Goal: Information Seeking & Learning: Check status

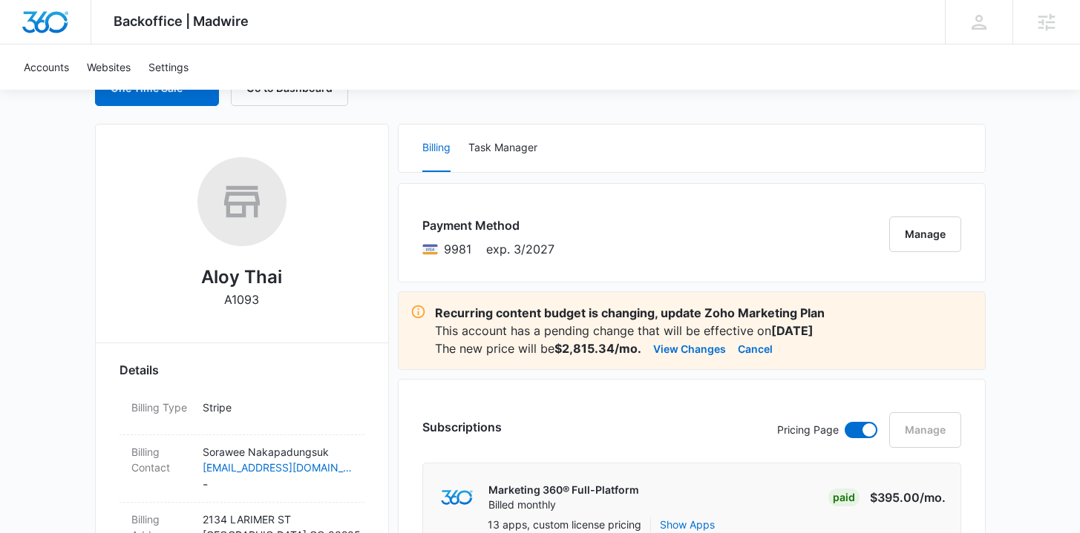
scroll to position [194, 0]
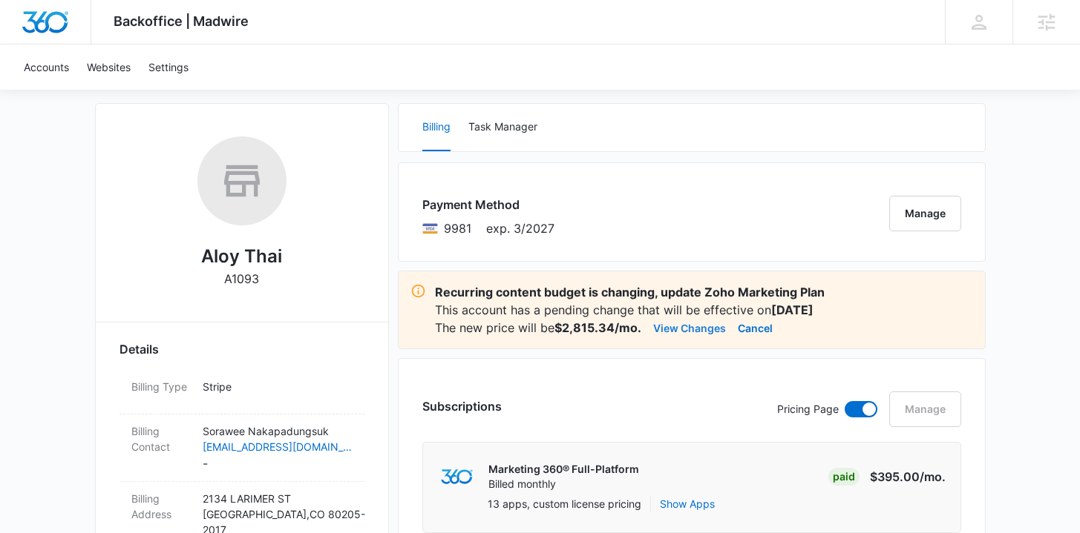
click at [678, 328] on button "View Changes" at bounding box center [689, 328] width 73 height 18
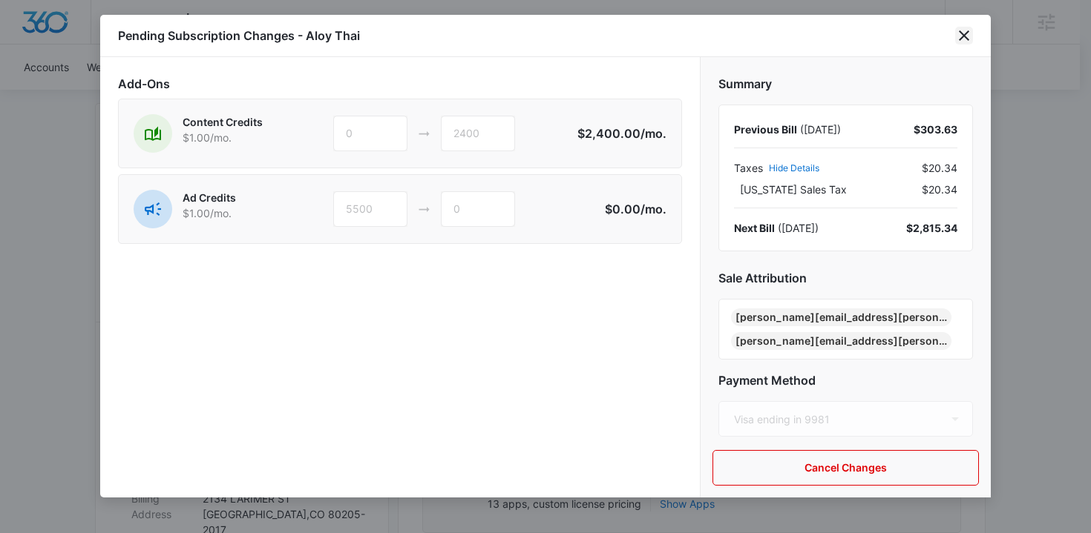
click at [965, 38] on icon "close" at bounding box center [964, 35] width 10 height 10
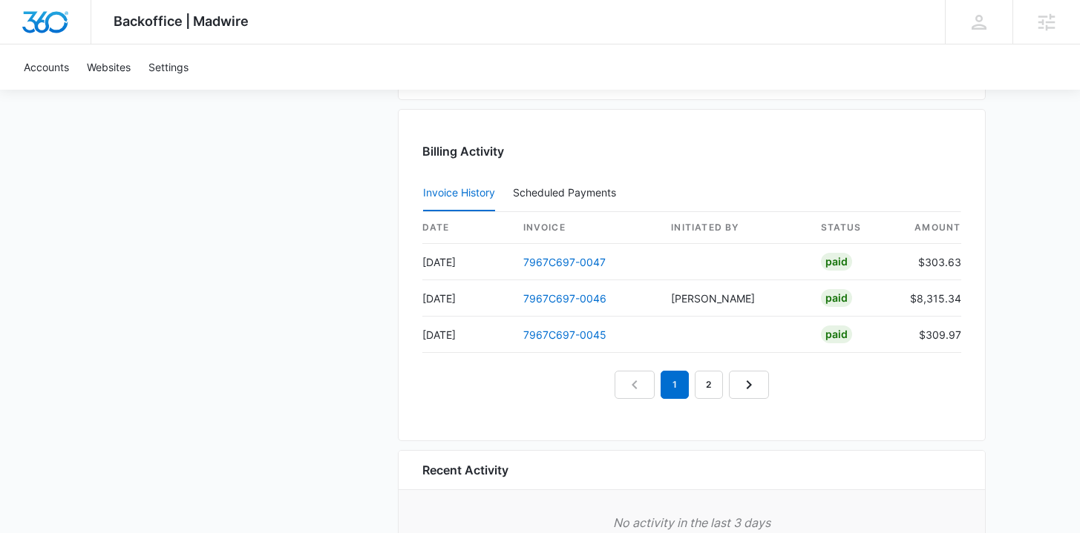
scroll to position [1553, 0]
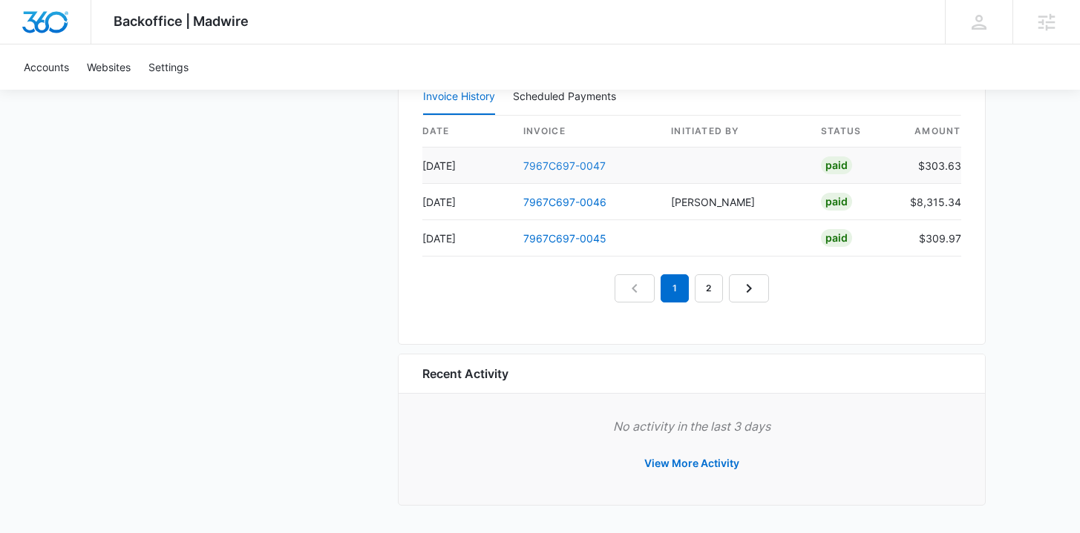
click at [559, 162] on link "7967C697-0047" at bounding box center [564, 166] width 82 height 13
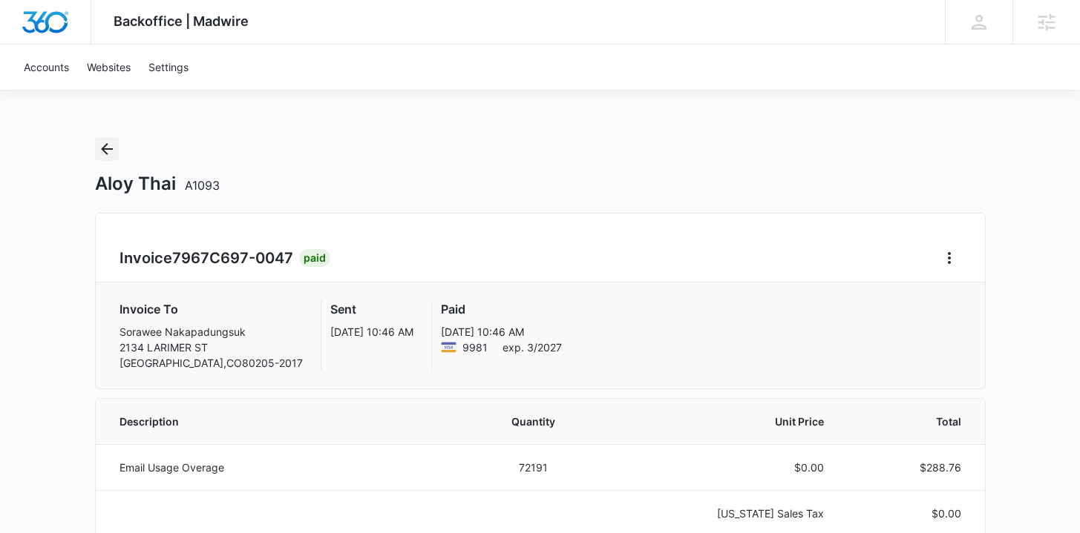
click at [108, 155] on icon "Back" at bounding box center [107, 149] width 18 height 18
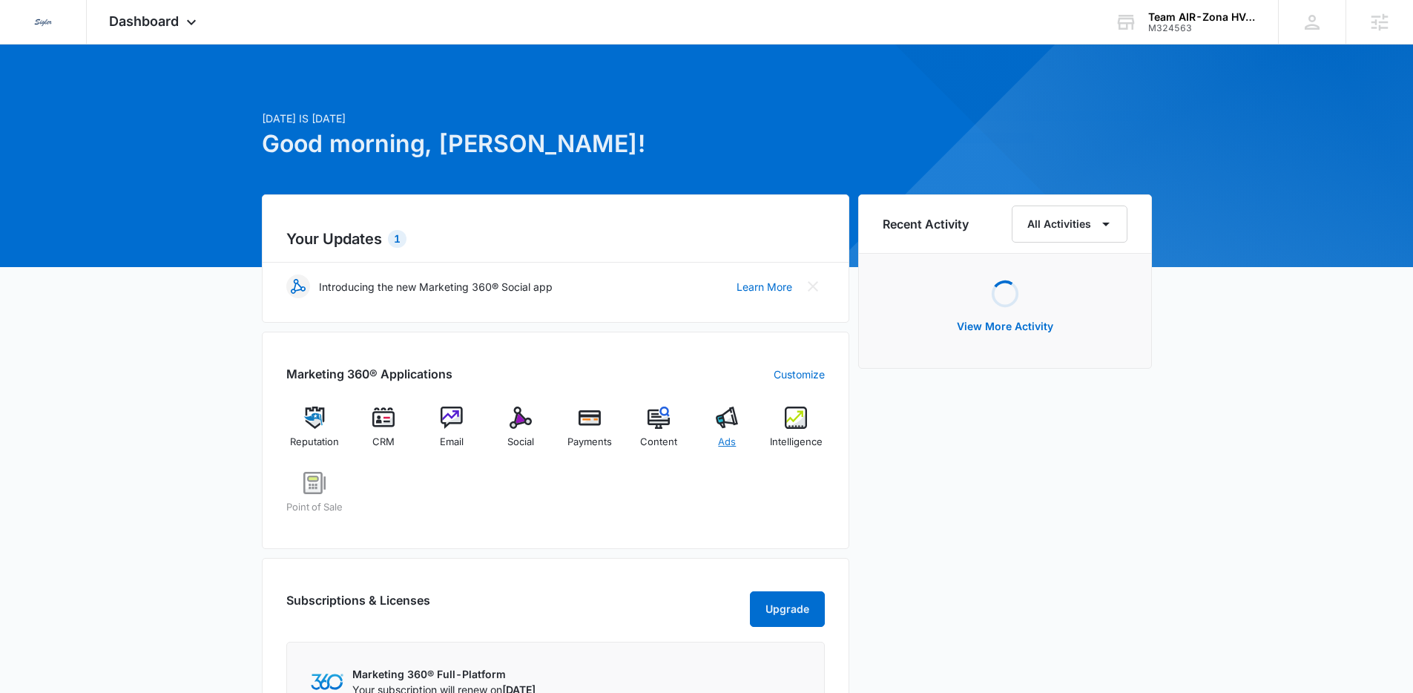
click at [721, 432] on div "Ads" at bounding box center [727, 433] width 57 height 53
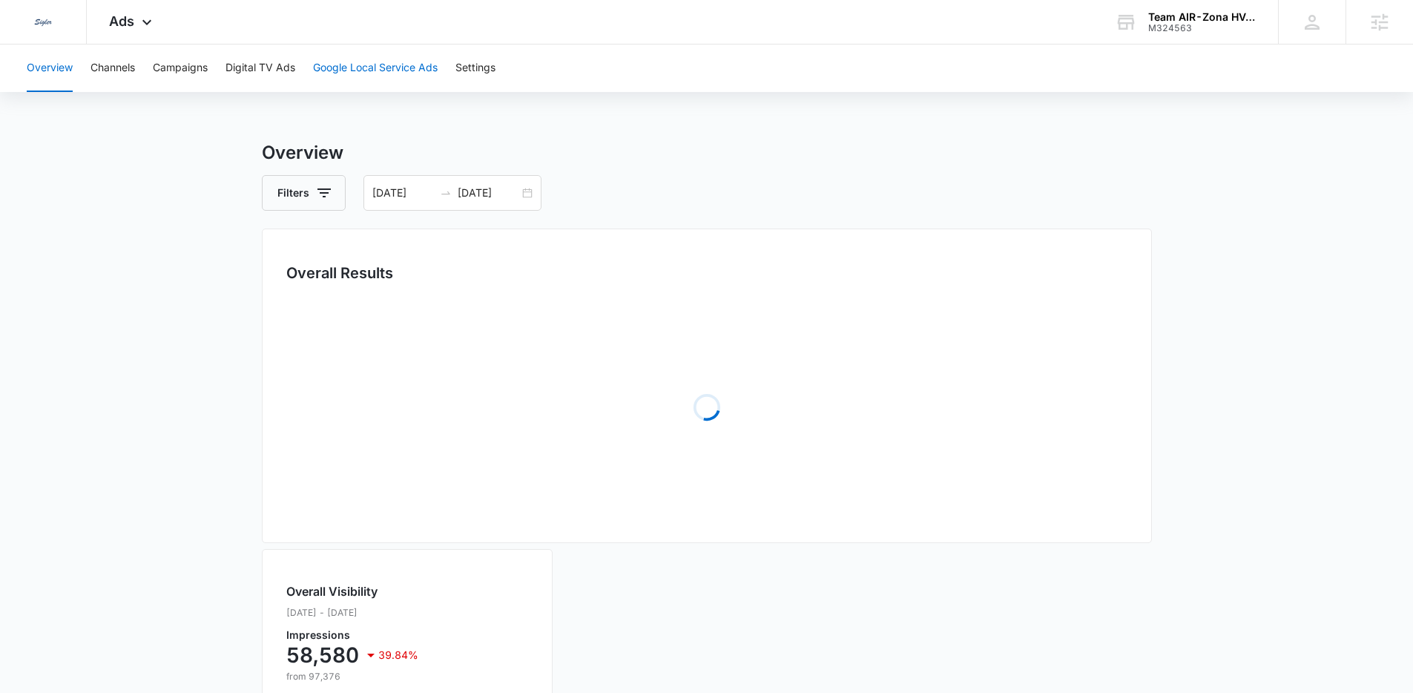
click at [375, 80] on button "Google Local Service Ads" at bounding box center [375, 68] width 125 height 47
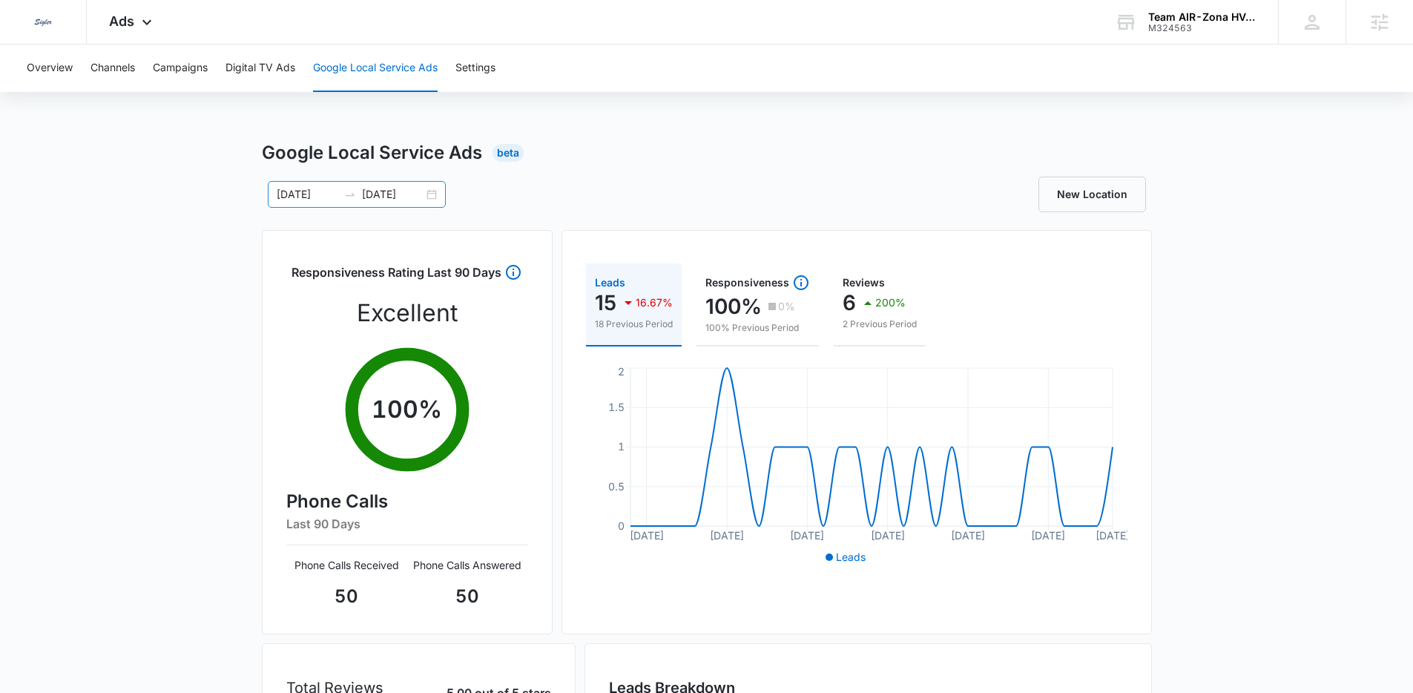
click at [436, 191] on div "09/06/2025 10/06/2025" at bounding box center [357, 194] width 178 height 27
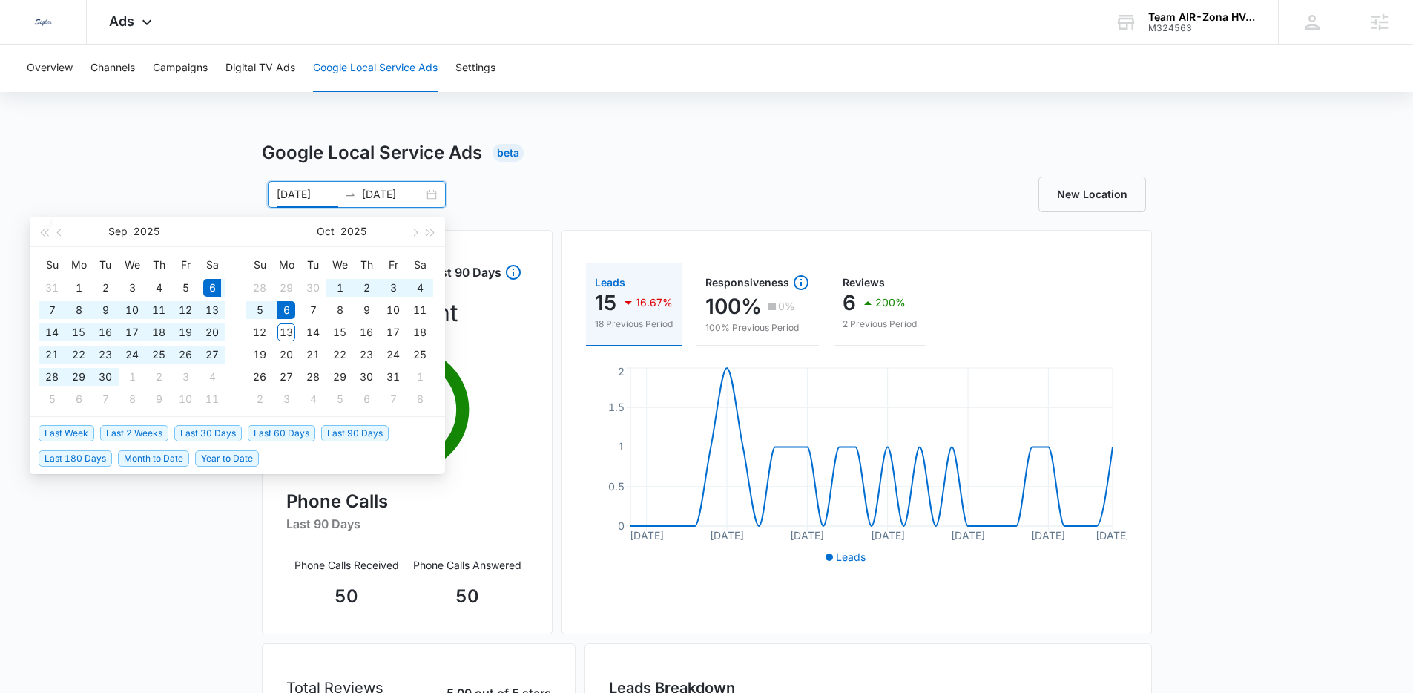
click at [63, 424] on li "Last Week" at bounding box center [70, 432] width 62 height 25
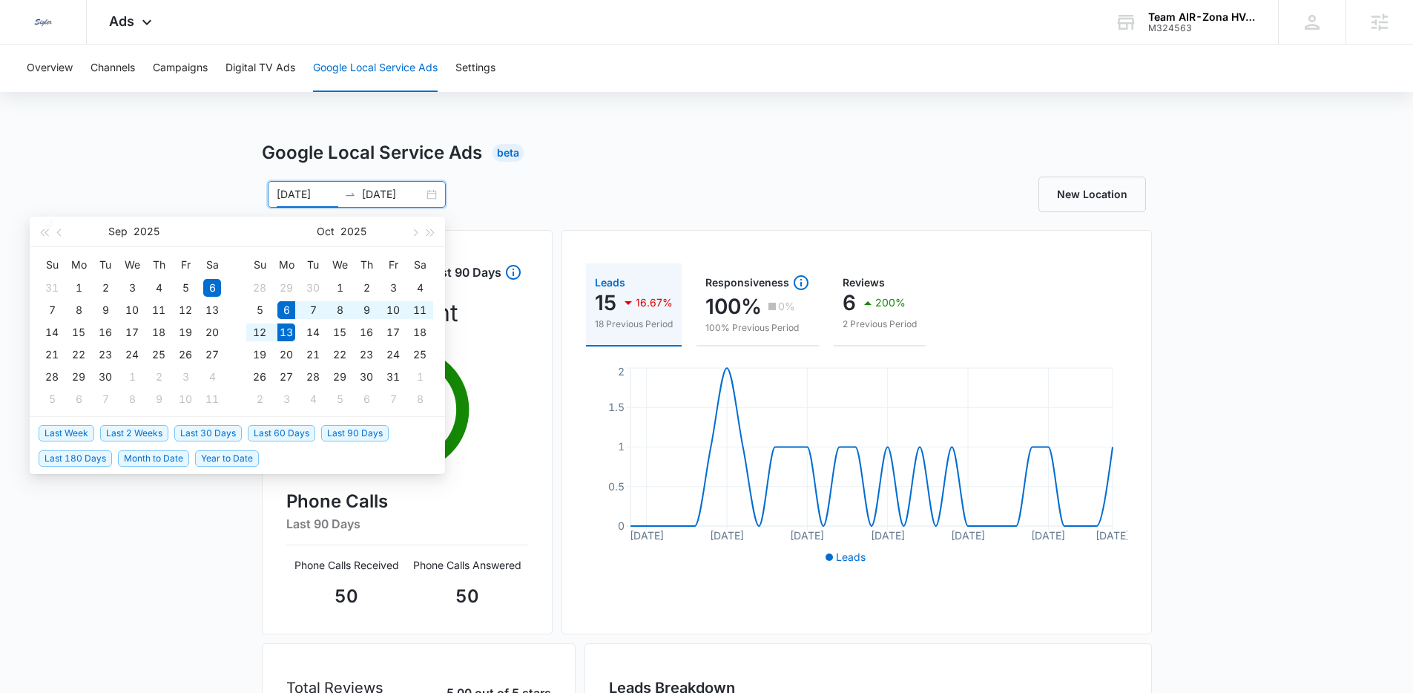
click at [67, 436] on span "Last Week" at bounding box center [67, 433] width 56 height 16
type input "10/06/2025"
type input "10/13/2025"
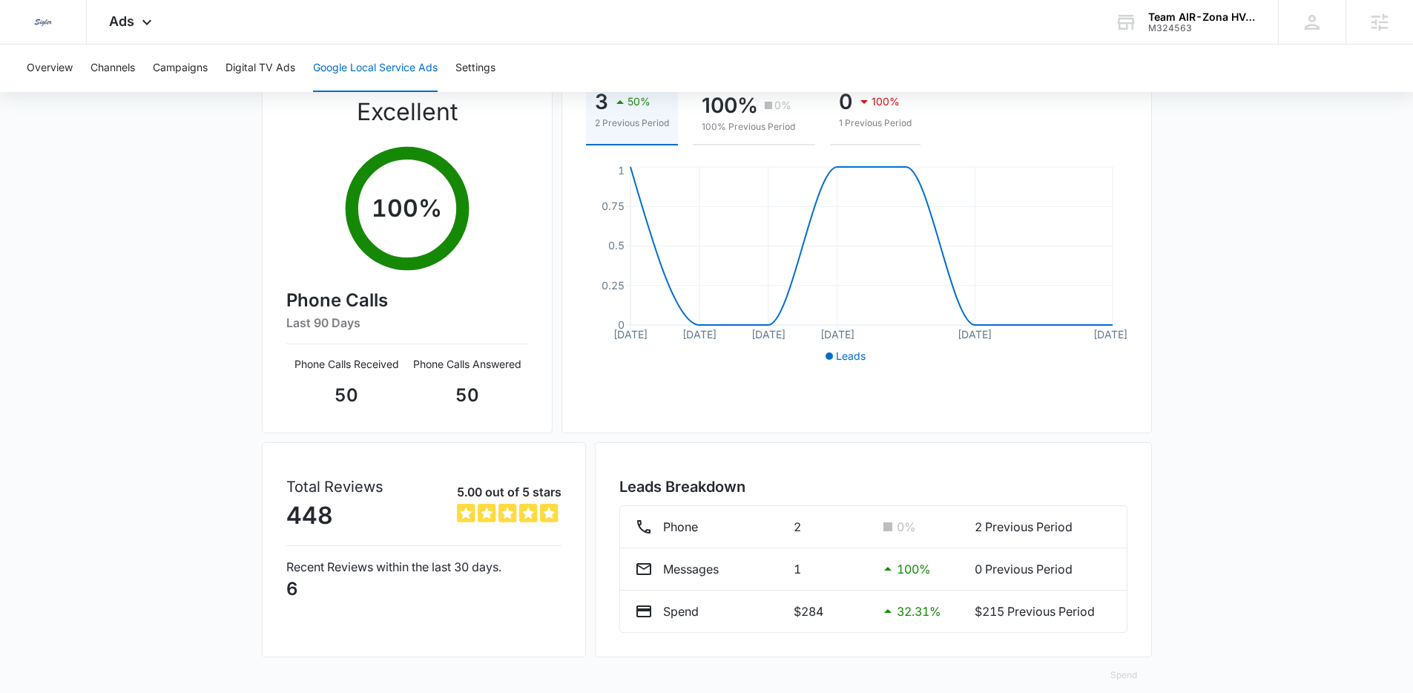
scroll to position [219, 0]
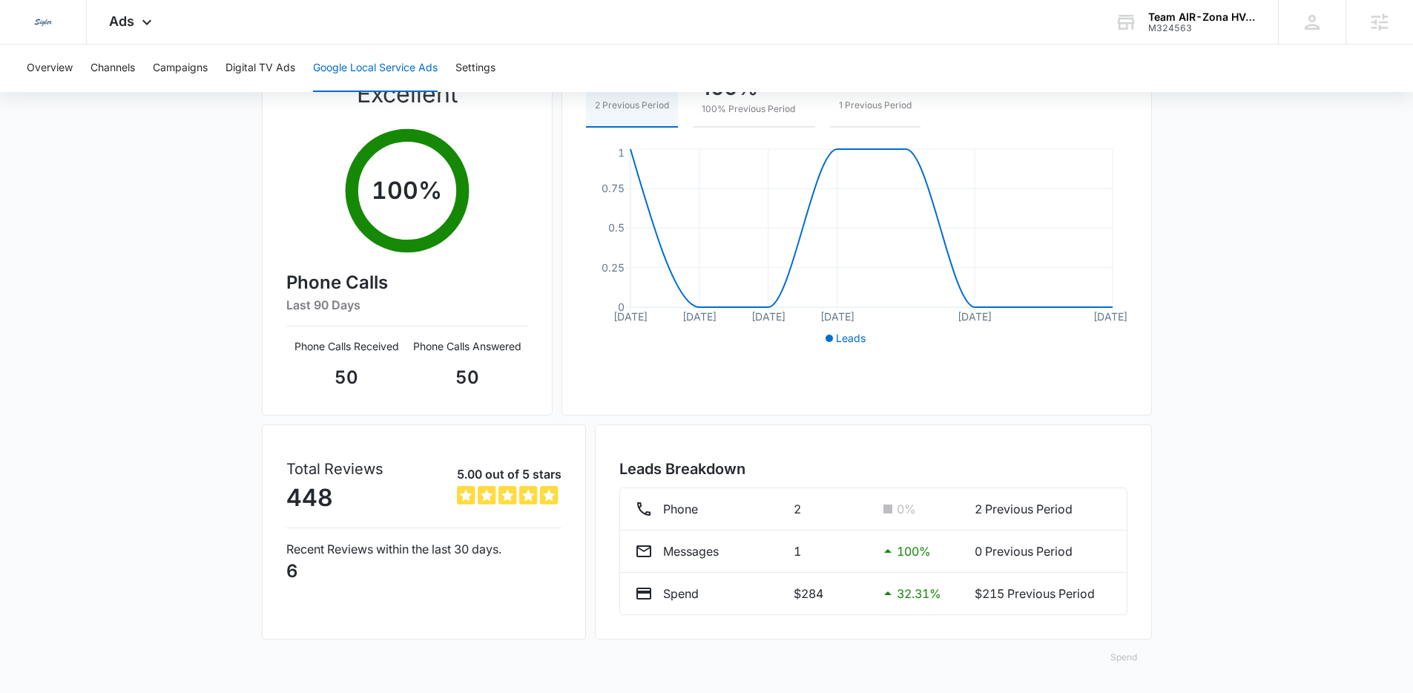
click at [1113, 659] on button "Spend" at bounding box center [1124, 658] width 56 height 36
click at [1131, 585] on div "Optimized" at bounding box center [1135, 589] width 43 height 9
click at [1246, 564] on div "Google Local Service Ads Beta 10/06/2025 10/13/2025 Oct 2025 Su Mo Tu We Th Fr …" at bounding box center [706, 307] width 1413 height 772
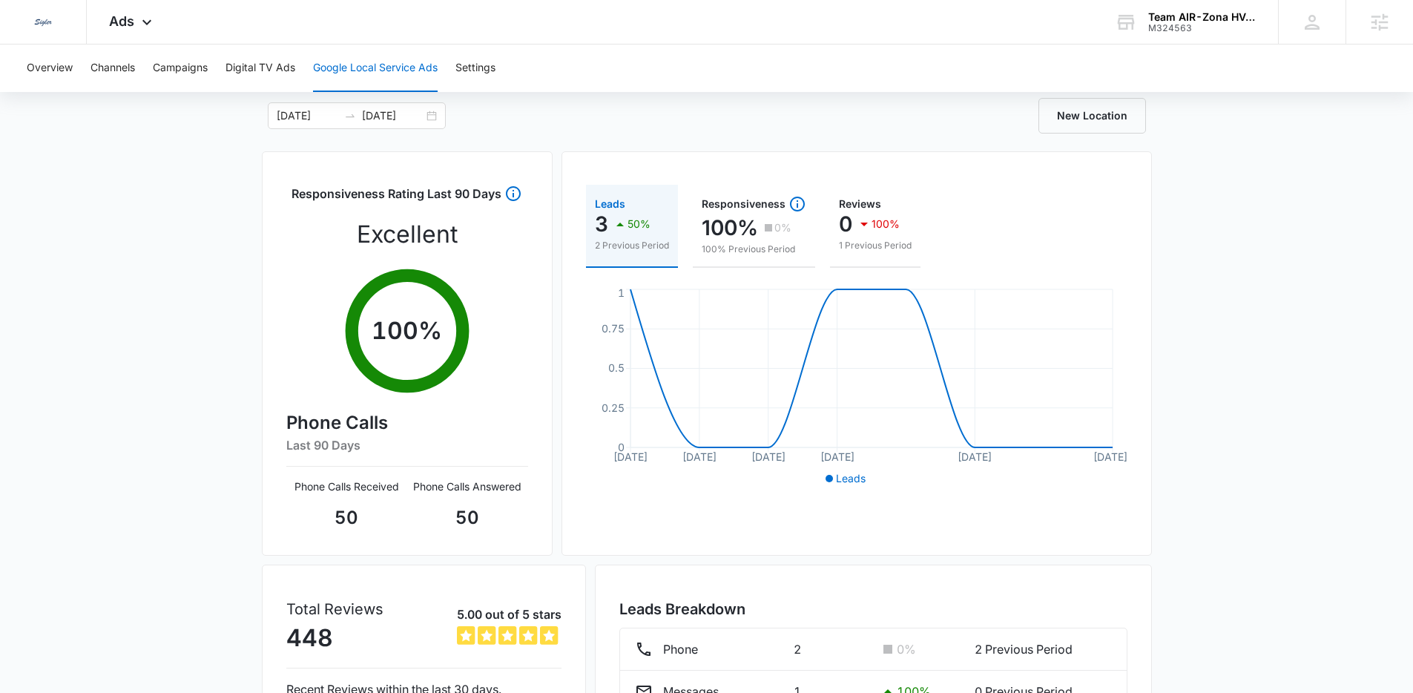
scroll to position [0, 0]
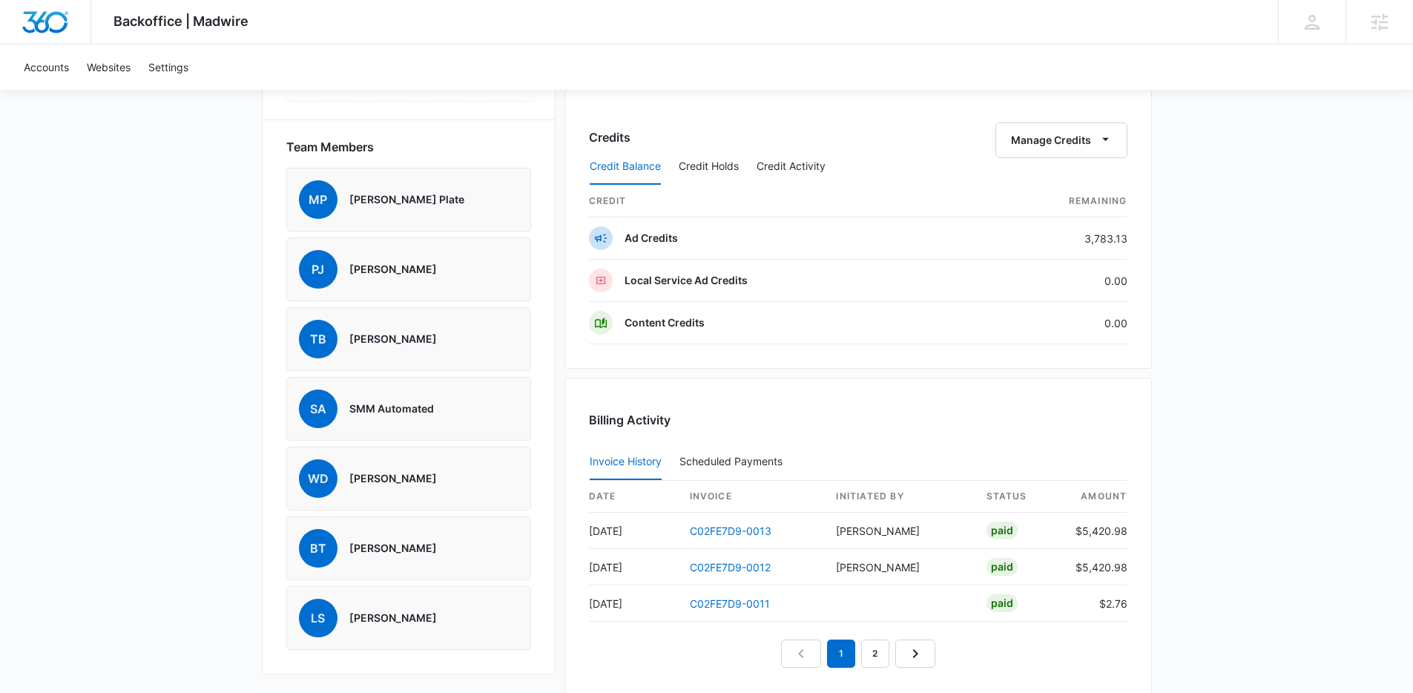
scroll to position [1028, 0]
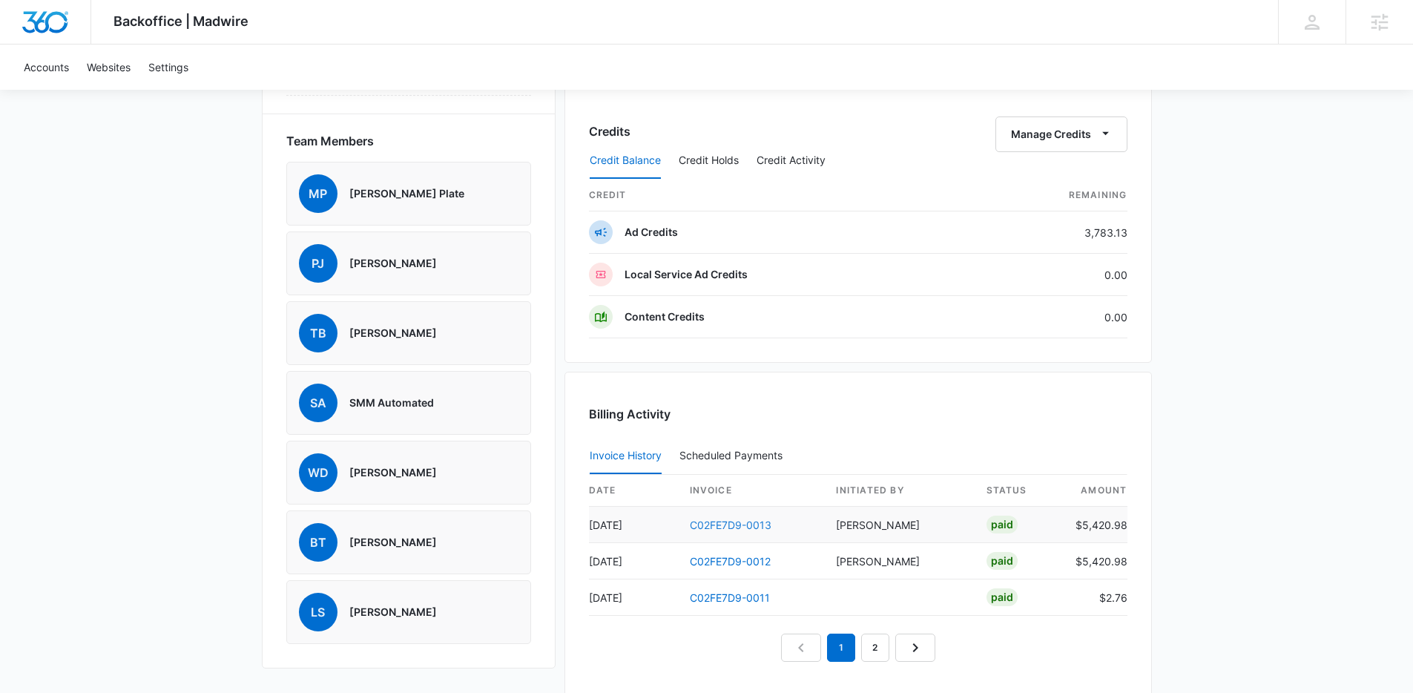
click at [737, 524] on link "C02FE7D9-0013" at bounding box center [731, 525] width 82 height 13
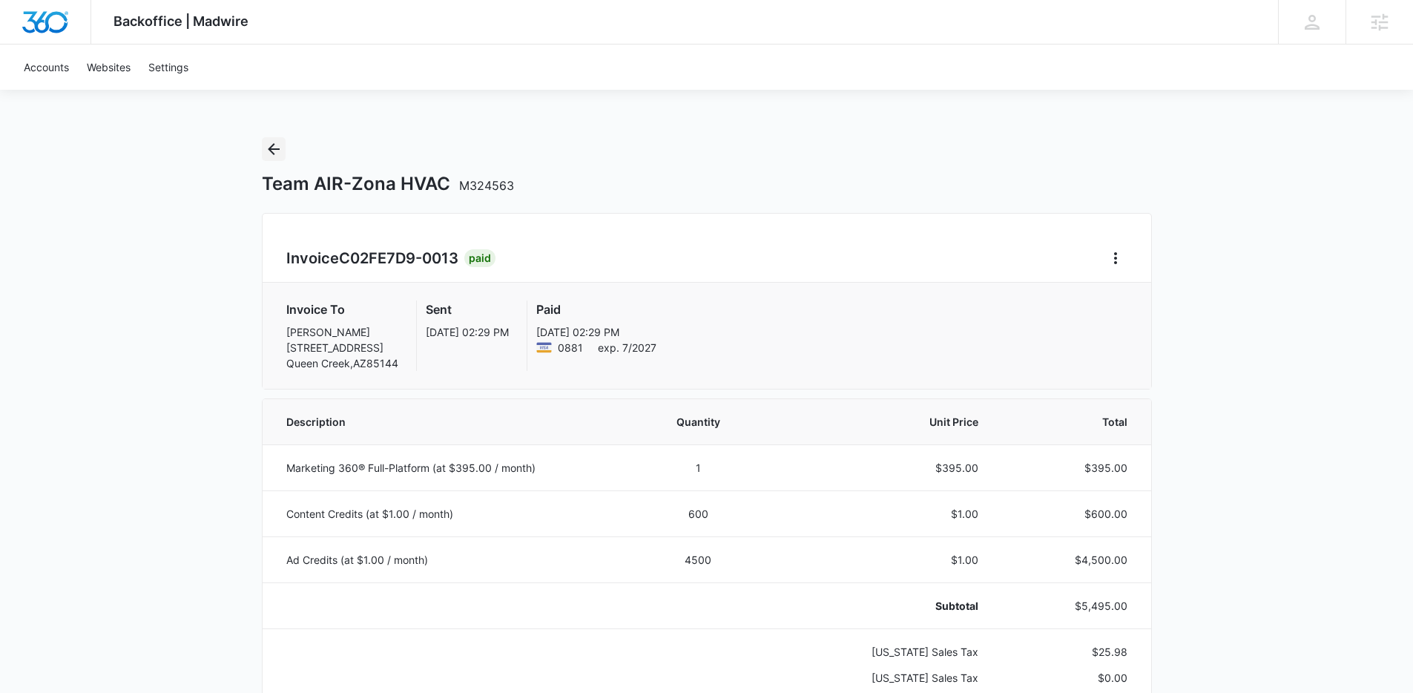
click at [268, 145] on icon "Back" at bounding box center [274, 149] width 18 height 18
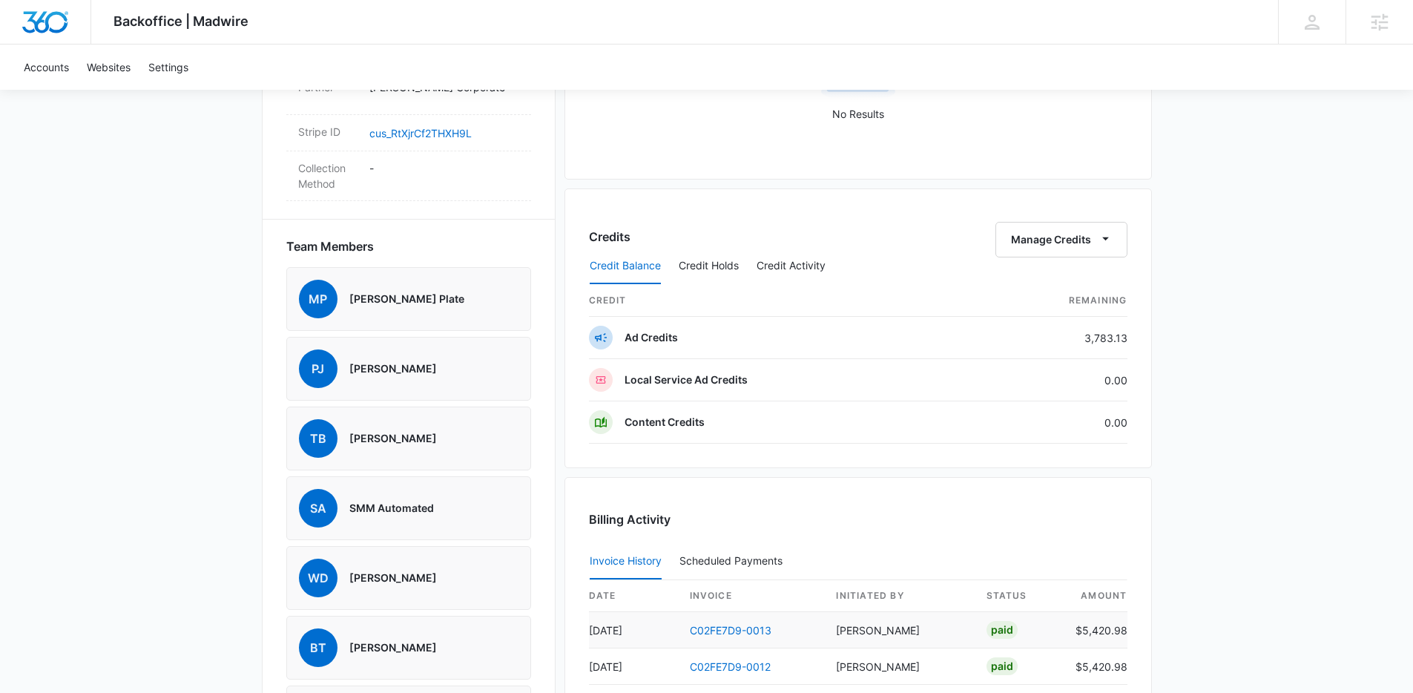
scroll to position [835, 0]
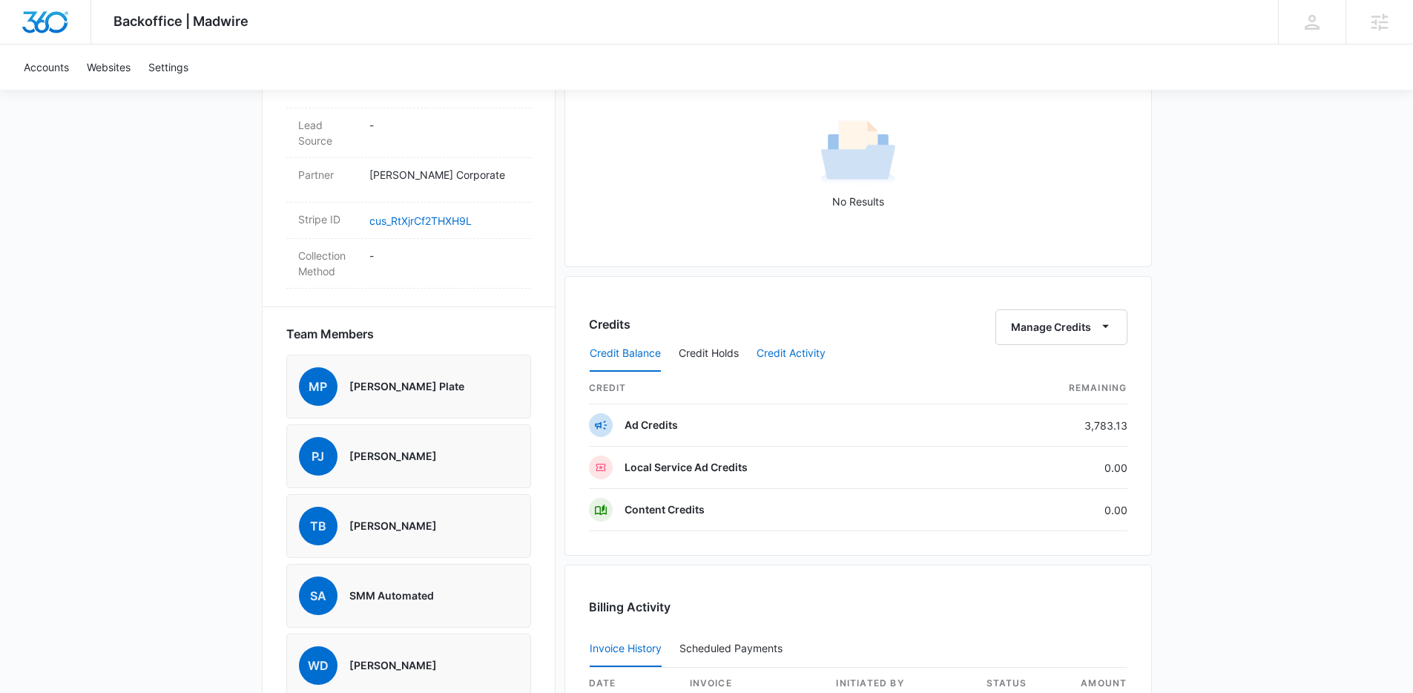
click at [809, 361] on button "Credit Activity" at bounding box center [791, 354] width 69 height 36
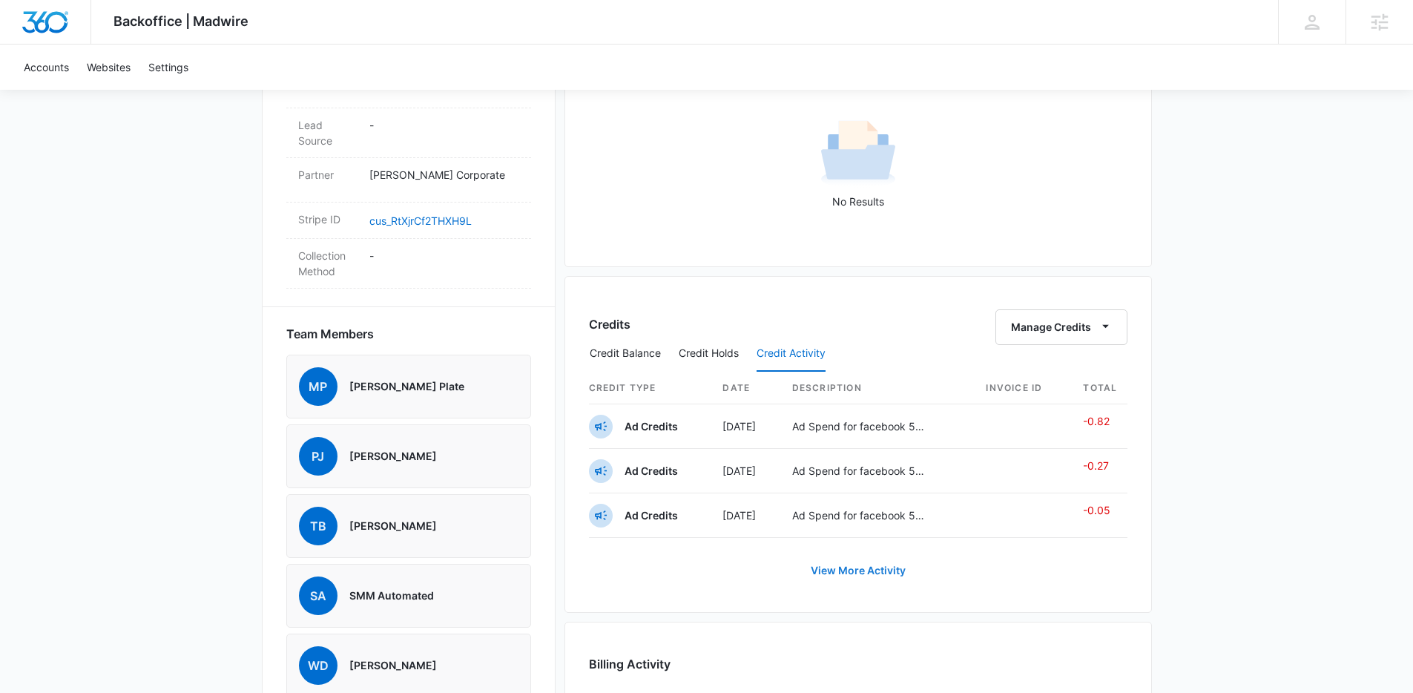
click at [871, 577] on link "View More Activity" at bounding box center [858, 571] width 125 height 36
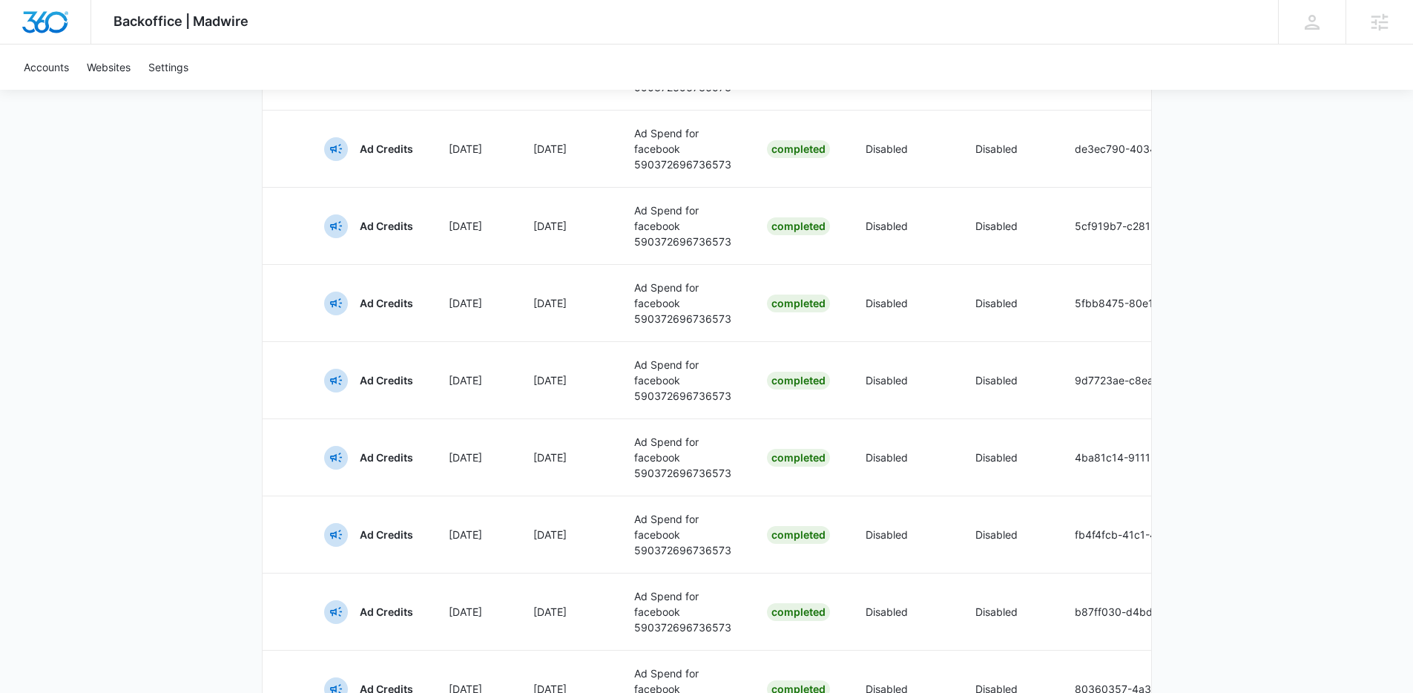
scroll to position [784, 0]
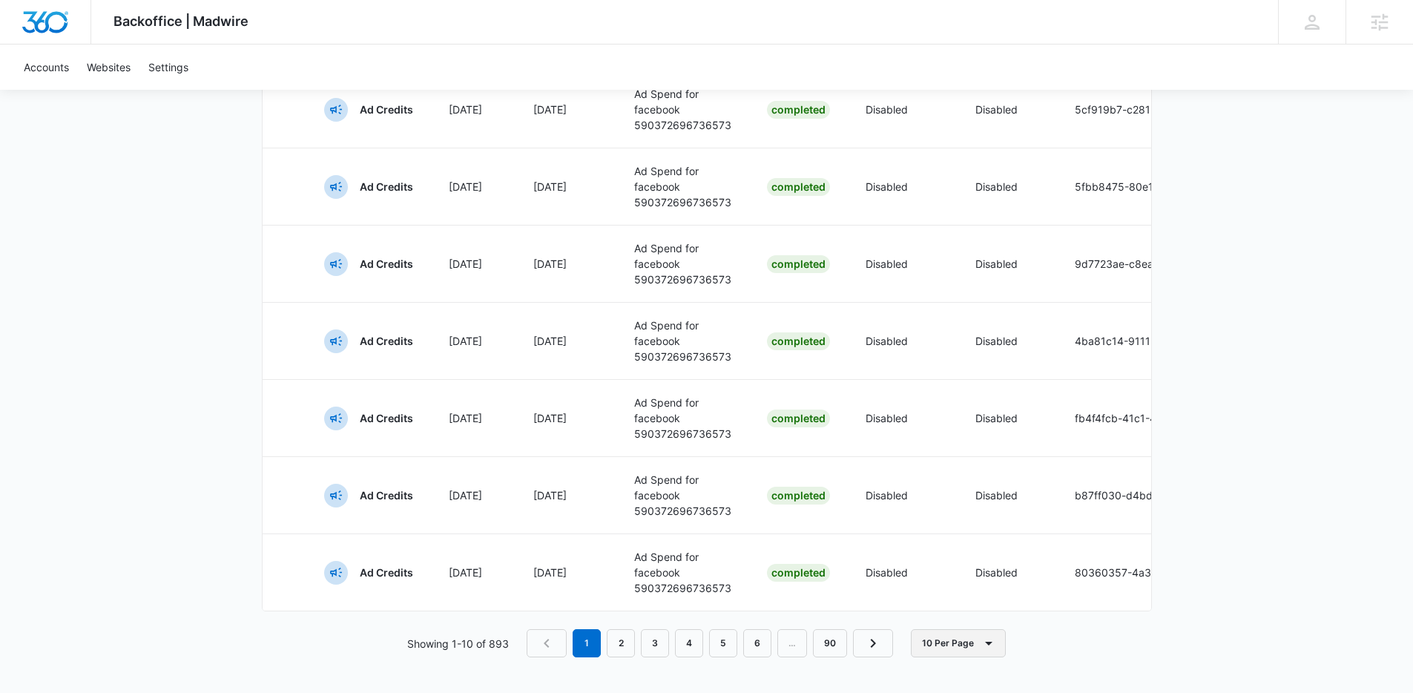
click at [962, 648] on button "10 Per Page" at bounding box center [958, 643] width 95 height 28
click at [934, 617] on div "100 Per Page" at bounding box center [963, 622] width 66 height 10
click at [621, 637] on link "2" at bounding box center [625, 643] width 28 height 28
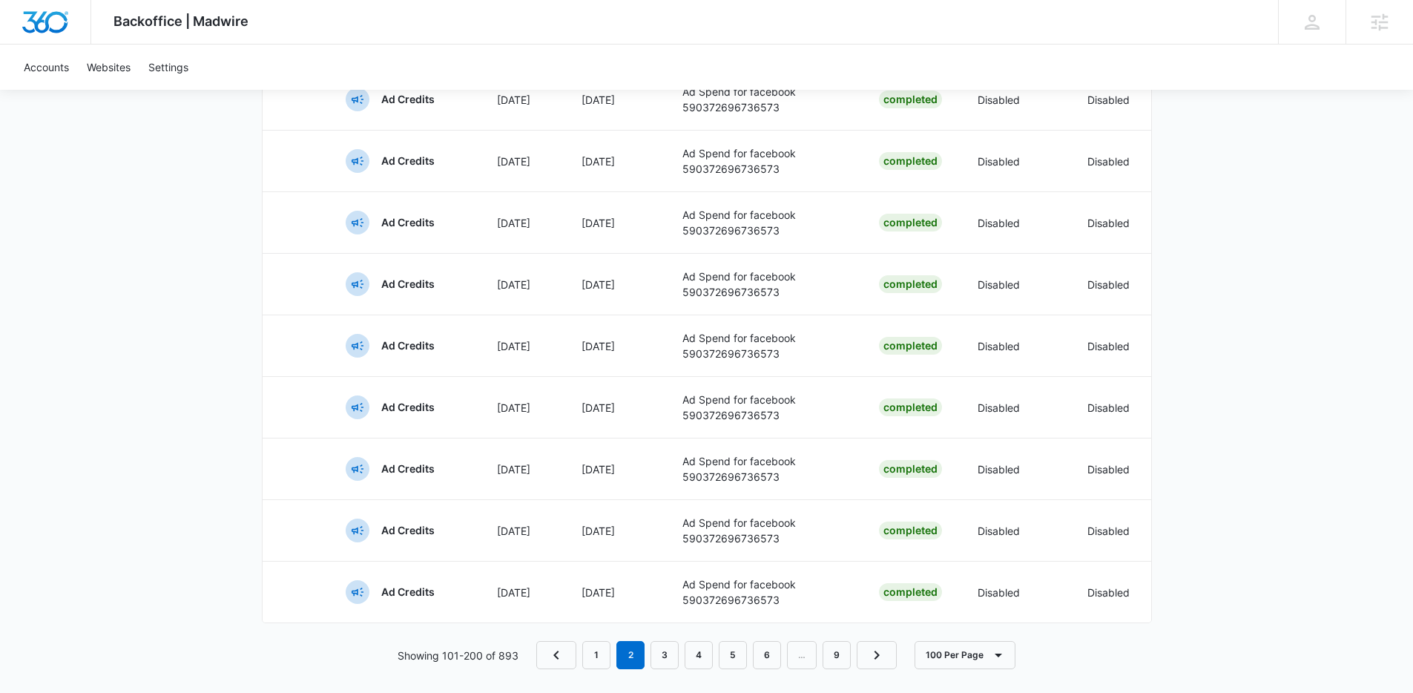
scroll to position [5896, 0]
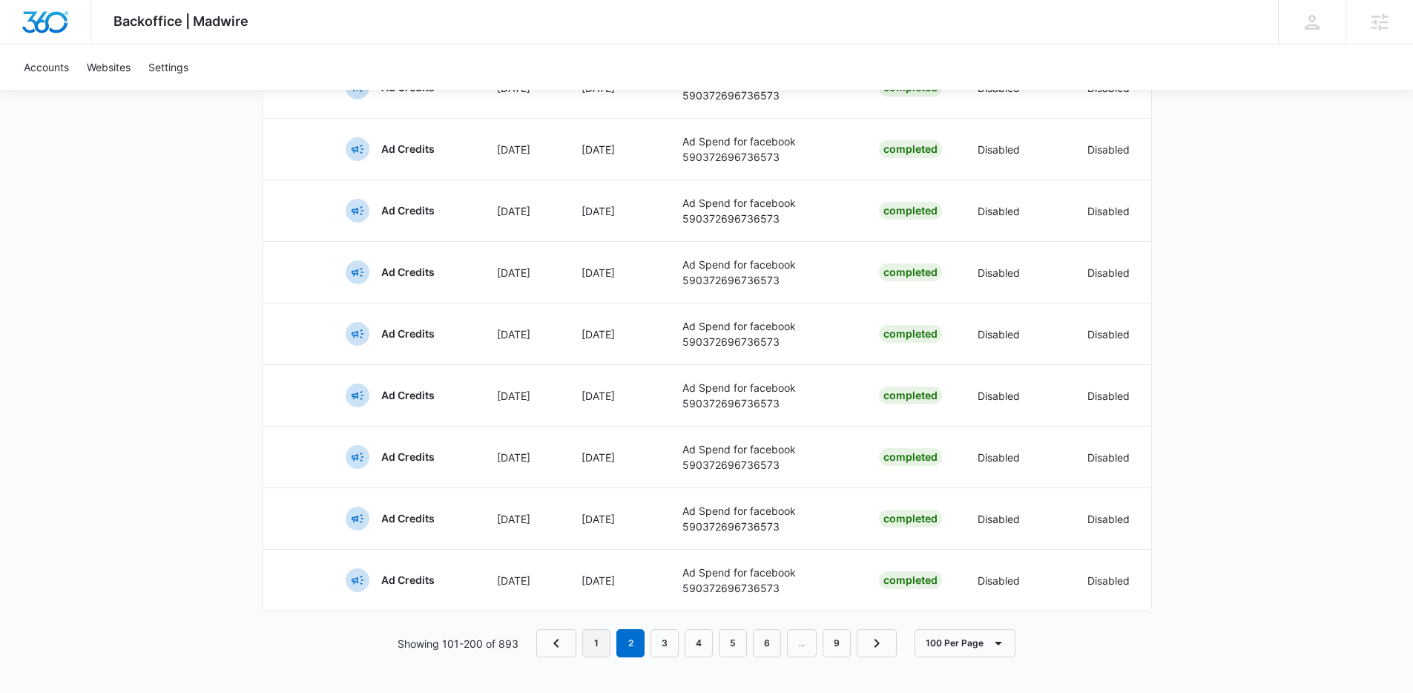
click at [598, 646] on link "1" at bounding box center [596, 643] width 28 height 28
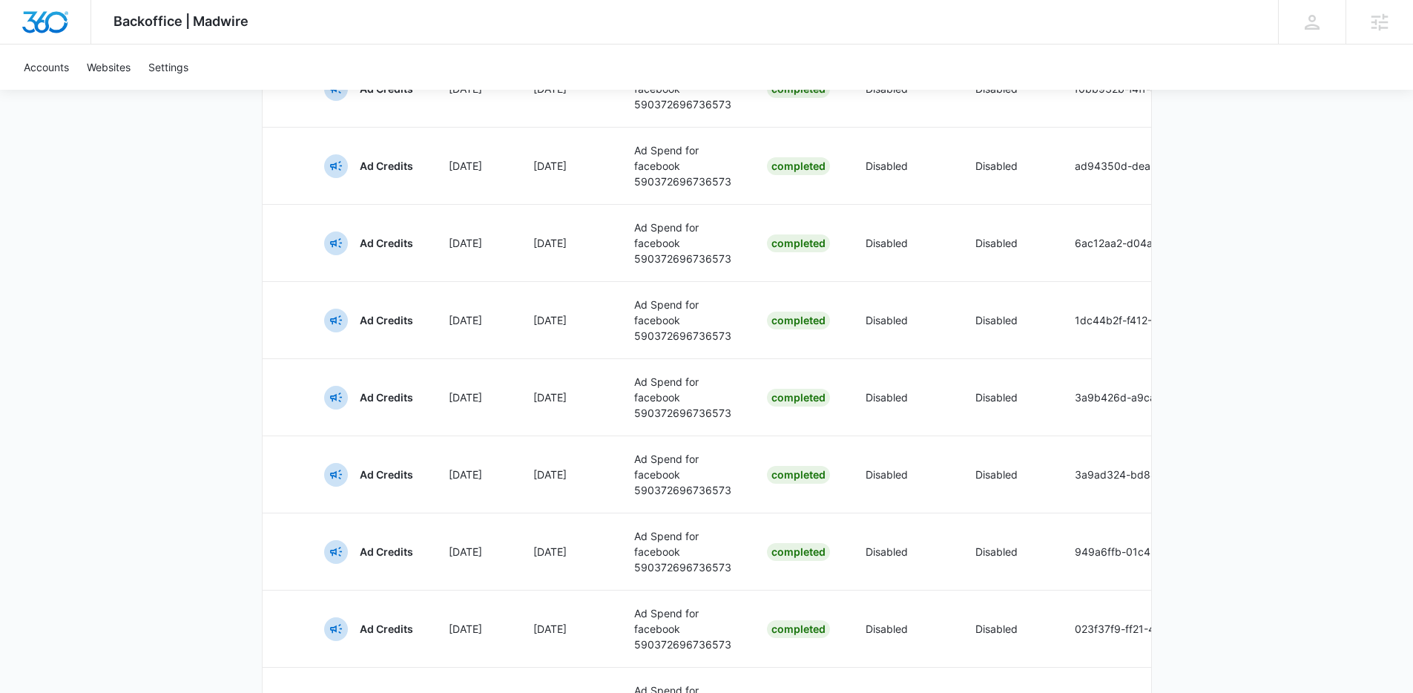
scroll to position [7068, 0]
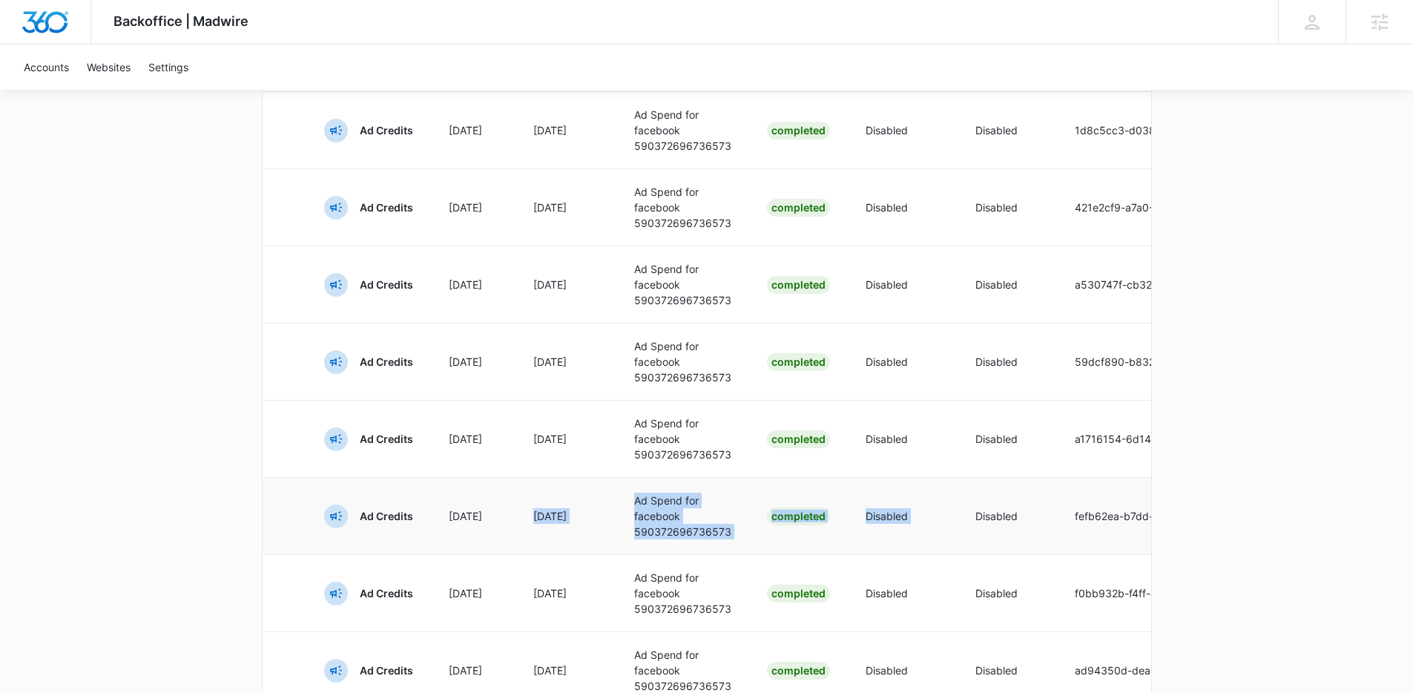
drag, startPoint x: 901, startPoint y: 511, endPoint x: 555, endPoint y: 493, distance: 347.0
click at [546, 496] on tr "Ad Credits Oct 8 Oct 8 Ad Spend for facebook 590372696736573 Completed Disabled…" at bounding box center [896, 515] width 1267 height 77
click at [858, 448] on td "Disabled" at bounding box center [903, 438] width 110 height 77
drag, startPoint x: 1106, startPoint y: 460, endPoint x: 1116, endPoint y: 441, distance: 20.9
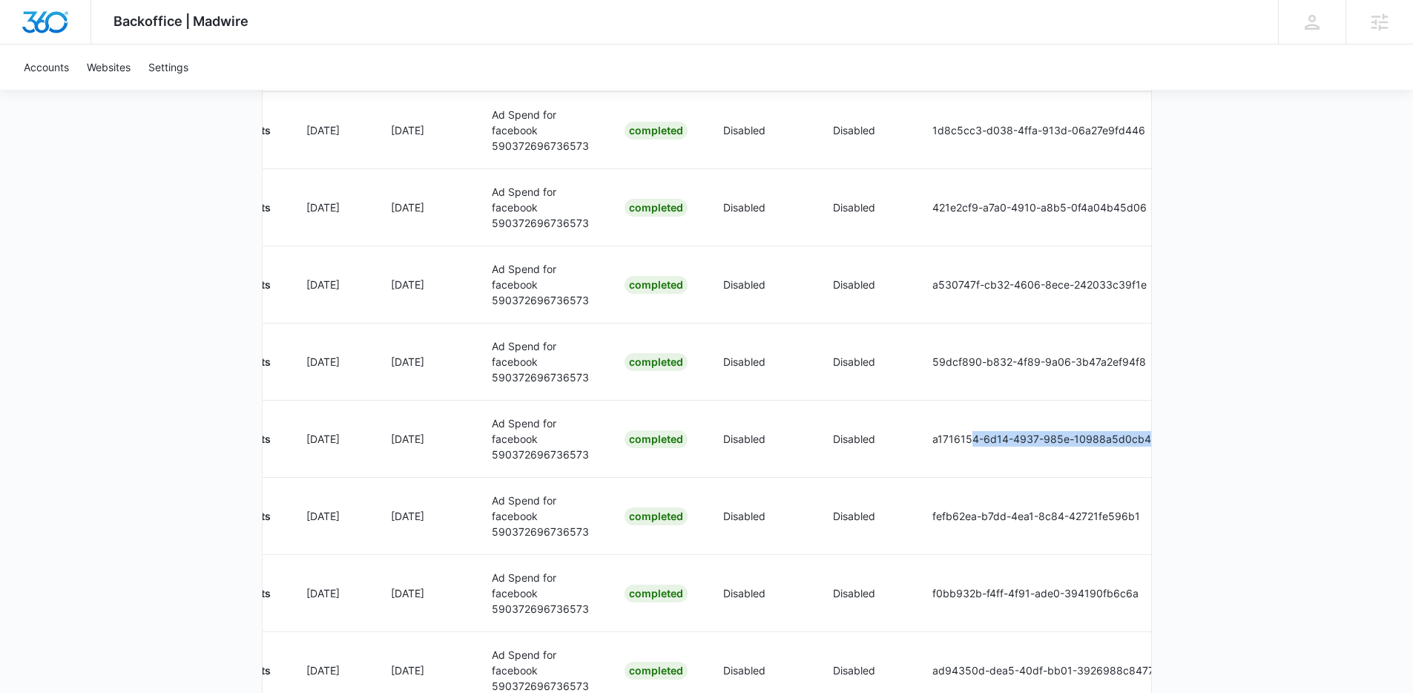
scroll to position [0, 368]
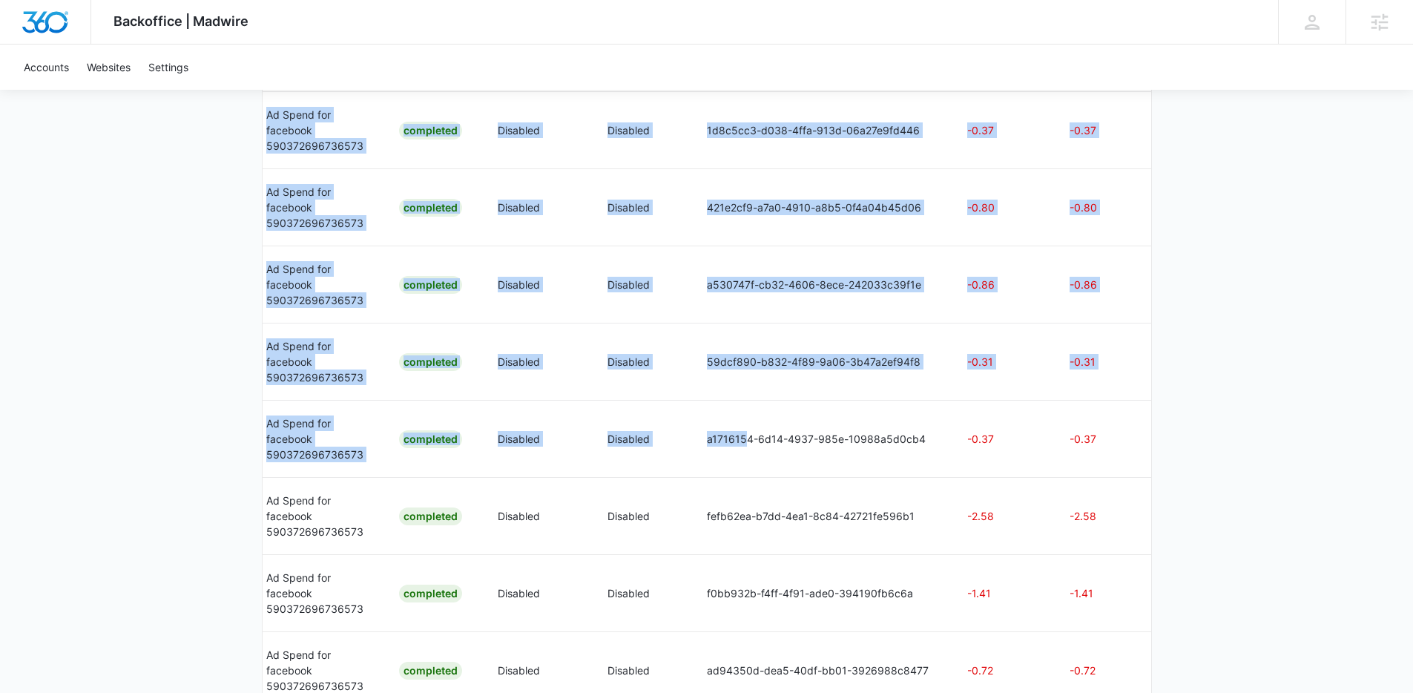
drag, startPoint x: 1150, startPoint y: 447, endPoint x: 1208, endPoint y: 454, distance: 58.3
click at [1020, 461] on td "-0.37" at bounding box center [1001, 438] width 102 height 77
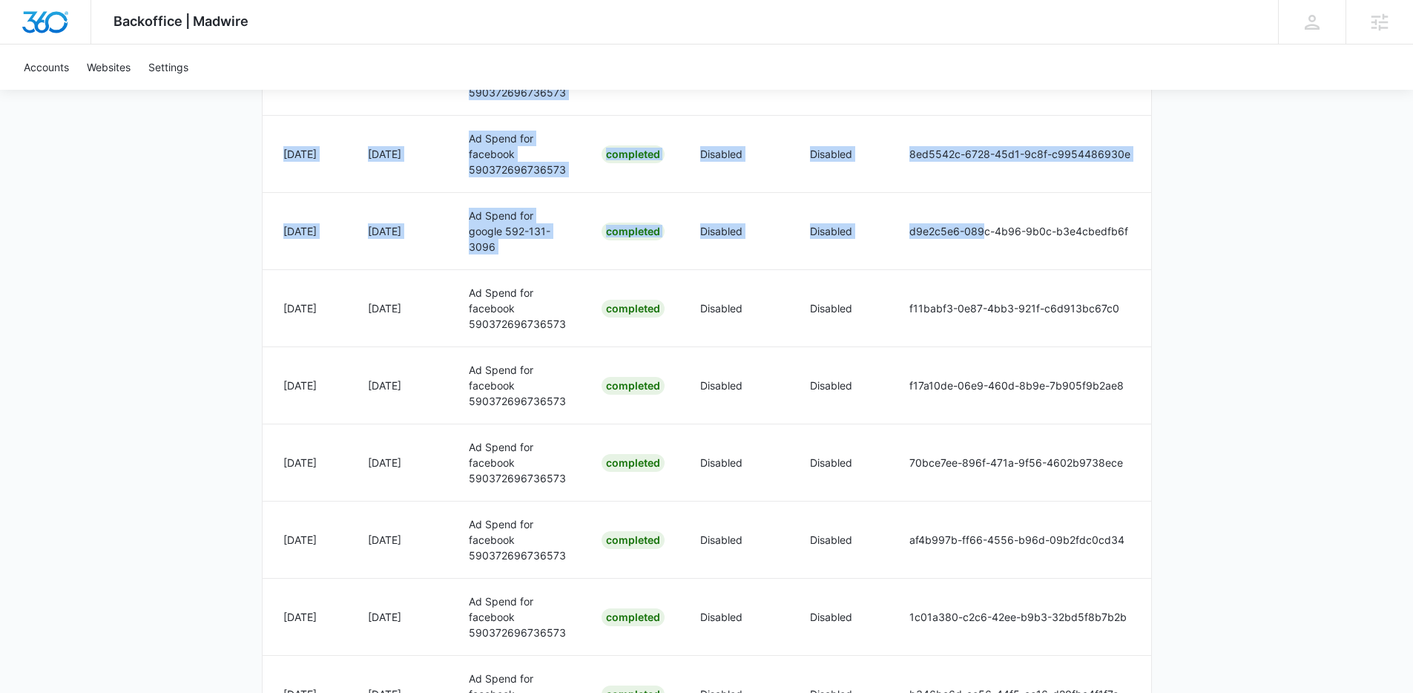
scroll to position [0, 0]
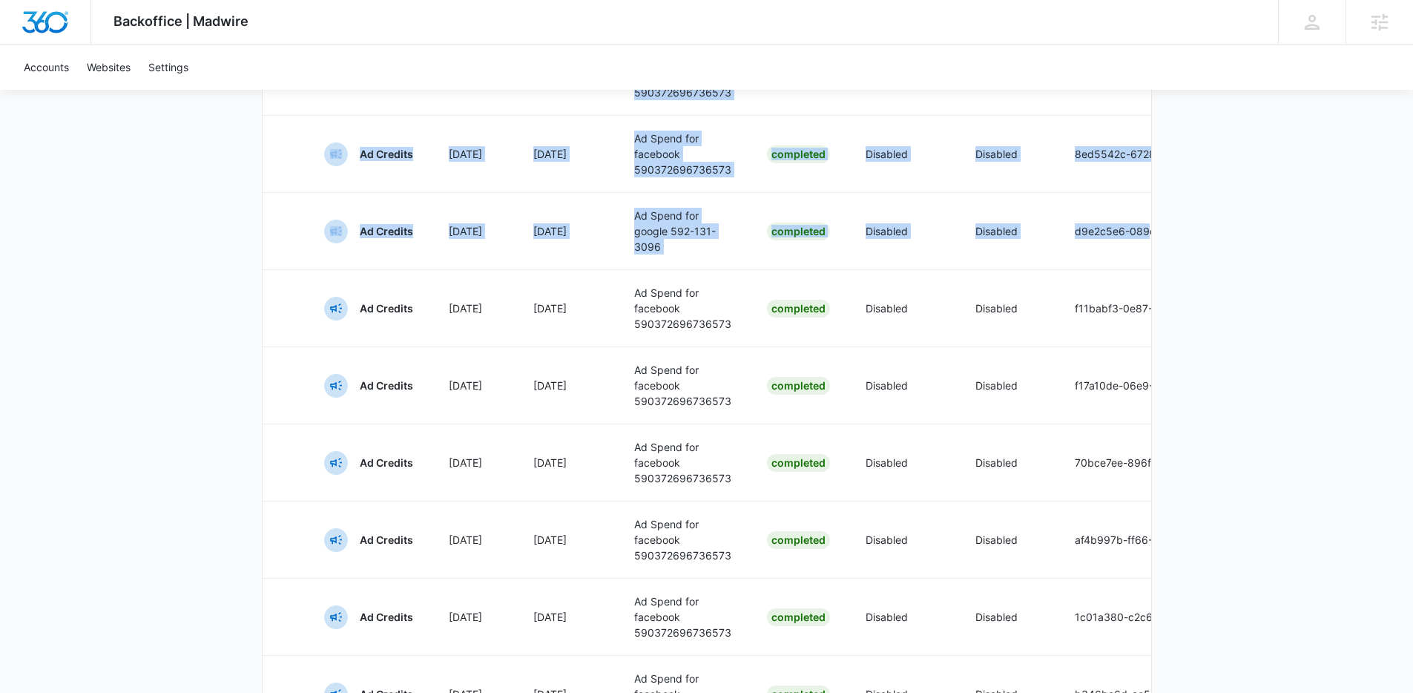
drag, startPoint x: 778, startPoint y: 239, endPoint x: 188, endPoint y: 246, distance: 589.9
click at [188, 246] on div "Backoffice | Madwire Apps Settings TB Travis Buchanan travis.buchanan@madwire.c…" at bounding box center [706, 241] width 1413 height 8399
click at [349, 231] on div "Ad Credits" at bounding box center [368, 232] width 89 height 24
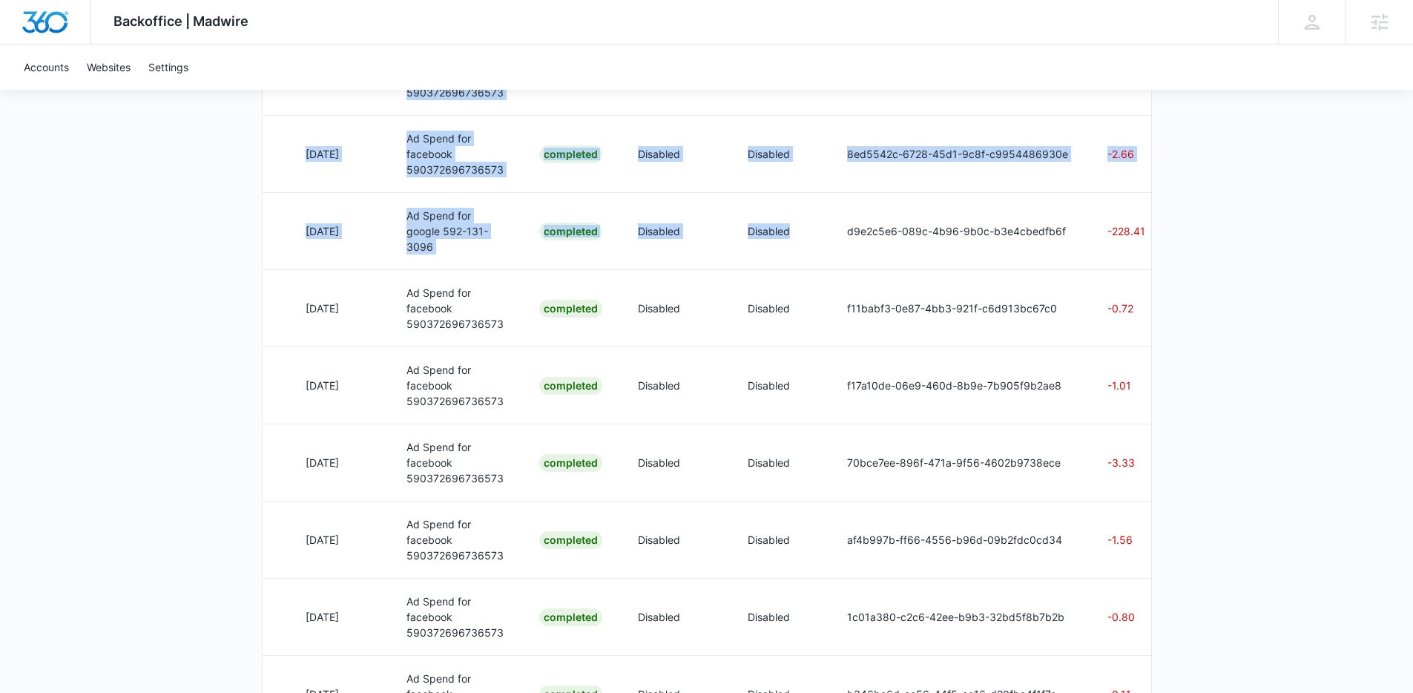
scroll to position [0, 368]
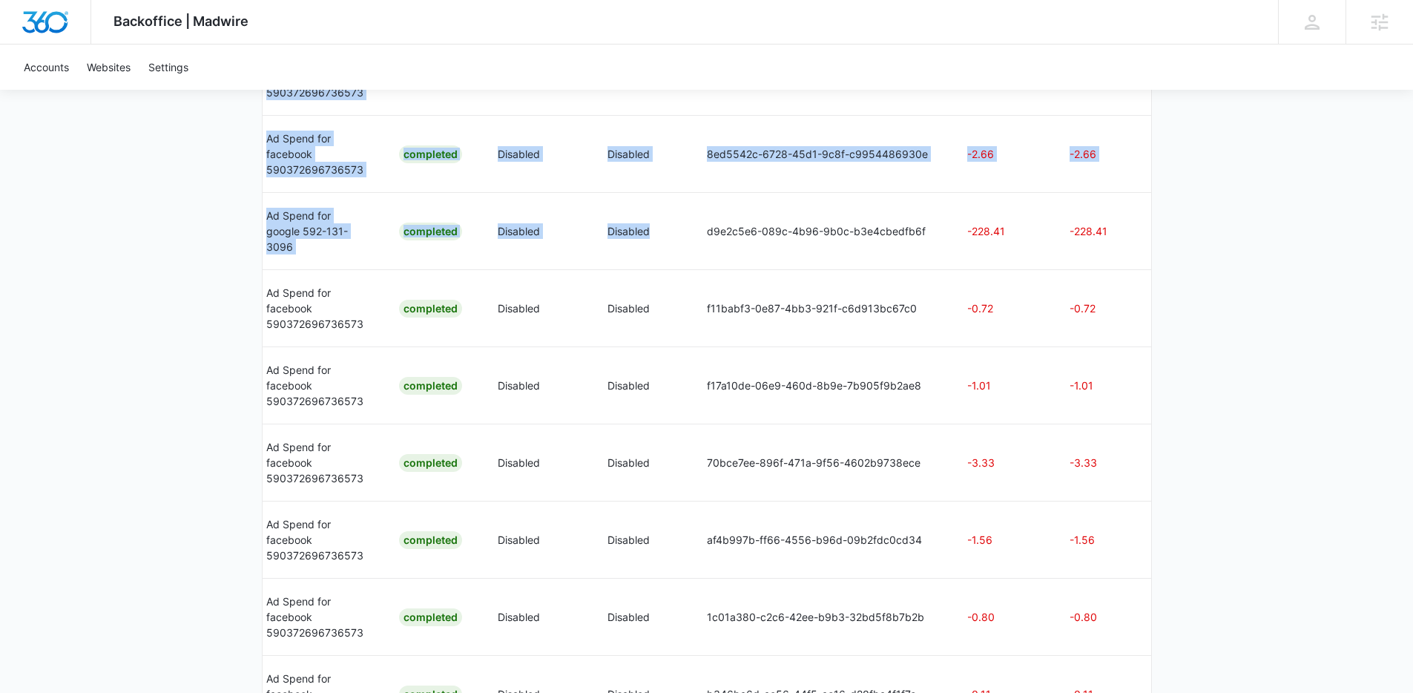
drag, startPoint x: 1034, startPoint y: 240, endPoint x: 1244, endPoint y: 240, distance: 210.0
click at [1244, 240] on div "Backoffice | Madwire Apps Settings TB Travis Buchanan travis.buchanan@madwire.c…" at bounding box center [706, 241] width 1413 height 8399
click at [1246, 240] on div "Backoffice | Madwire Apps Settings TB Travis Buchanan travis.buchanan@madwire.c…" at bounding box center [706, 241] width 1413 height 8399
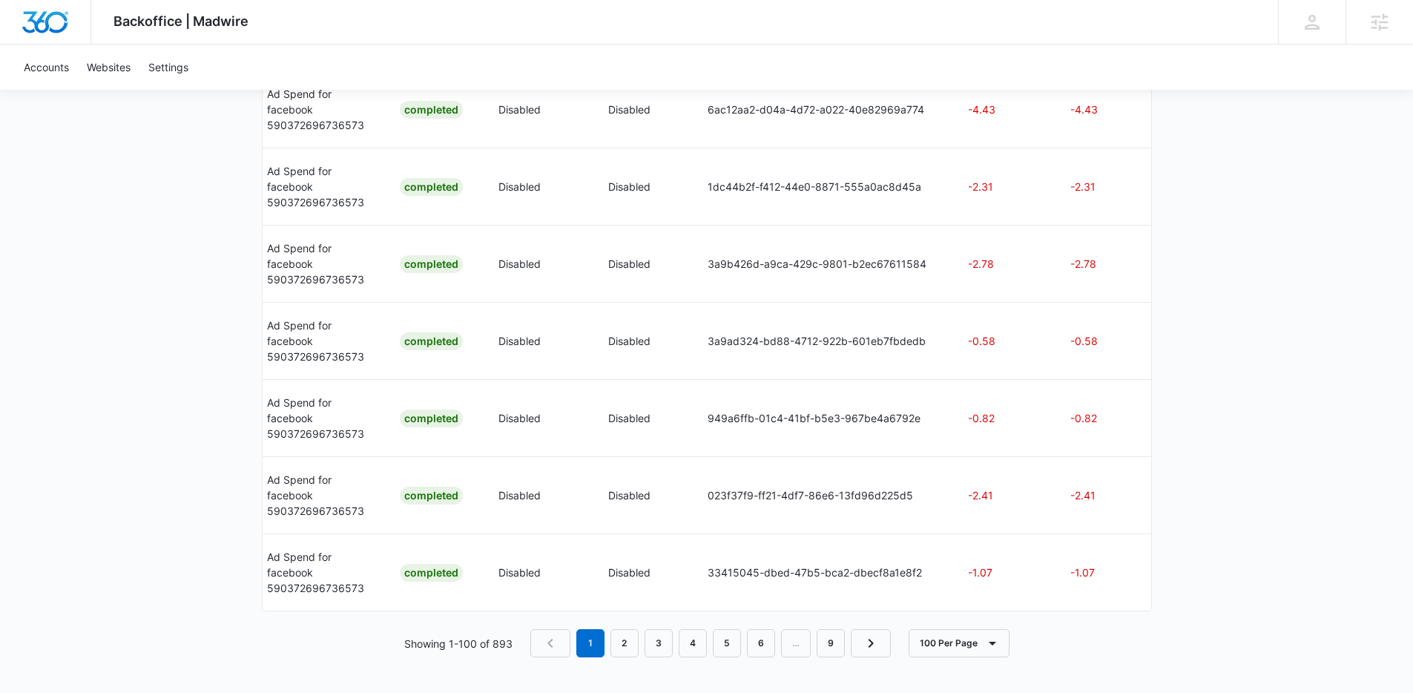
scroll to position [7728, 0]
click at [612, 639] on link "2" at bounding box center [625, 643] width 28 height 28
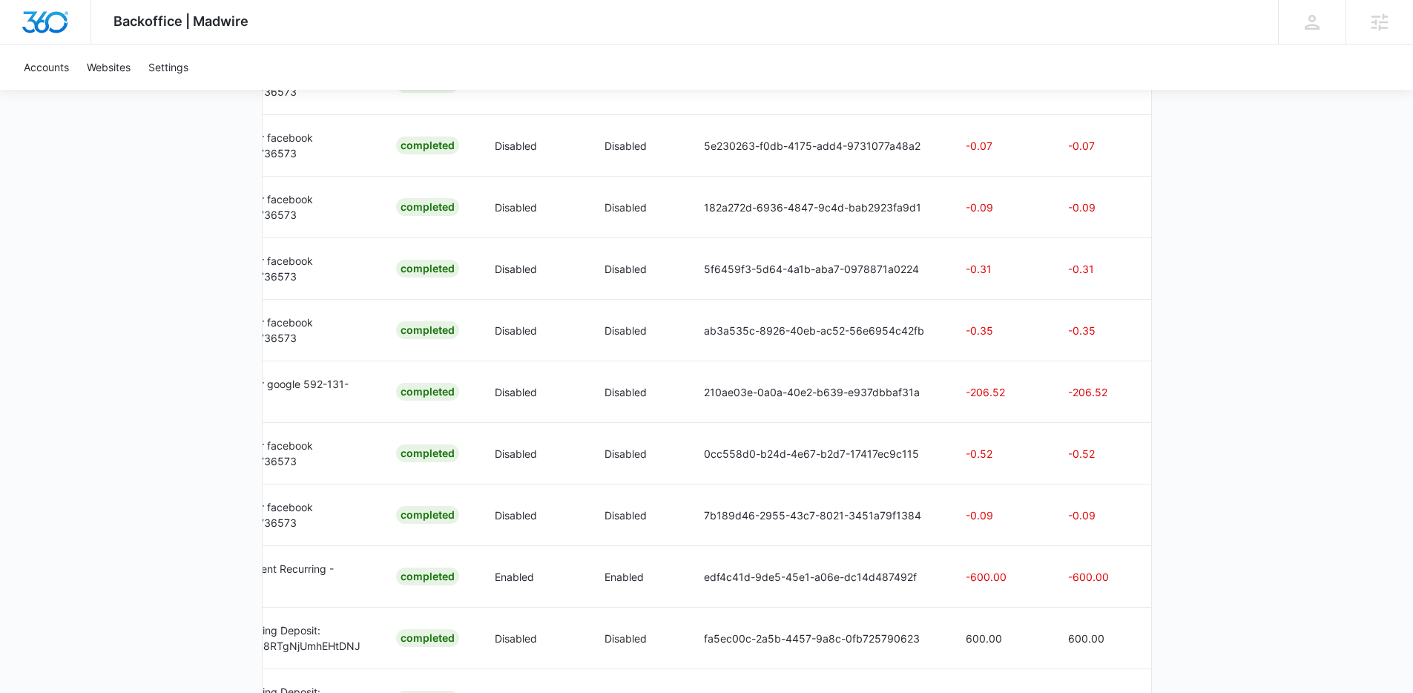
scroll to position [2560, 0]
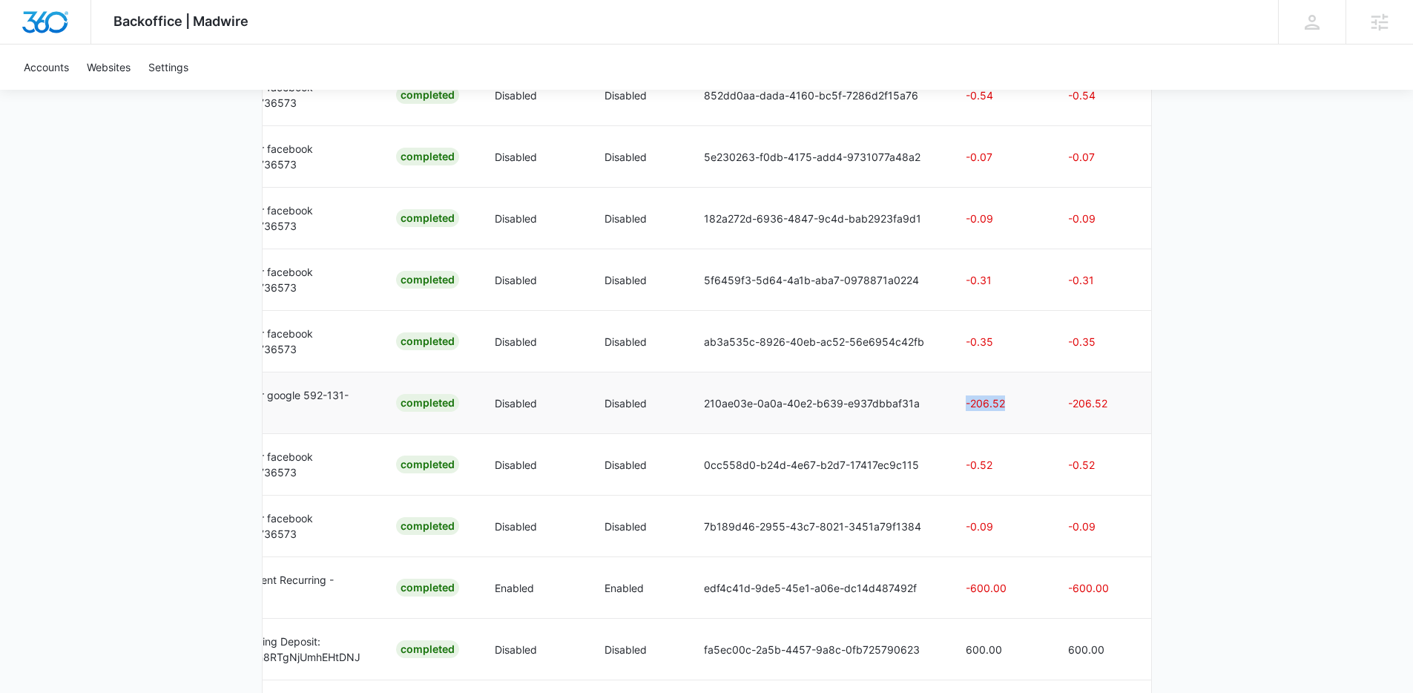
drag, startPoint x: 1000, startPoint y: 401, endPoint x: 961, endPoint y: 404, distance: 39.4
click at [966, 404] on p "-206.52" at bounding box center [999, 403] width 67 height 16
click at [1005, 396] on p "-206.52" at bounding box center [999, 403] width 67 height 16
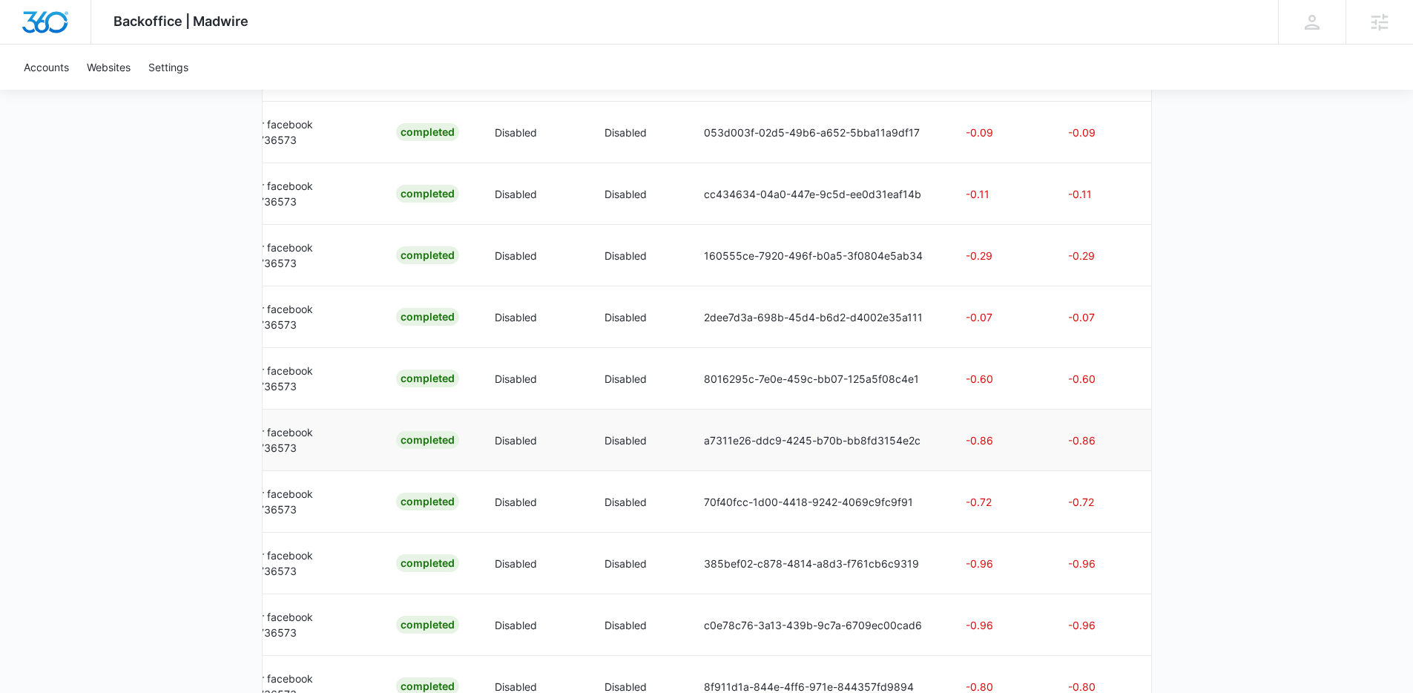
scroll to position [5896, 0]
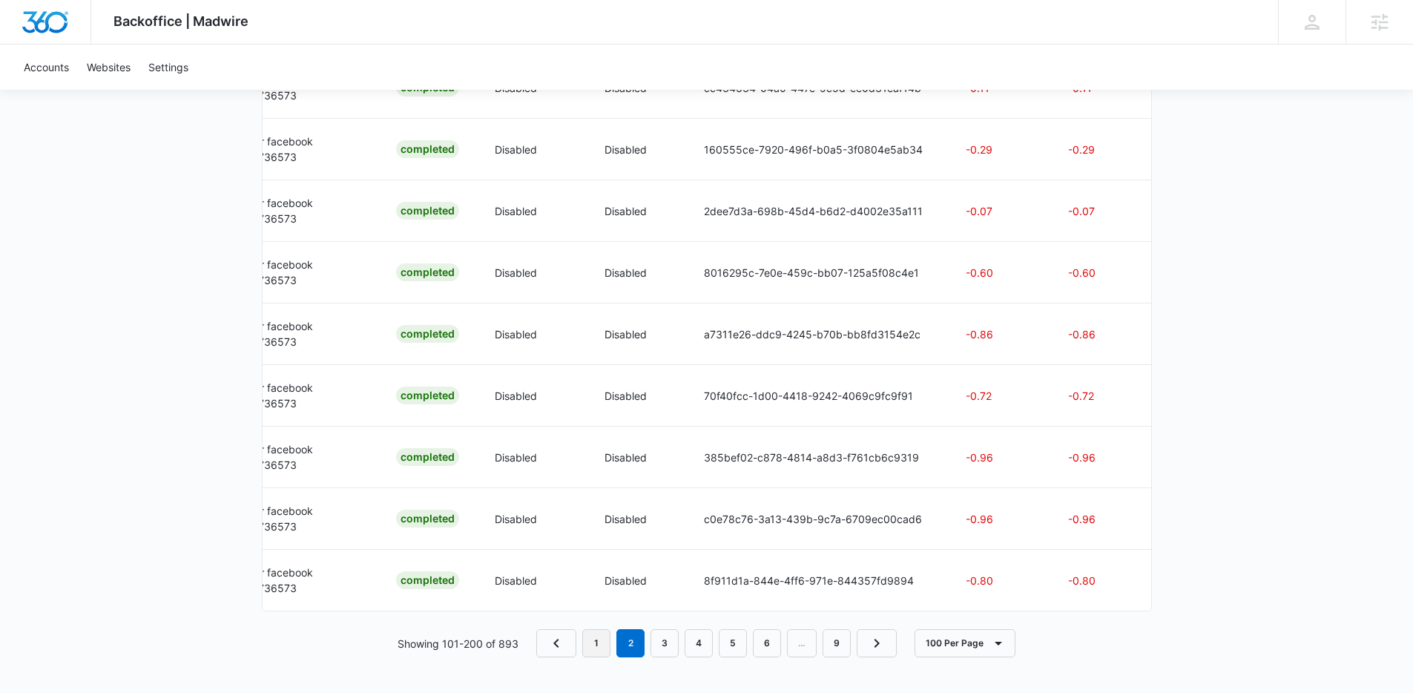
click at [603, 645] on link "1" at bounding box center [596, 643] width 28 height 28
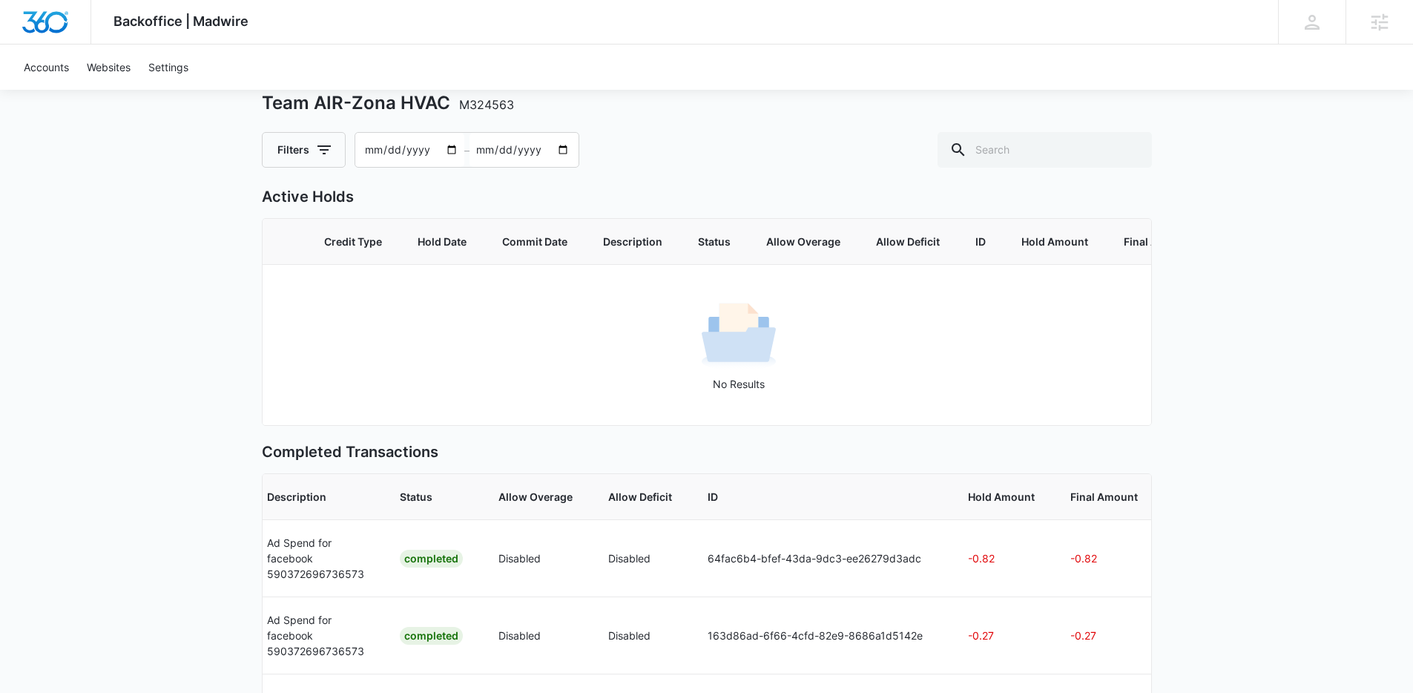
scroll to position [0, 0]
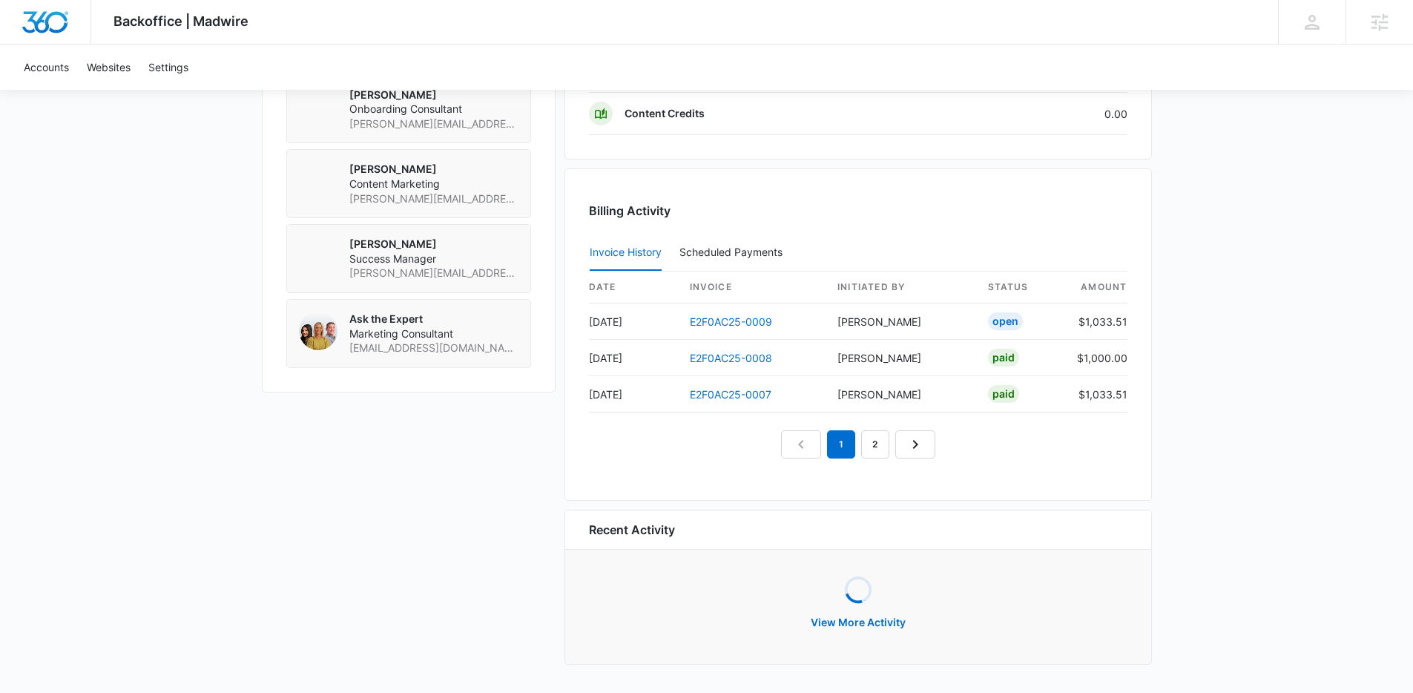
scroll to position [1267, 0]
click at [752, 323] on link "E2F0AC25-0009" at bounding box center [731, 321] width 82 height 13
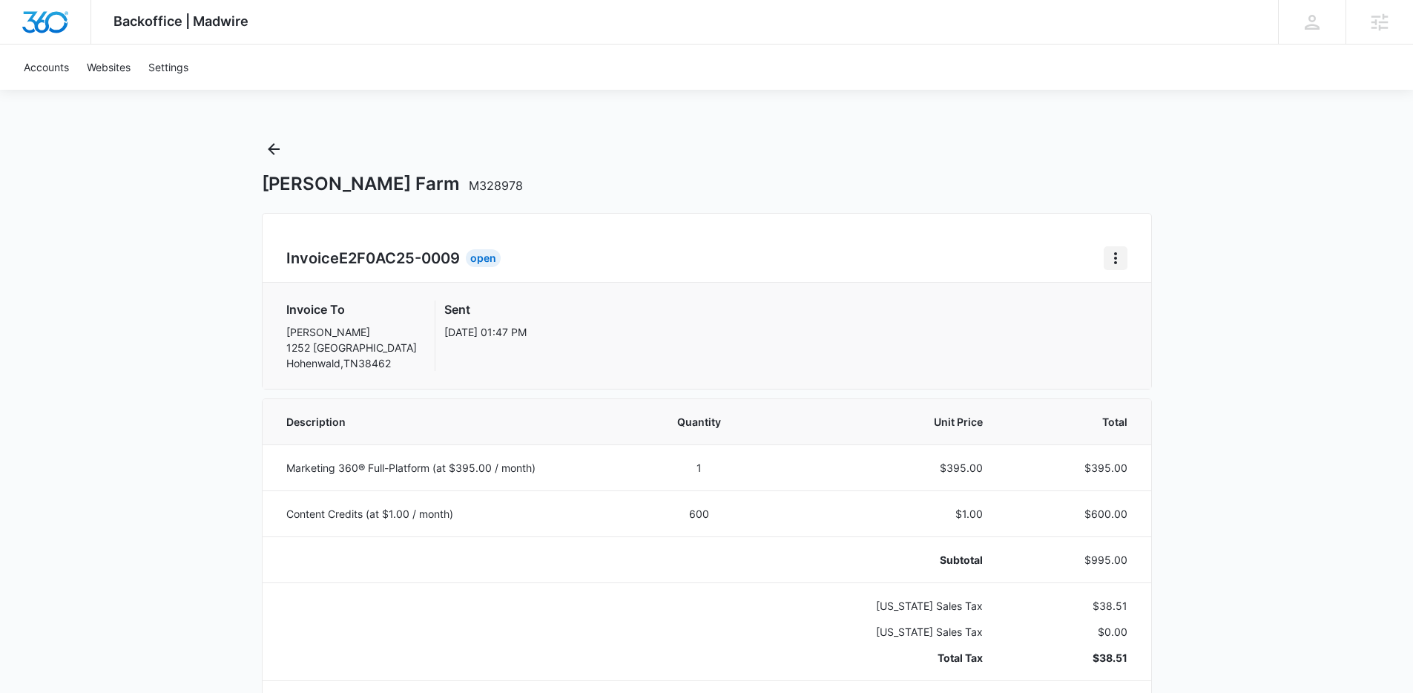
click at [1119, 253] on icon "Home" at bounding box center [1116, 258] width 18 height 18
click at [1129, 319] on div "Retry Payment" at bounding box center [1166, 322] width 86 height 10
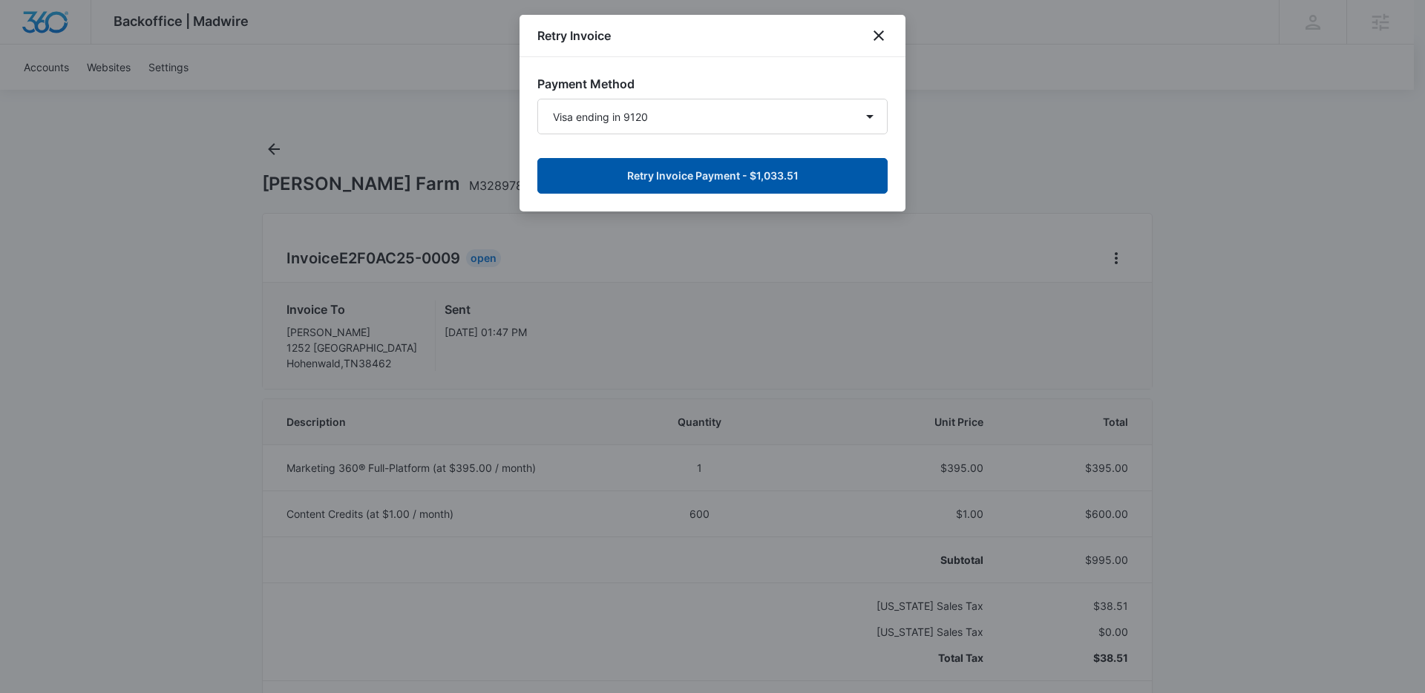
click at [813, 183] on button "Retry Invoice Payment - $1,033.51" at bounding box center [712, 176] width 350 height 36
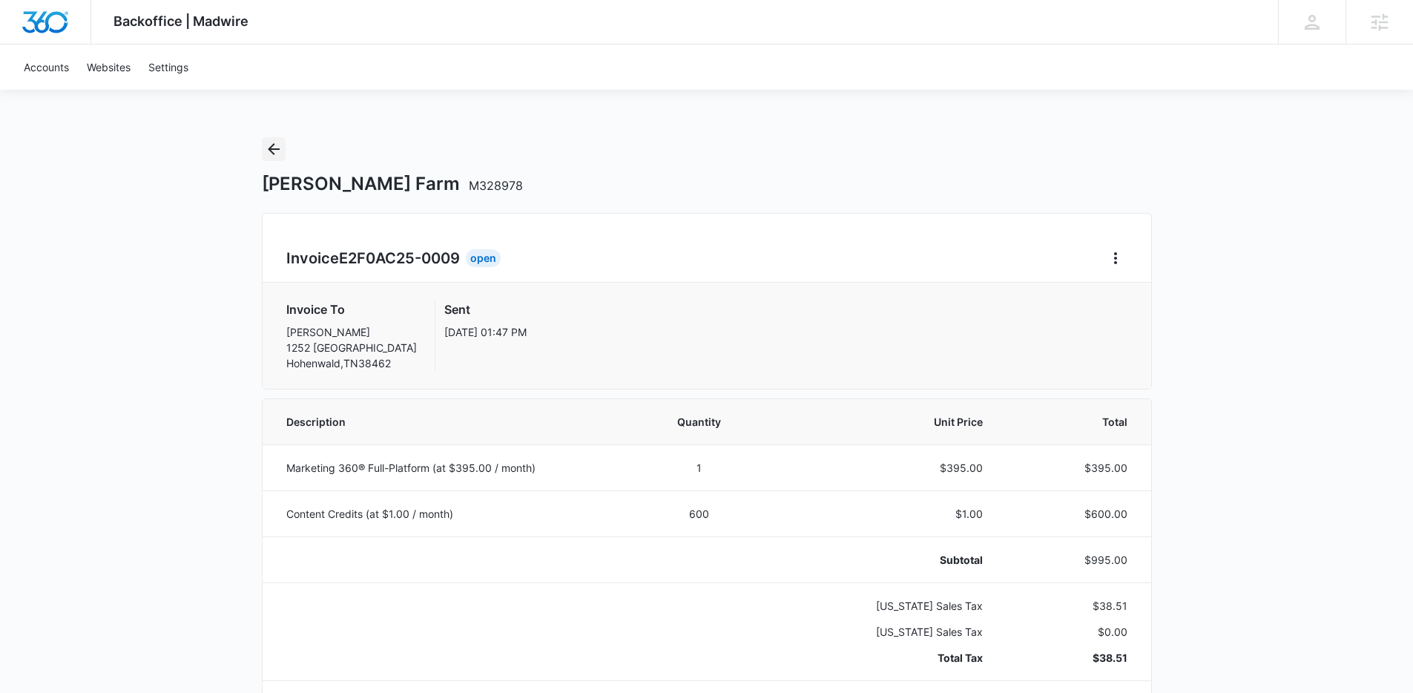
click at [280, 140] on icon "Back" at bounding box center [274, 149] width 18 height 18
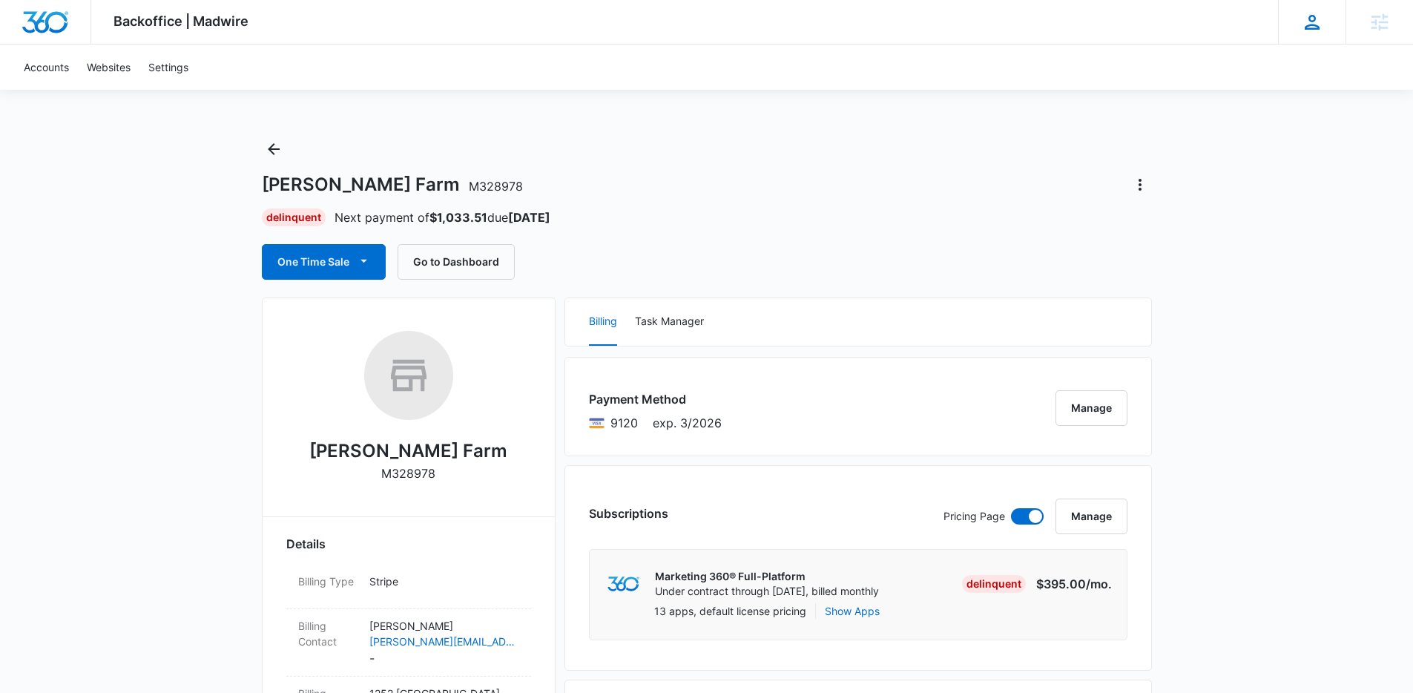
click at [1309, 23] on icon at bounding box center [1312, 22] width 22 height 22
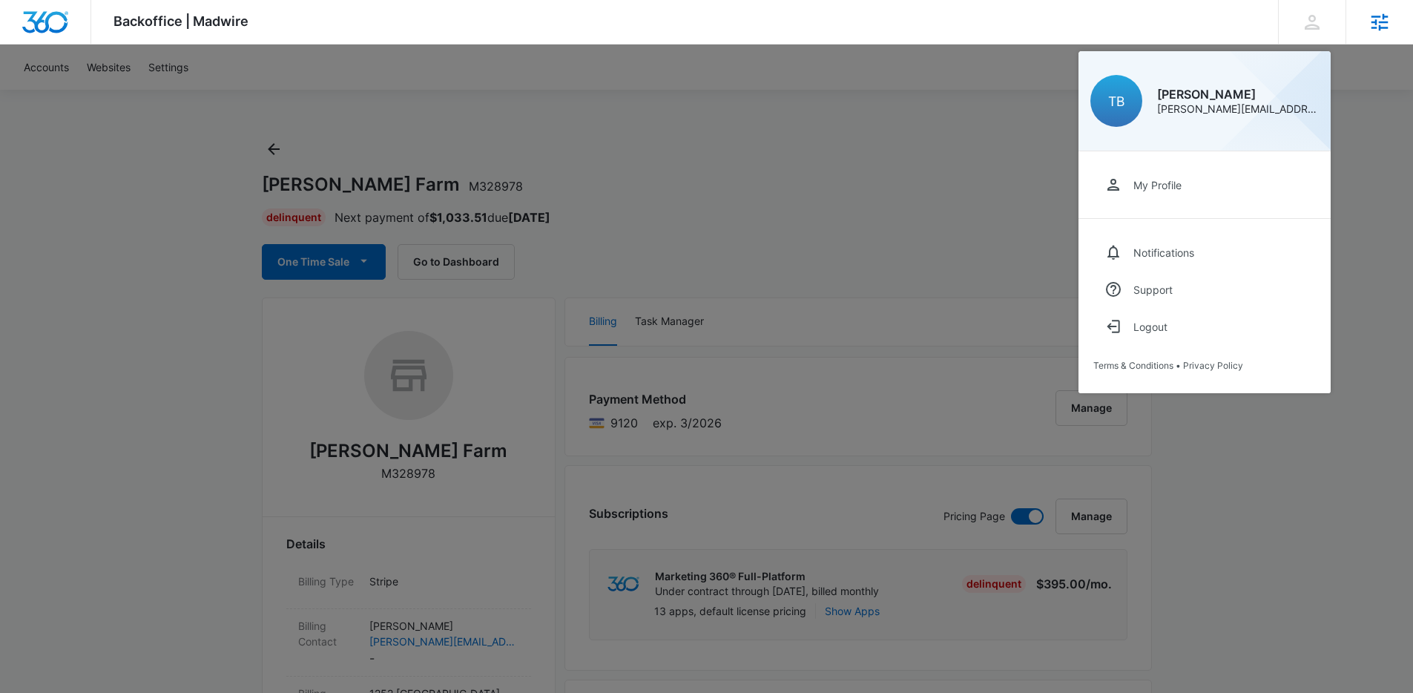
click at [1367, 18] on div "Agencies" at bounding box center [1380, 22] width 68 height 44
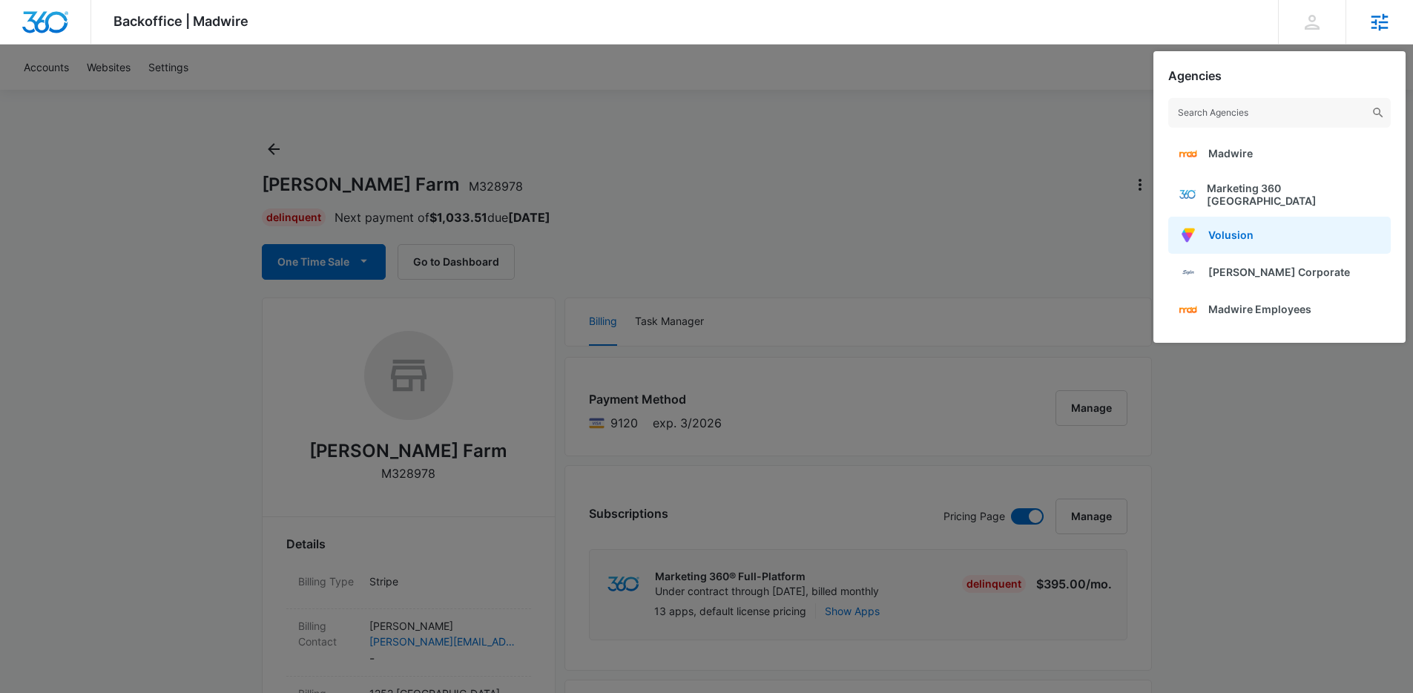
click at [1249, 236] on link "Volusion" at bounding box center [1280, 235] width 223 height 37
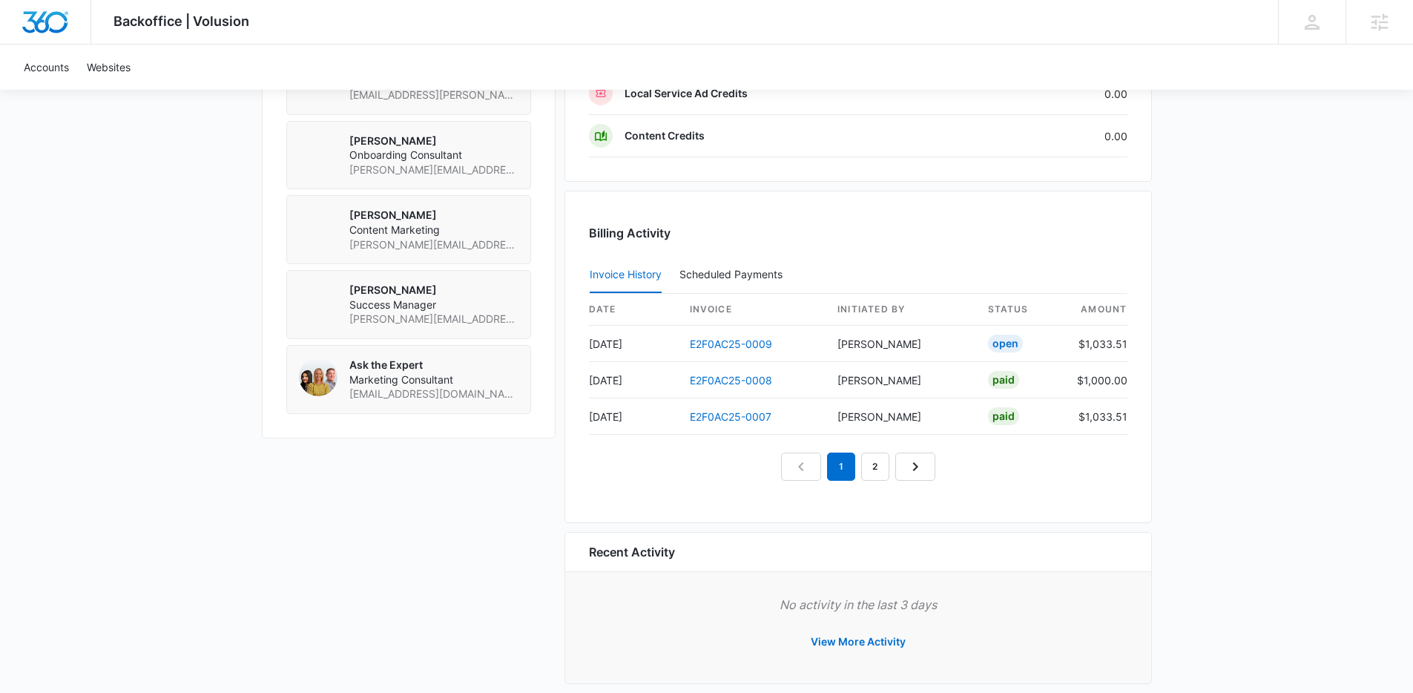
scroll to position [1239, 0]
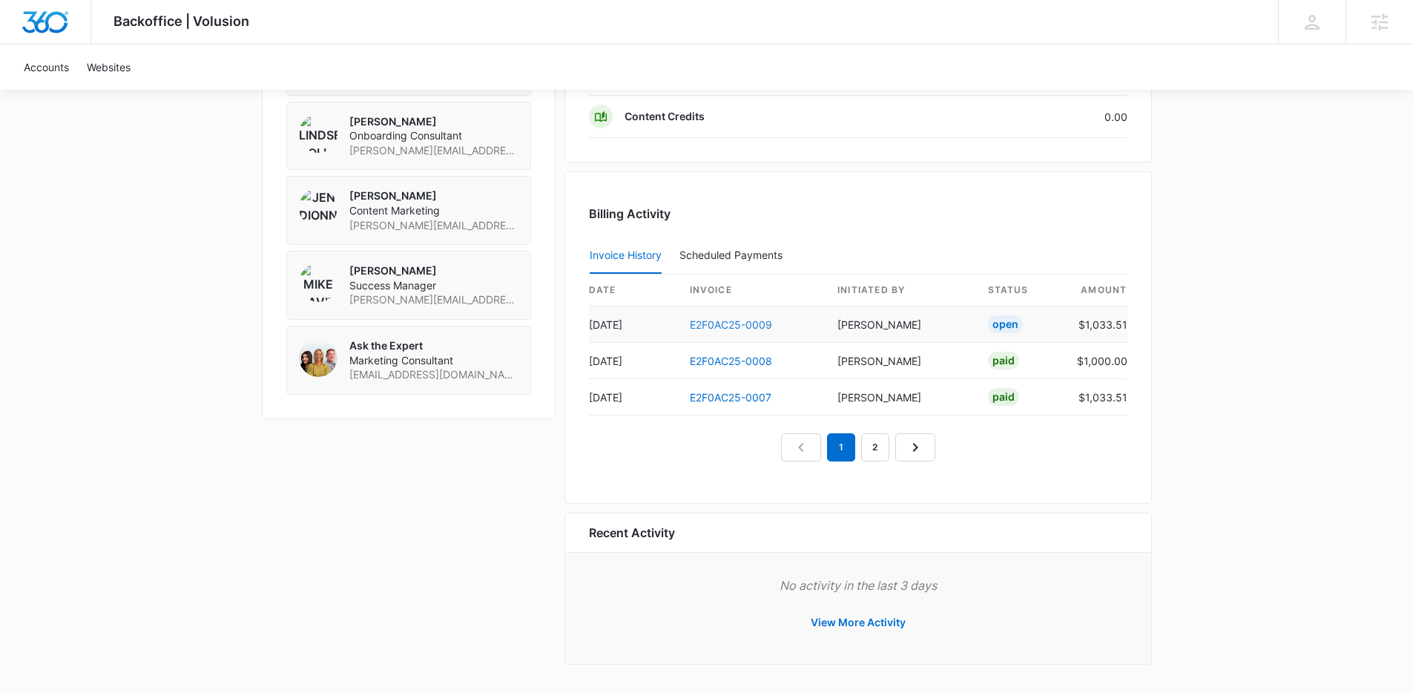
click at [735, 322] on link "E2F0AC25-0009" at bounding box center [731, 324] width 82 height 13
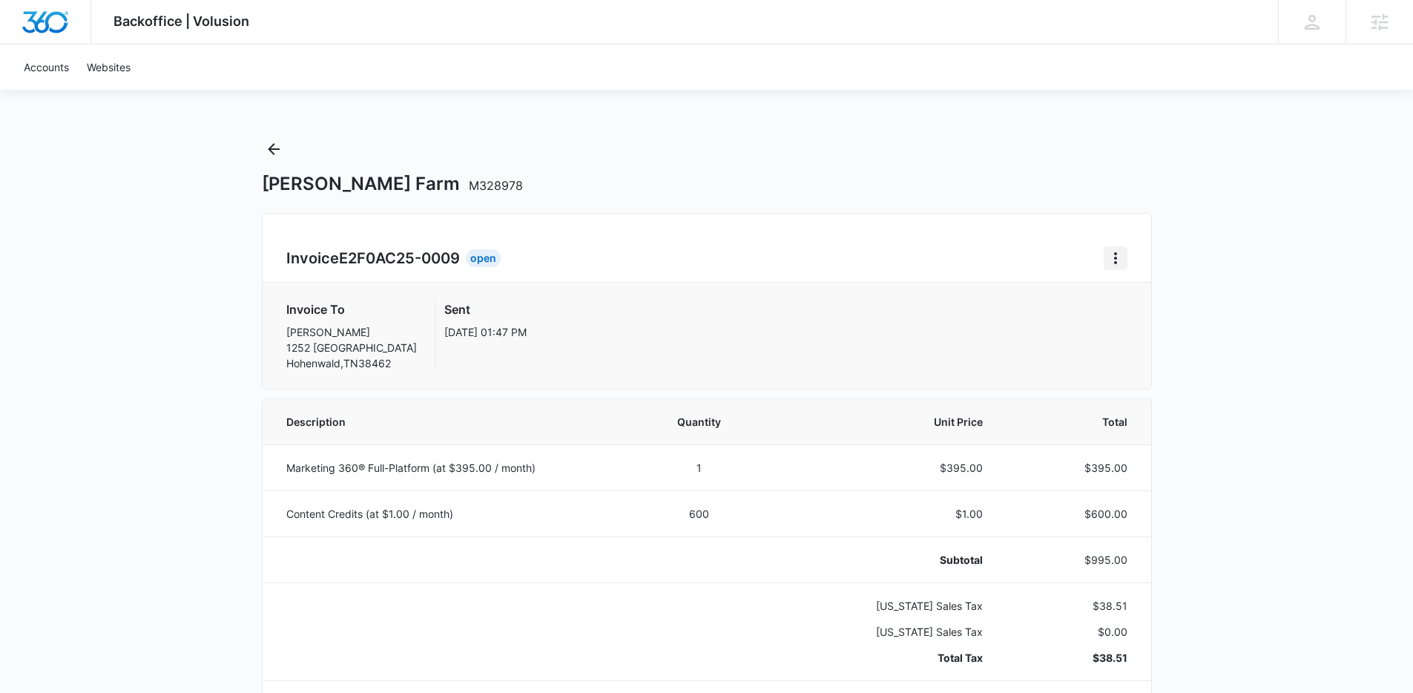
drag, startPoint x: 1096, startPoint y: 260, endPoint x: 1111, endPoint y: 260, distance: 14.9
click at [1097, 260] on div "Invoice E2F0AC25-0009 Open" at bounding box center [706, 258] width 841 height 24
click at [1118, 256] on icon "Home" at bounding box center [1116, 258] width 18 height 18
drag, startPoint x: 893, startPoint y: 319, endPoint x: 686, endPoint y: 260, distance: 214.4
click at [892, 319] on div "Invoice To Richard Dailey 1252 Little Swan Creek Rd Hohenwald , TN 38462 Sent S…" at bounding box center [706, 335] width 841 height 70
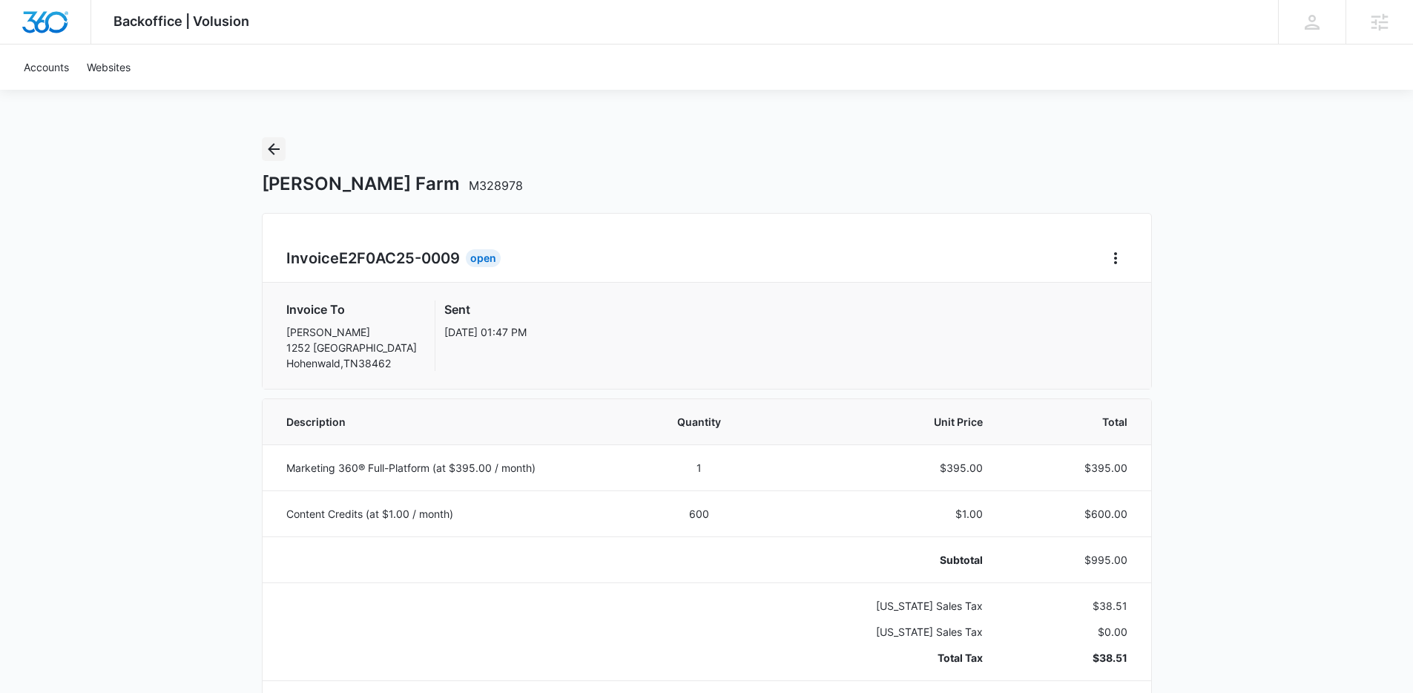
drag, startPoint x: 273, startPoint y: 144, endPoint x: 296, endPoint y: 160, distance: 27.8
click at [273, 144] on icon "Back" at bounding box center [274, 149] width 12 height 12
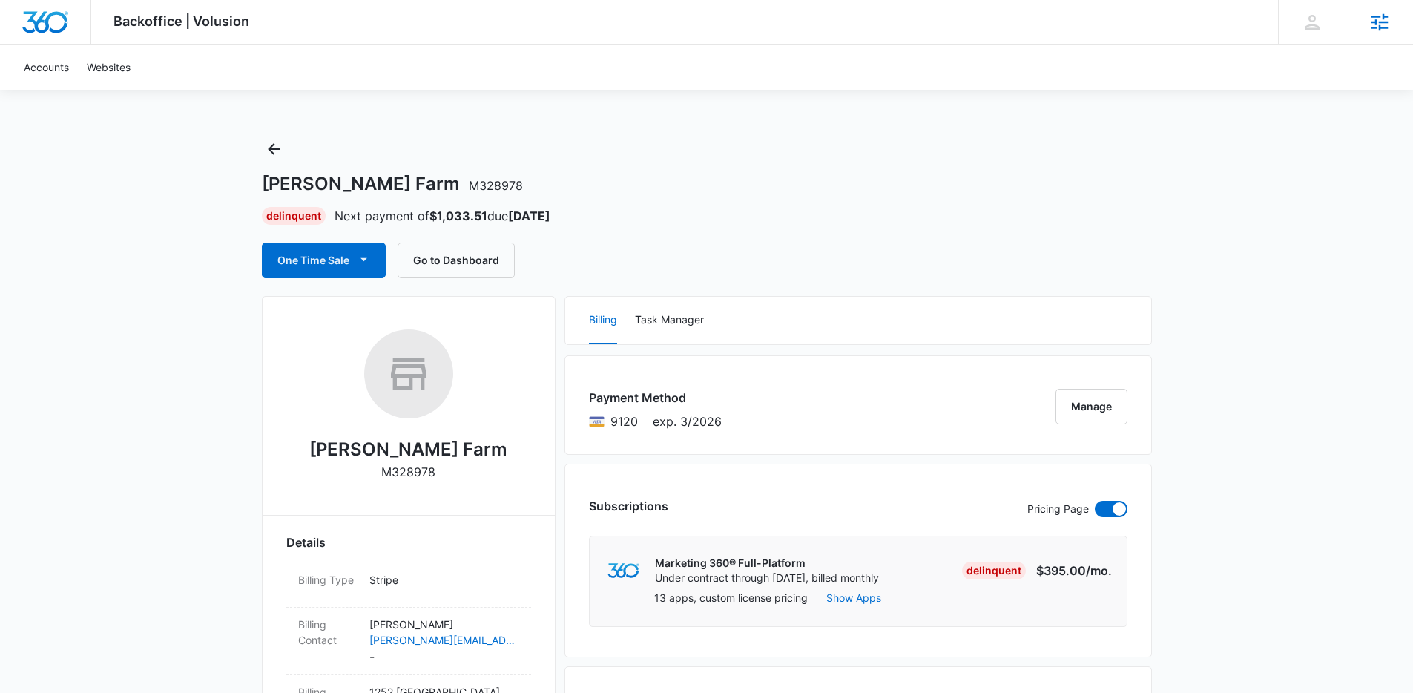
click at [1356, 13] on div "Agencies" at bounding box center [1380, 22] width 68 height 44
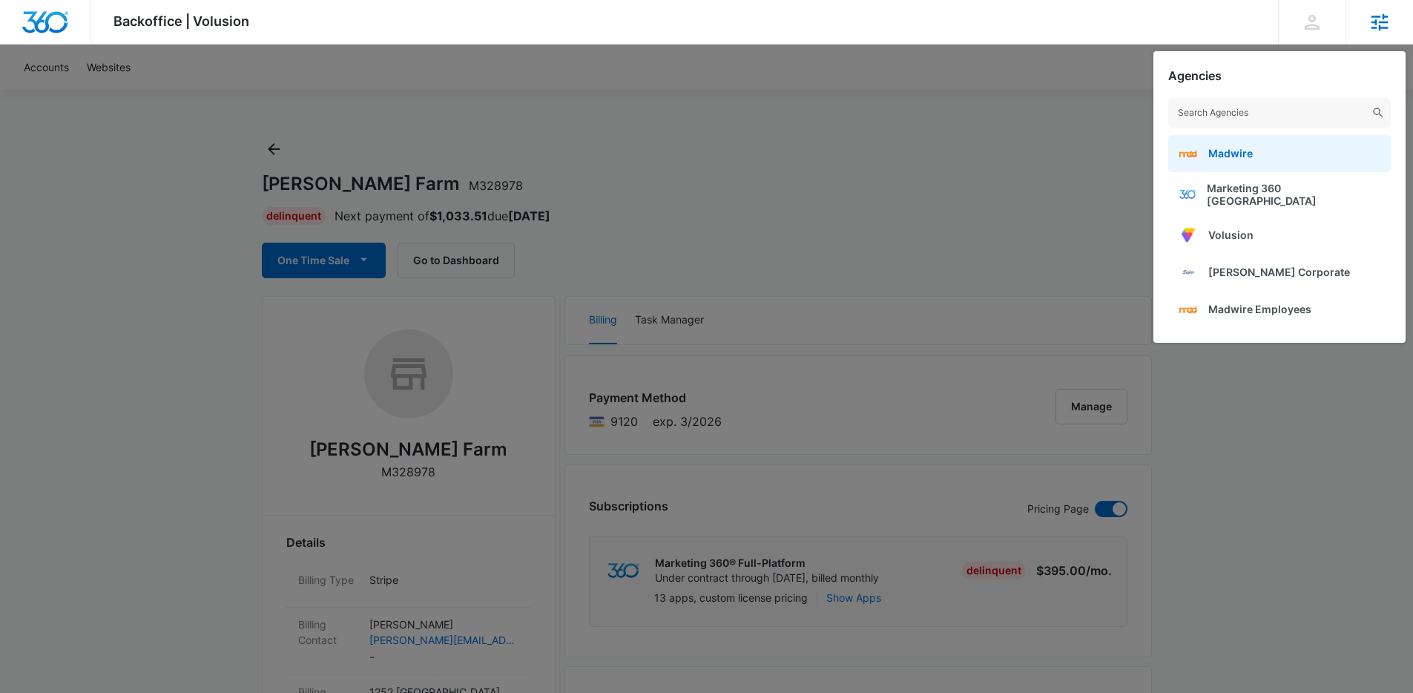
click at [1252, 157] on link "Madwire" at bounding box center [1280, 153] width 223 height 37
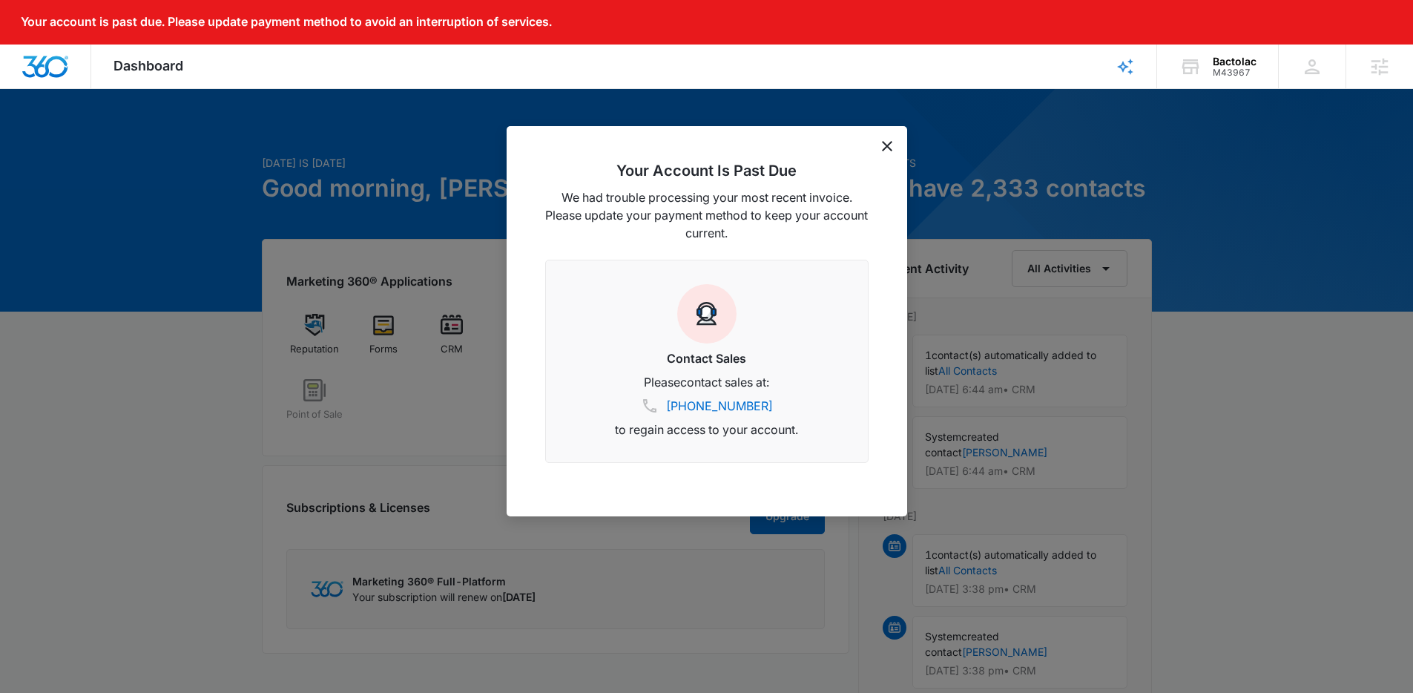
click at [890, 143] on icon "dismiss this dialog" at bounding box center [887, 146] width 10 height 10
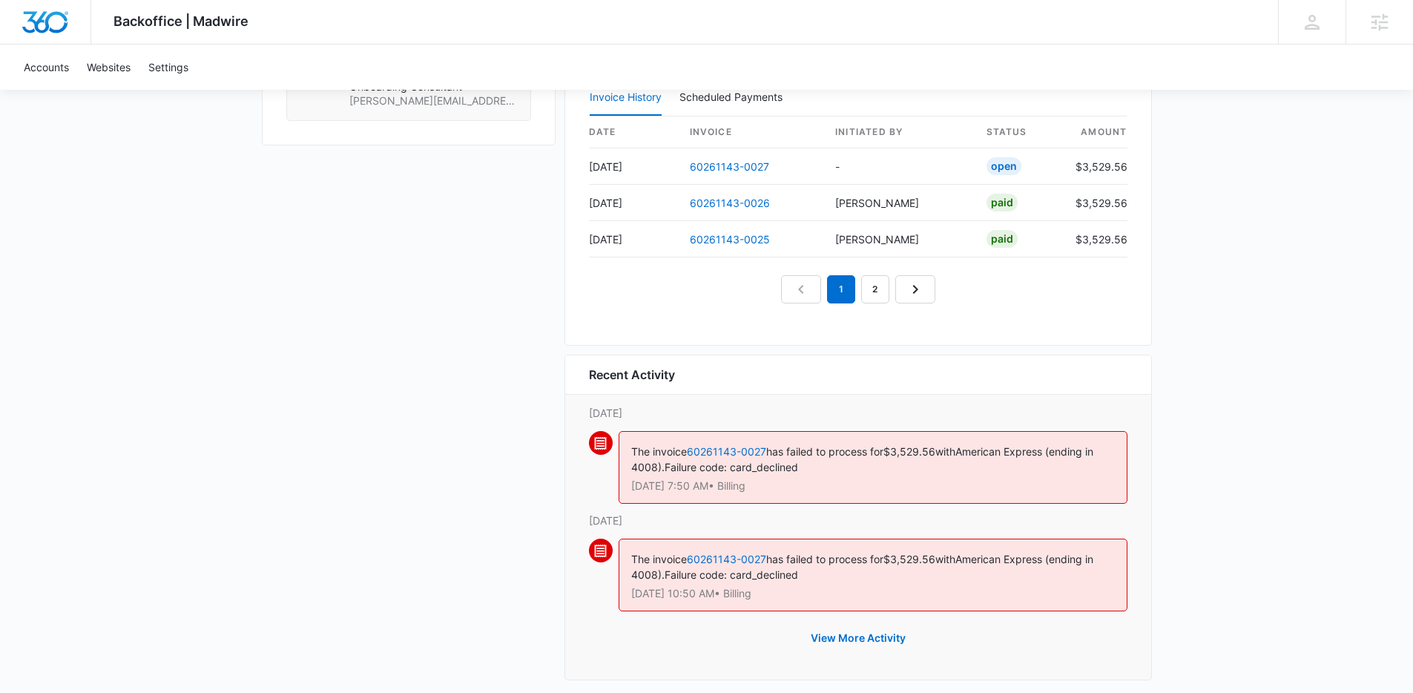
scroll to position [1504, 0]
click at [861, 290] on link "2" at bounding box center [875, 292] width 28 height 28
click at [880, 294] on link "3" at bounding box center [892, 292] width 28 height 28
click at [809, 292] on link "1" at bounding box center [807, 292] width 28 height 28
click at [731, 174] on link "60261143-0027" at bounding box center [729, 169] width 79 height 13
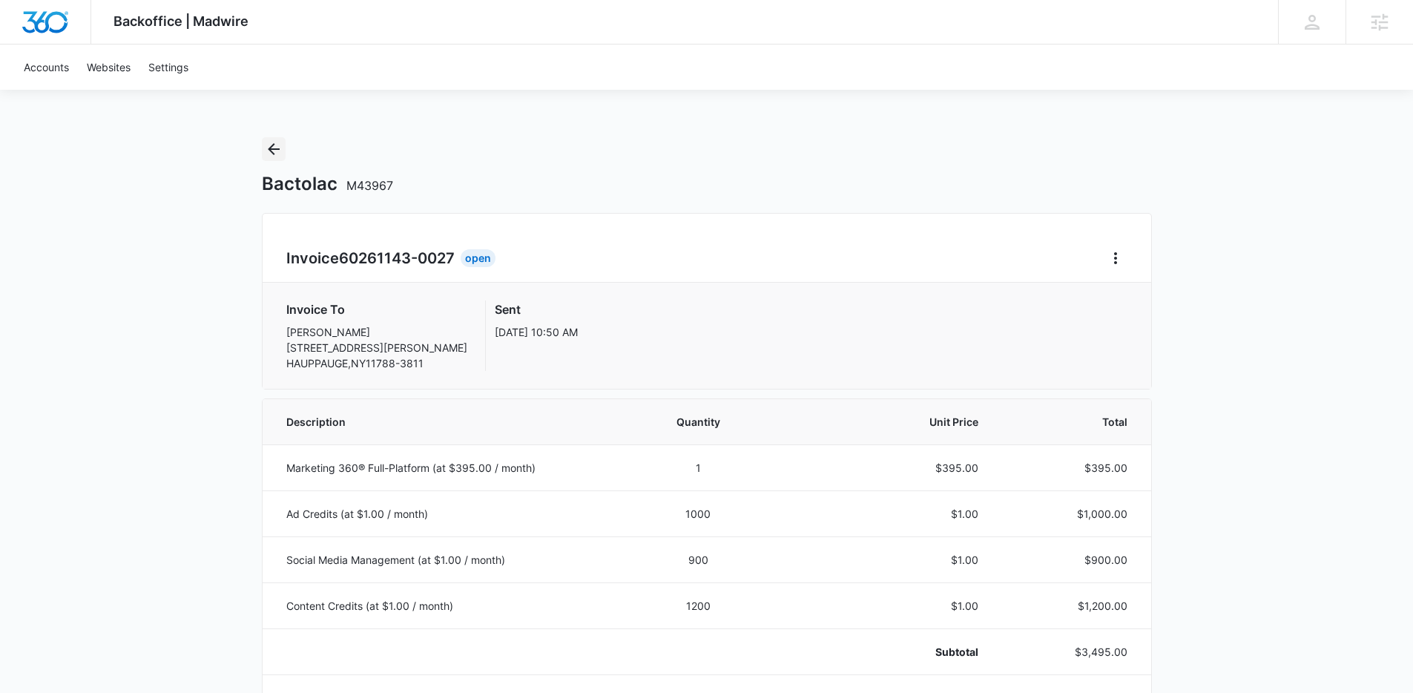
click at [276, 148] on icon "Back" at bounding box center [274, 149] width 18 height 18
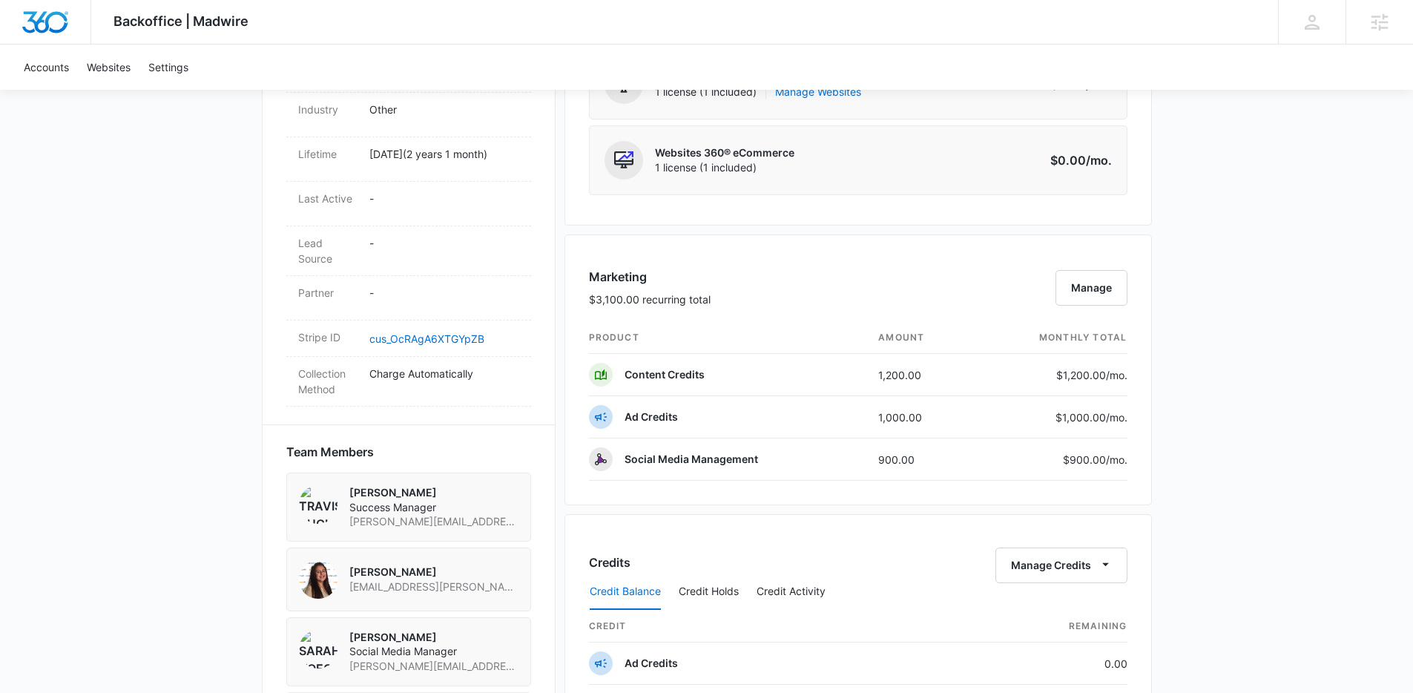
scroll to position [1523, 0]
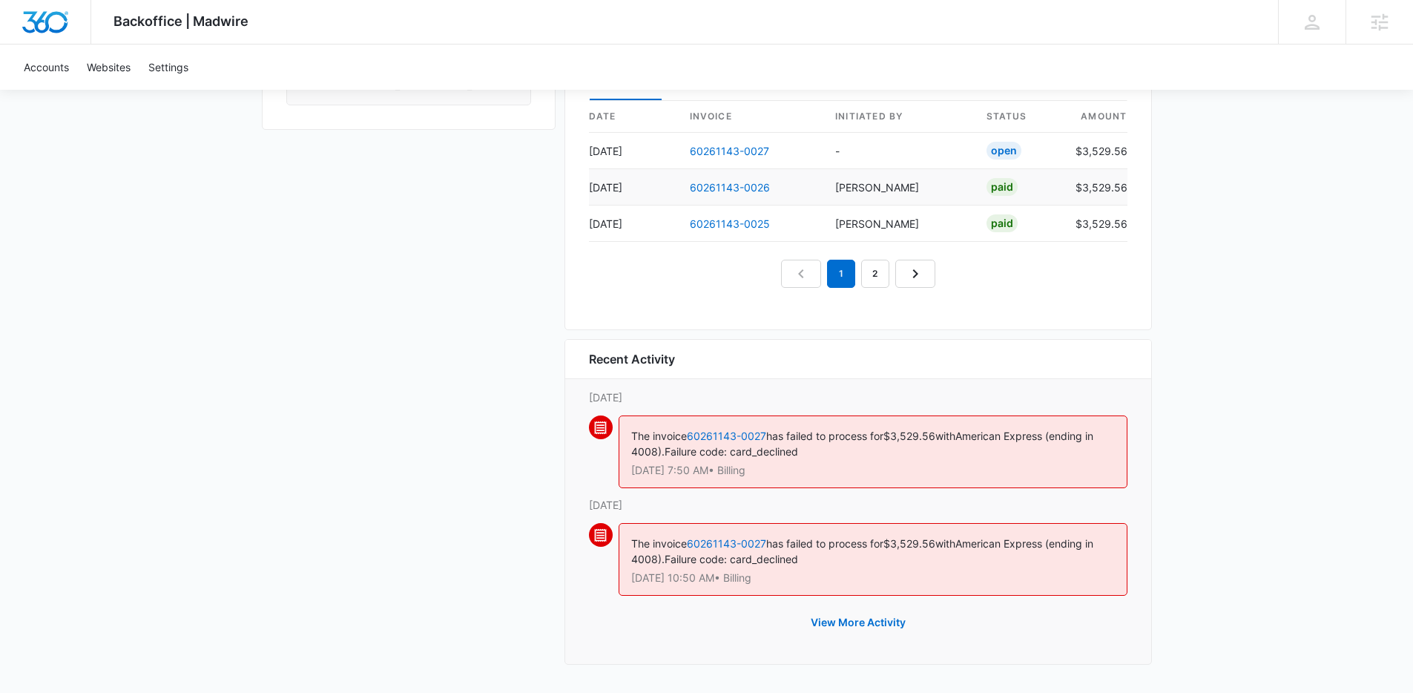
click at [717, 177] on td "60261143-0026" at bounding box center [750, 187] width 145 height 36
click at [719, 188] on link "60261143-0026" at bounding box center [730, 187] width 80 height 13
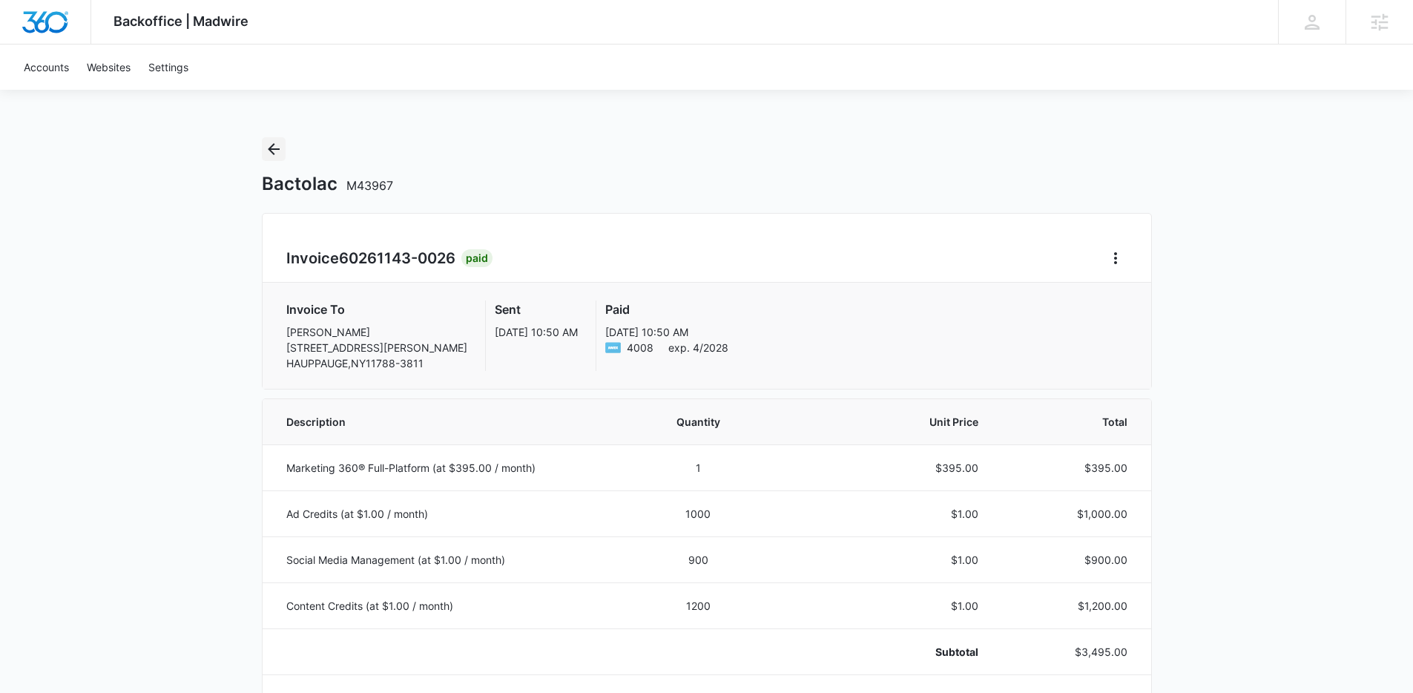
click at [280, 141] on icon "Back" at bounding box center [274, 149] width 18 height 18
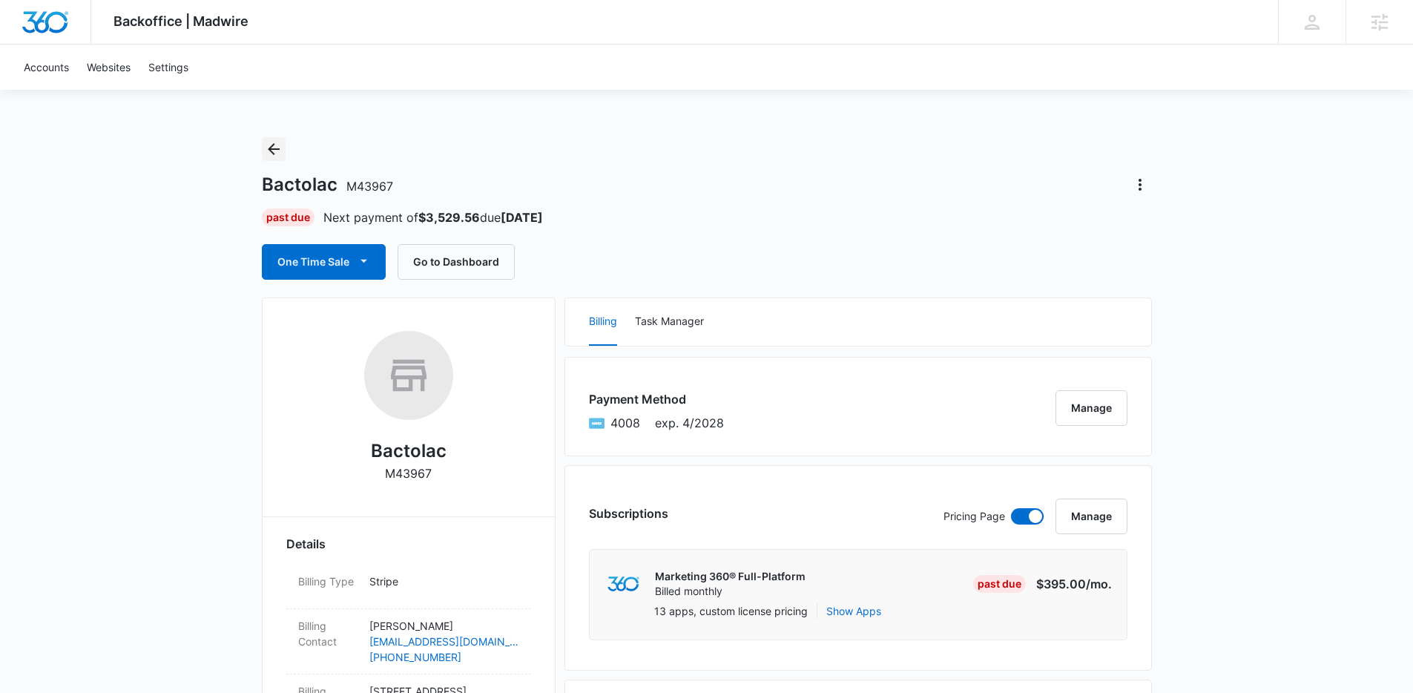
click at [275, 147] on icon "Back" at bounding box center [274, 149] width 18 height 18
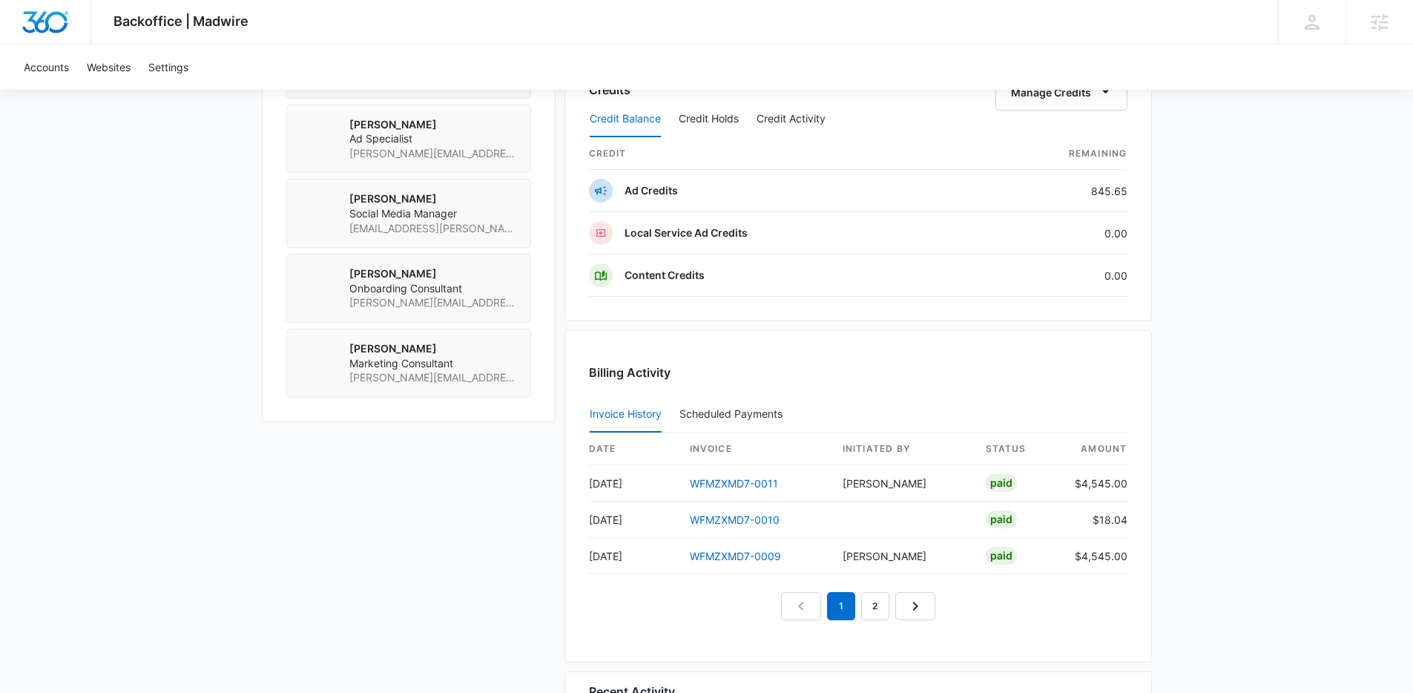
scroll to position [1436, 0]
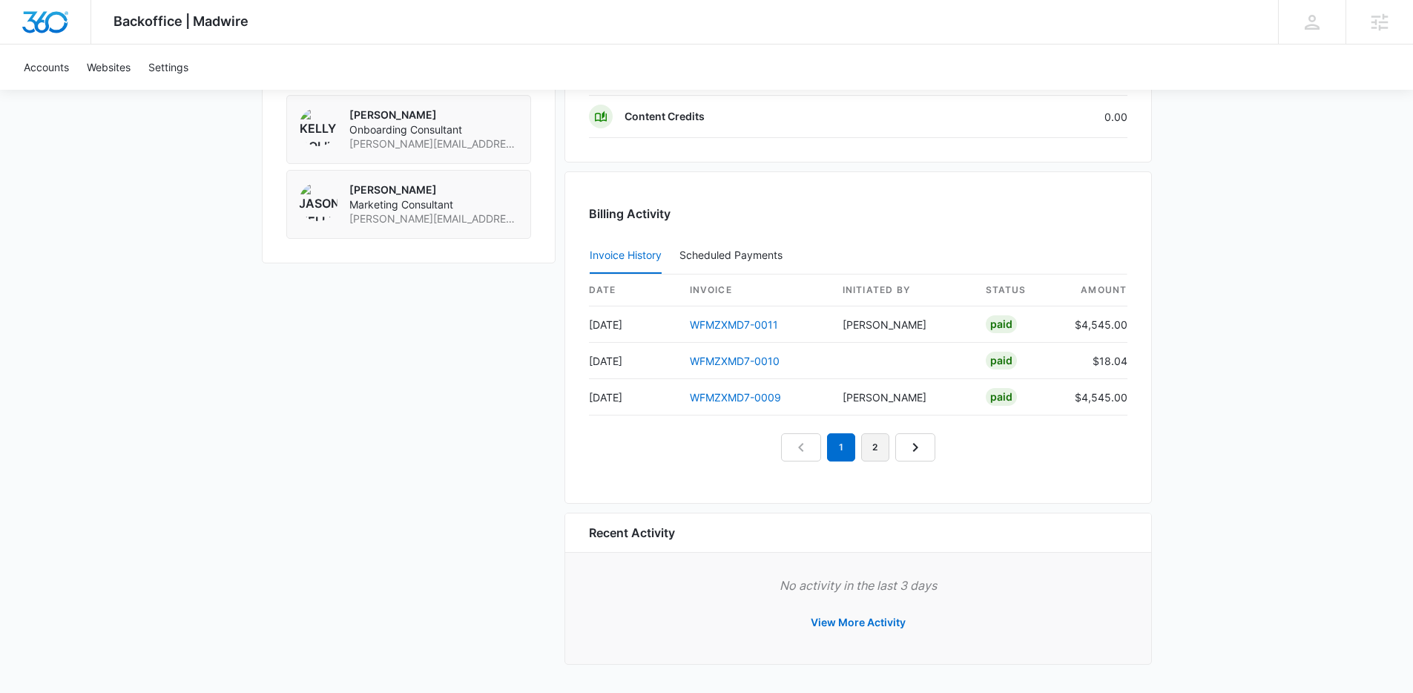
click at [866, 443] on link "2" at bounding box center [875, 447] width 28 height 28
click at [830, 449] on link "1" at bounding box center [824, 447] width 28 height 28
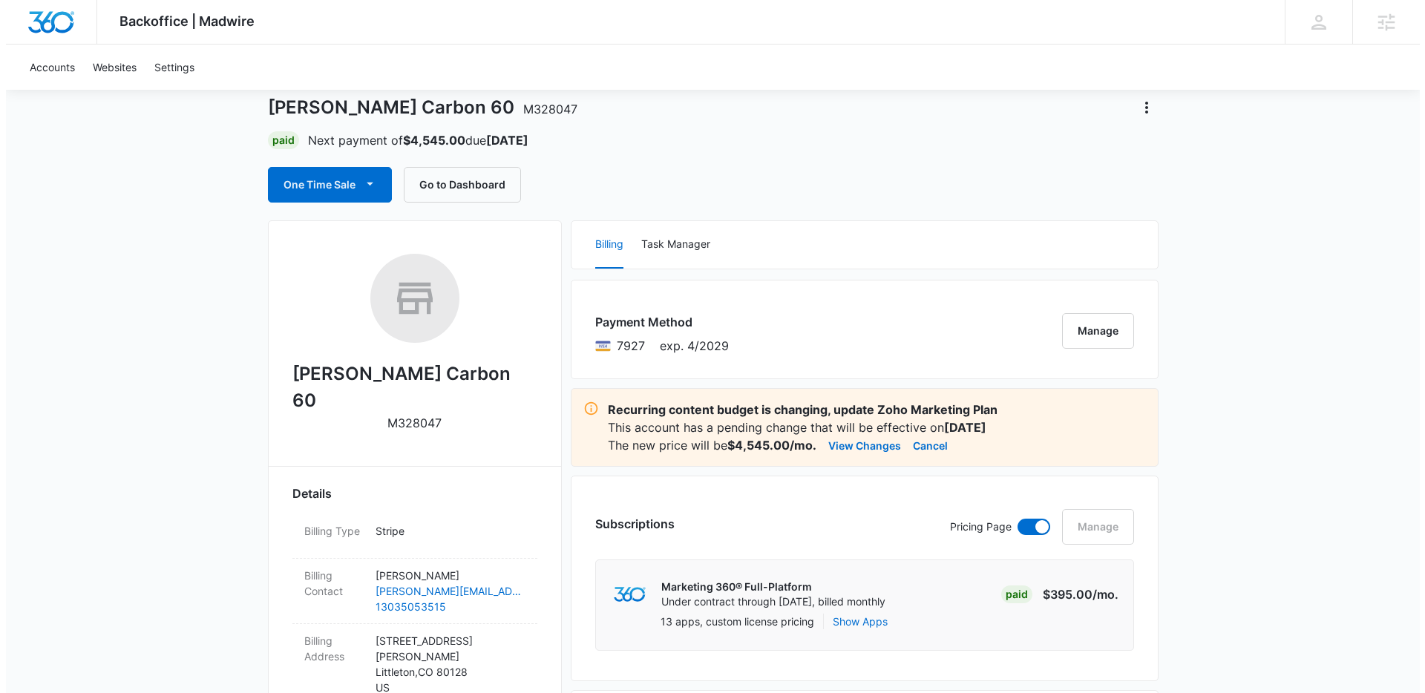
scroll to position [0, 0]
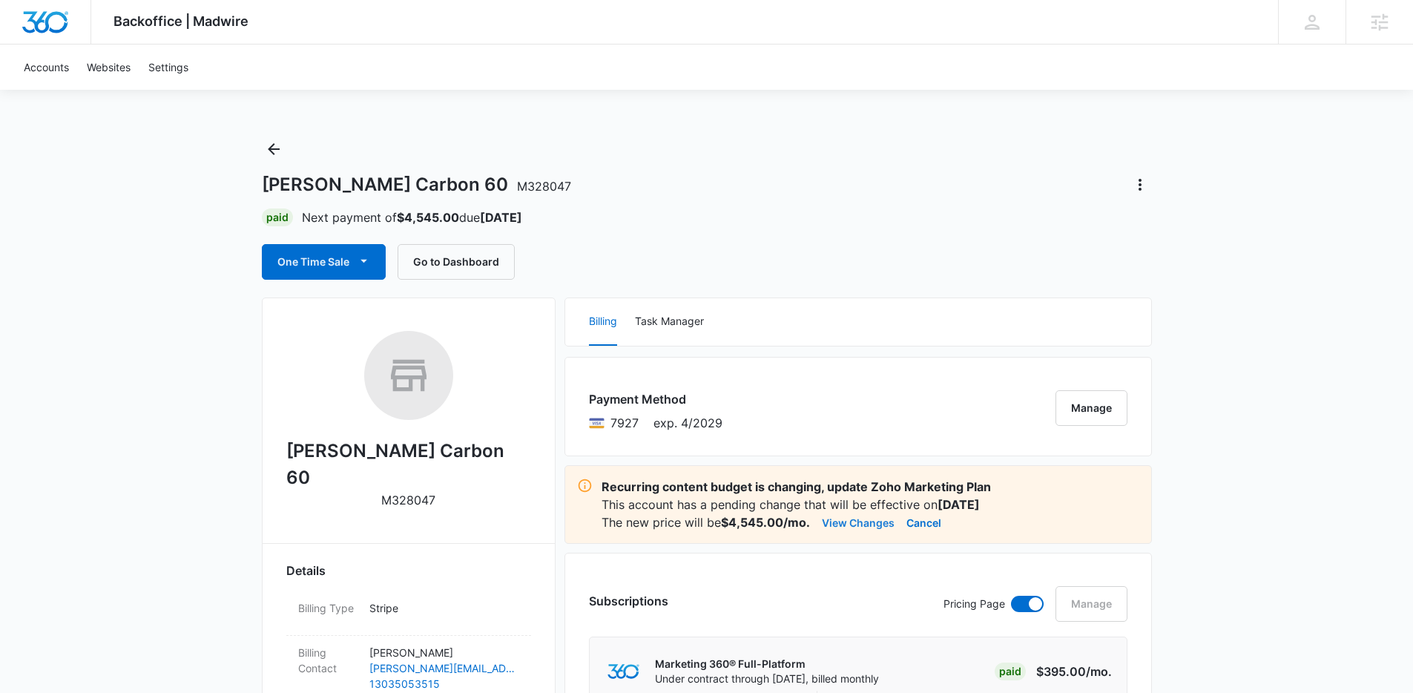
click at [860, 526] on button "View Changes" at bounding box center [858, 522] width 73 height 18
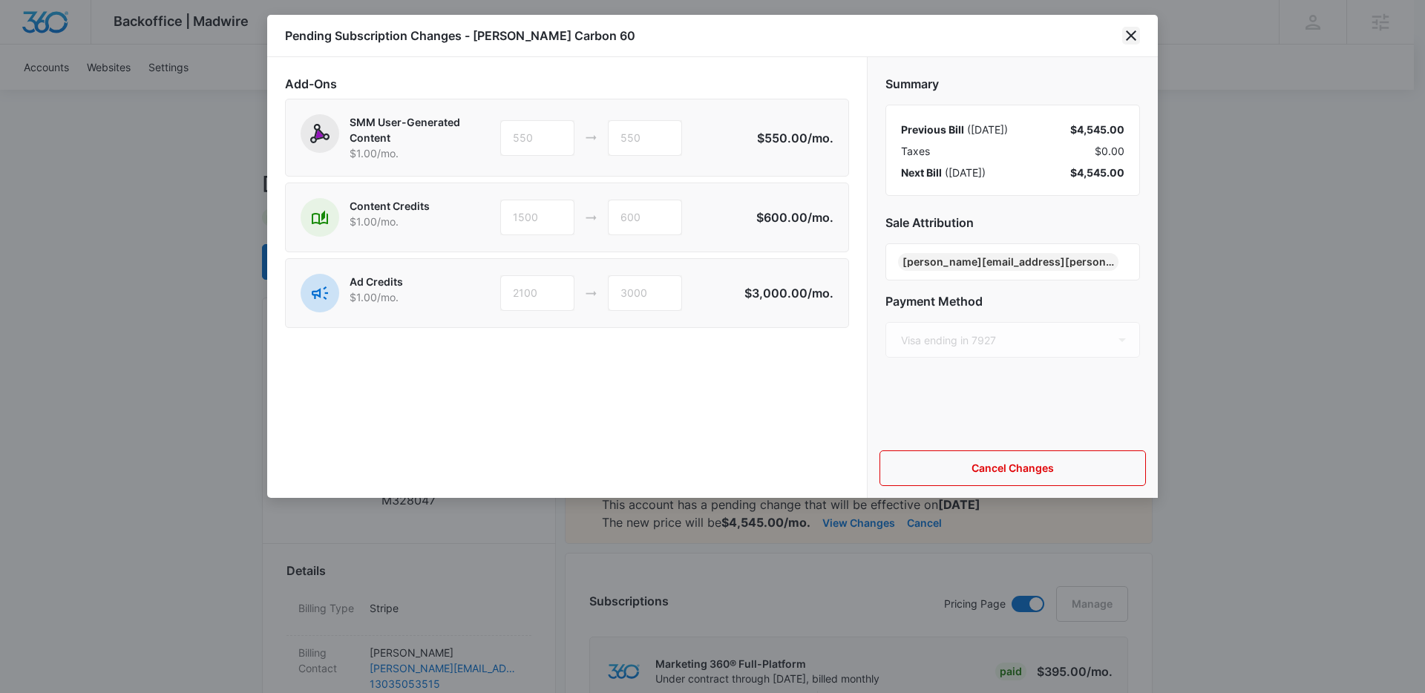
click at [1133, 36] on icon "close" at bounding box center [1131, 36] width 18 height 18
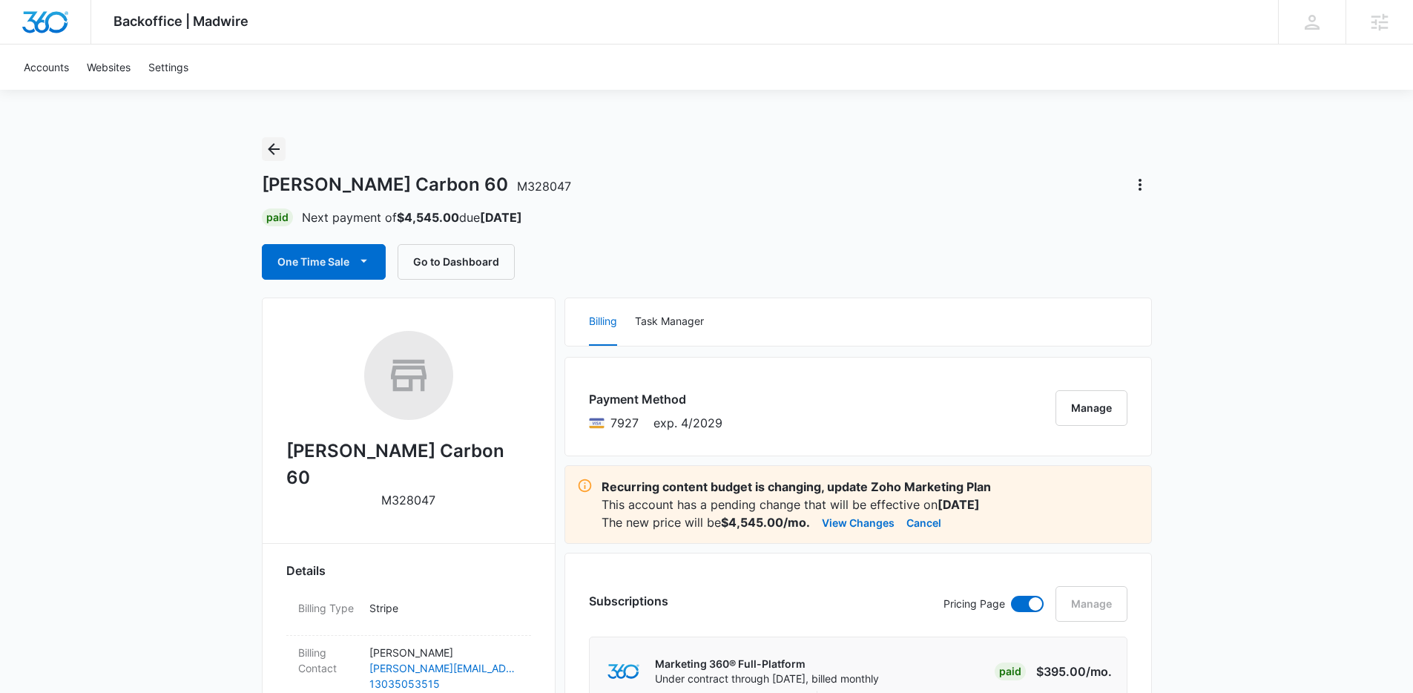
click at [276, 148] on icon "Back" at bounding box center [274, 149] width 12 height 12
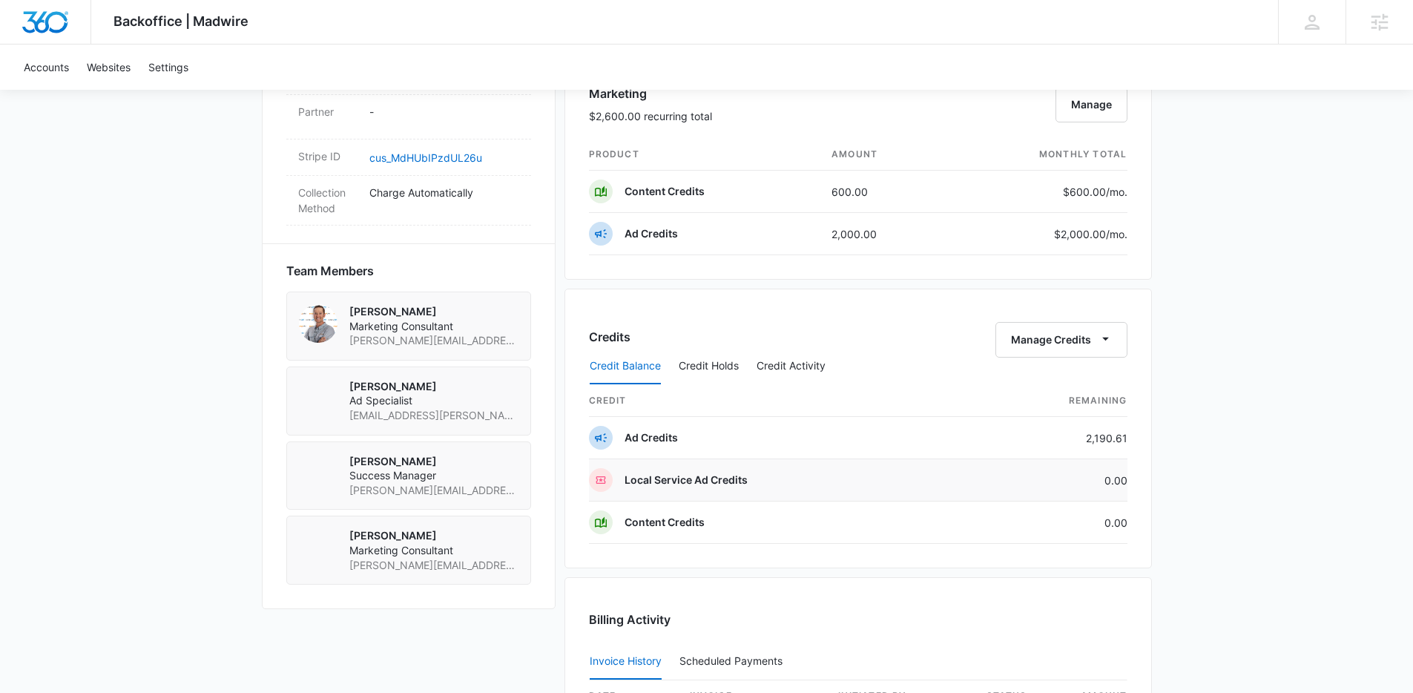
scroll to position [841, 0]
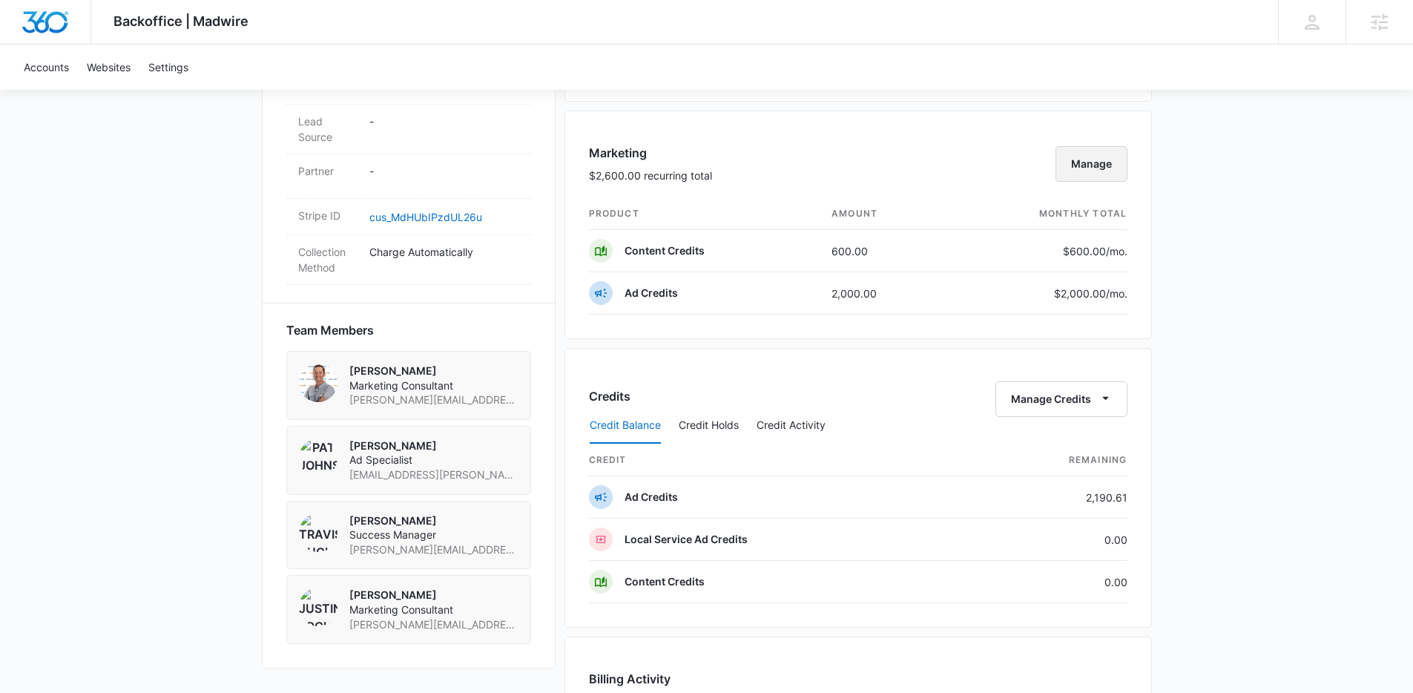
click at [1074, 172] on button "Manage" at bounding box center [1092, 164] width 72 height 36
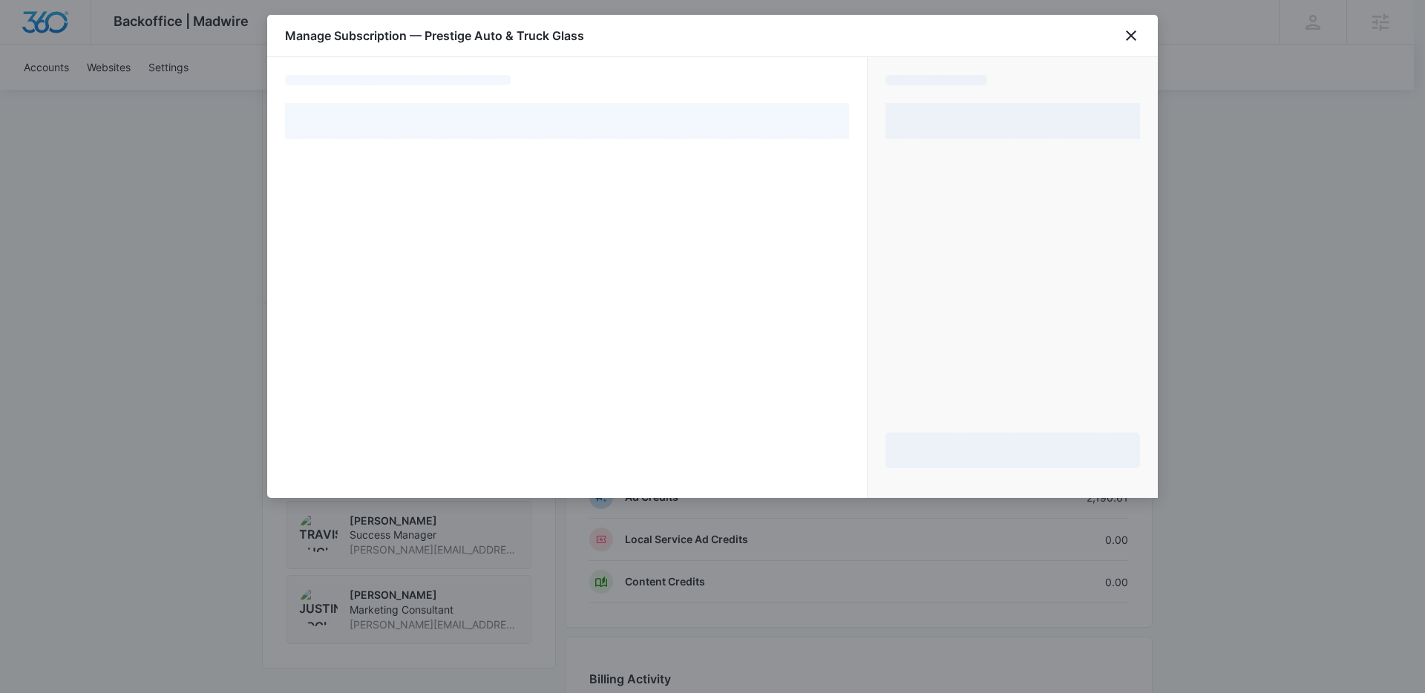
select select "pm_1MqfzaA4n8RTgNjU2SNsiFEr"
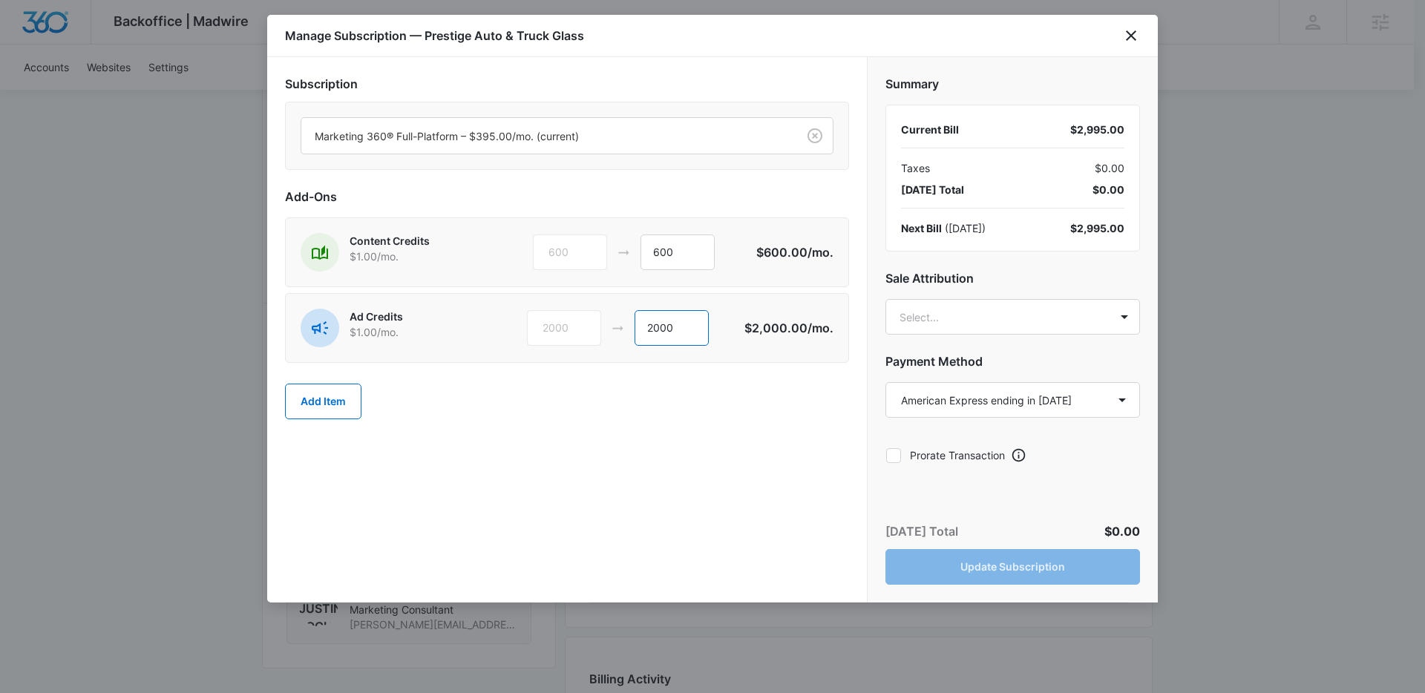
drag, startPoint x: 690, startPoint y: 330, endPoint x: 594, endPoint y: 330, distance: 95.7
click at [594, 330] on div "2000 2000" at bounding box center [635, 328] width 217 height 36
type input "2500"
click at [974, 315] on body "Backoffice | Madwire Apps Settings [PERSON_NAME] Buchanan [EMAIL_ADDRESS][PERSO…" at bounding box center [712, 159] width 1425 height 2000
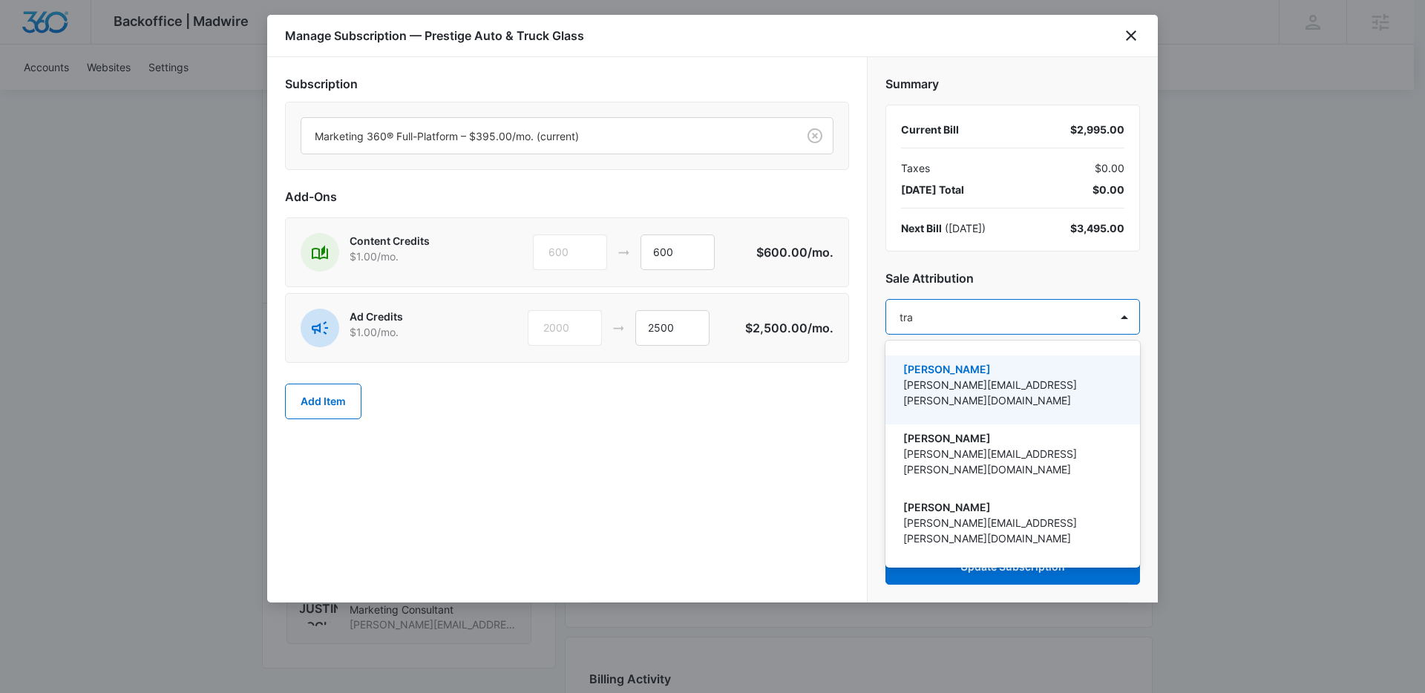
type input "trav"
click at [953, 370] on p "Travis Buchanan" at bounding box center [1011, 369] width 216 height 16
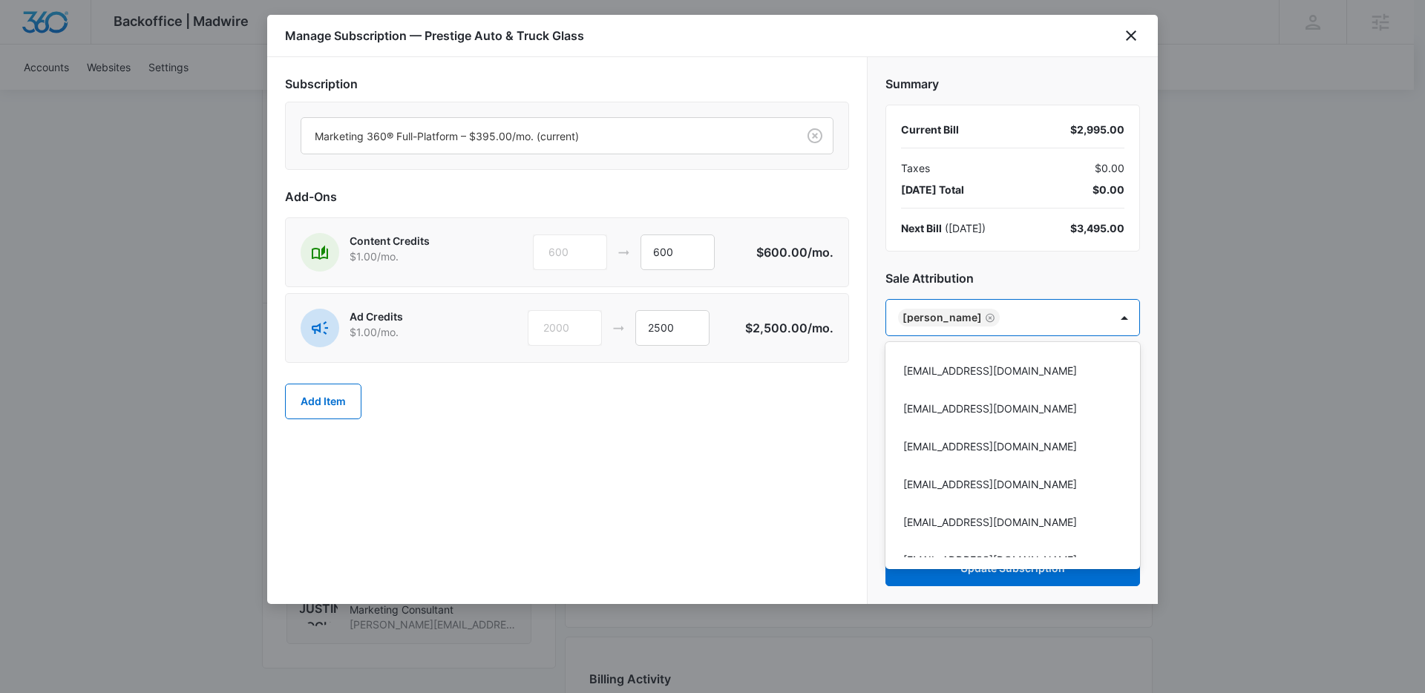
click at [739, 387] on div at bounding box center [712, 346] width 1425 height 693
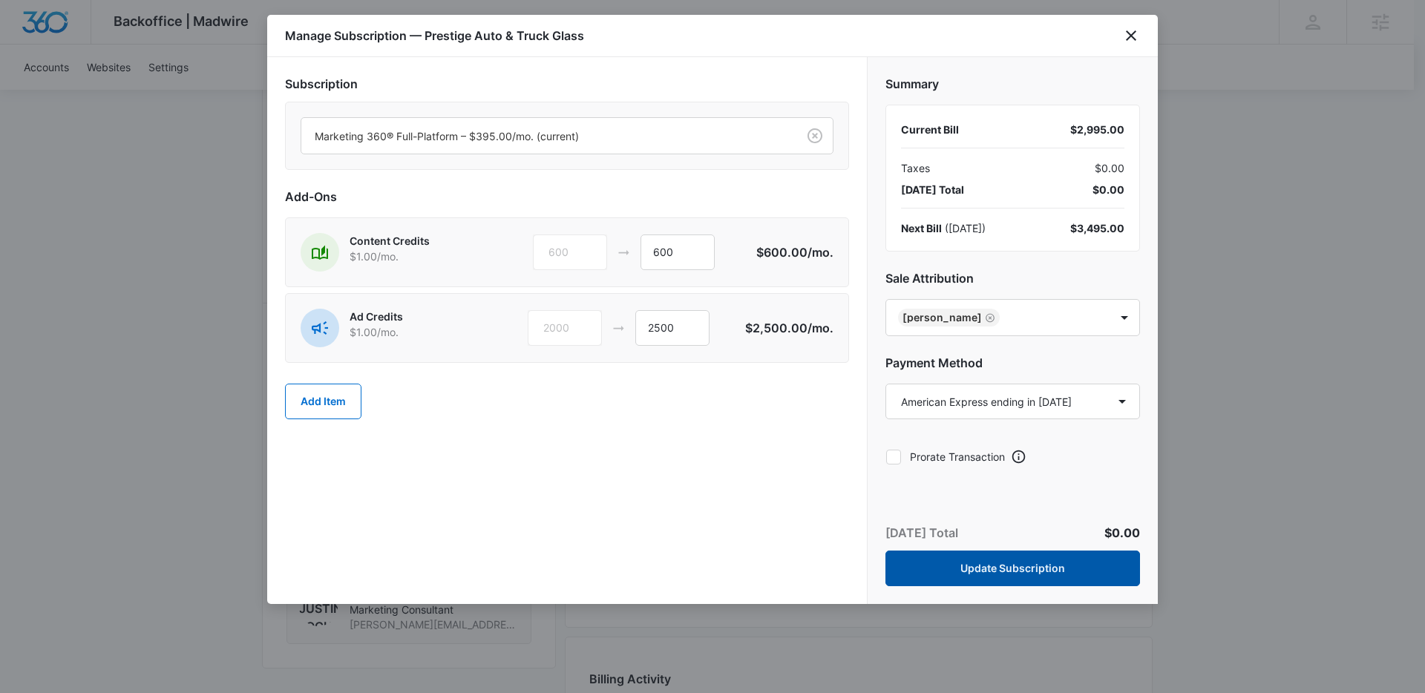
click at [979, 577] on button "Update Subscription" at bounding box center [1012, 569] width 254 height 36
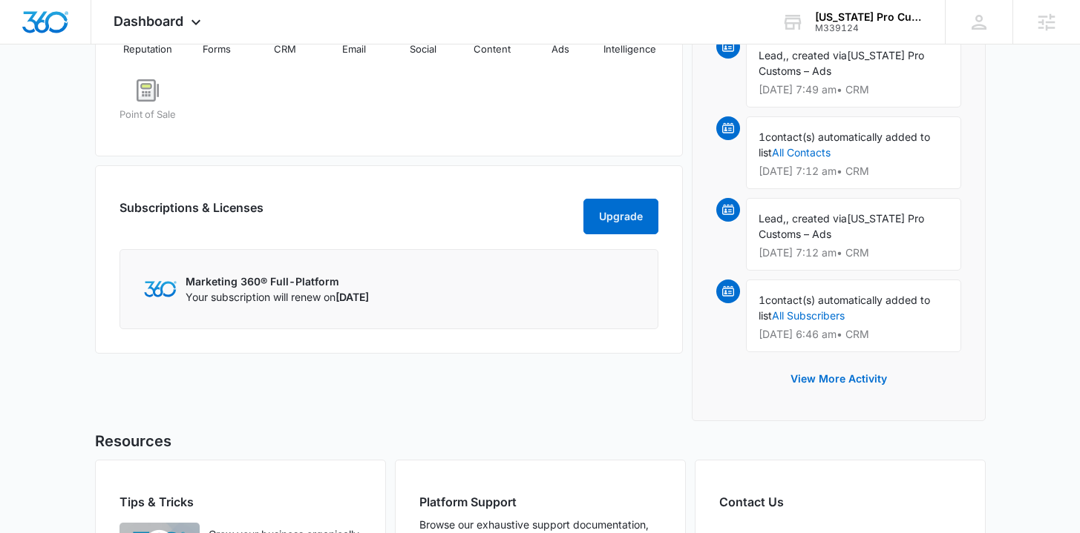
scroll to position [953, 0]
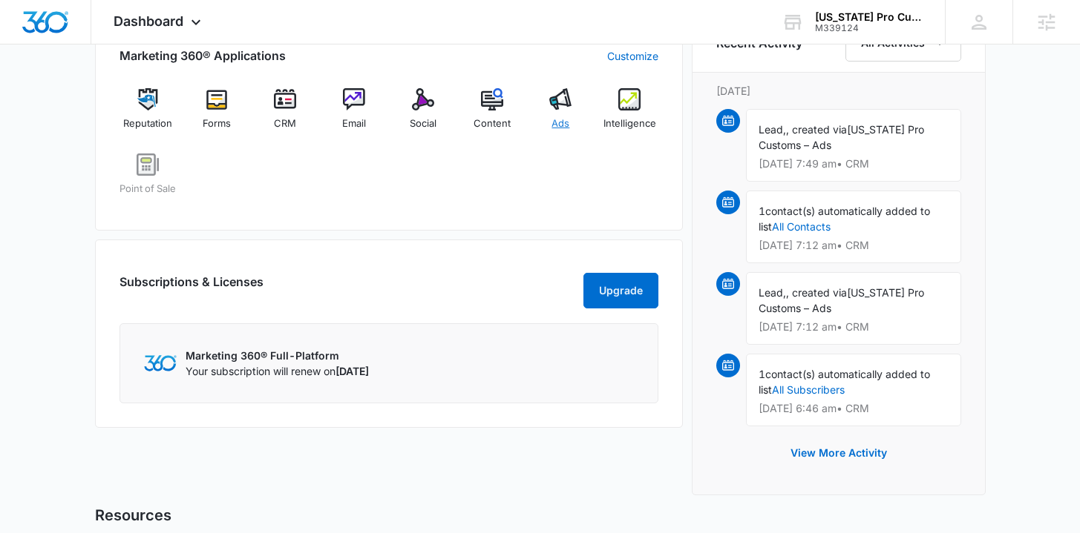
click at [556, 114] on div "Ads" at bounding box center [560, 114] width 57 height 53
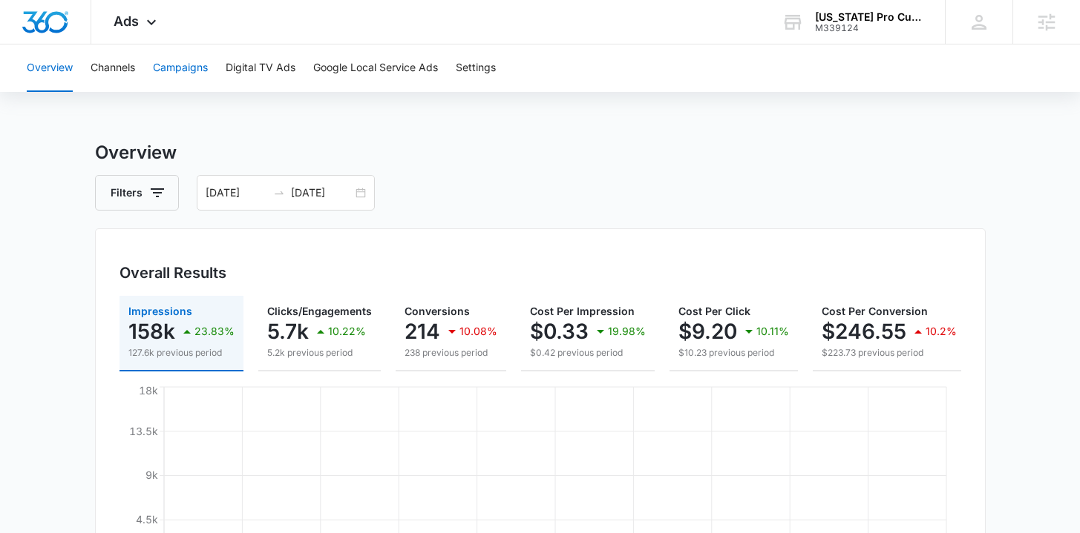
click at [170, 65] on button "Campaigns" at bounding box center [180, 68] width 55 height 47
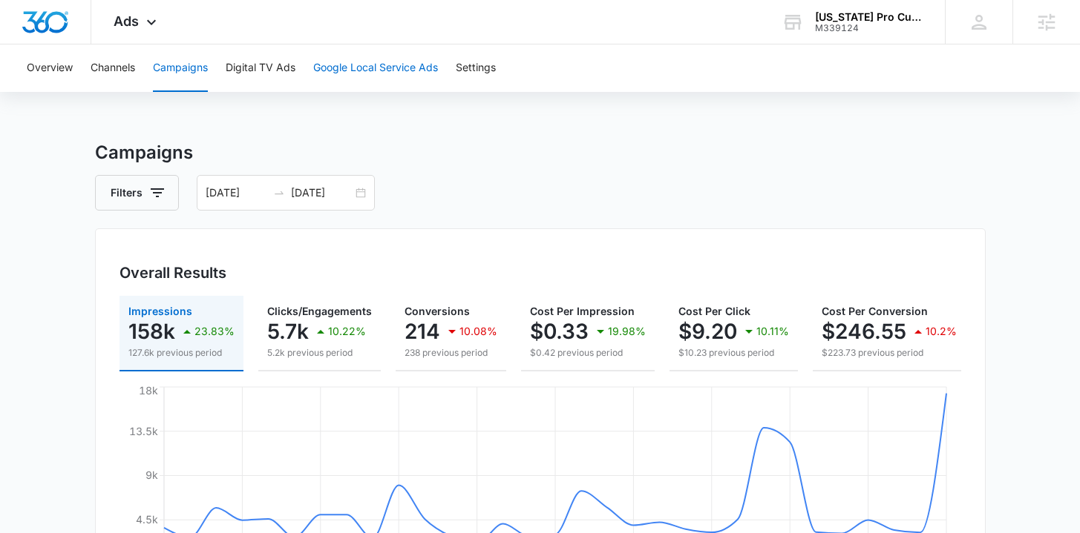
click at [353, 80] on button "Google Local Service Ads" at bounding box center [375, 68] width 125 height 47
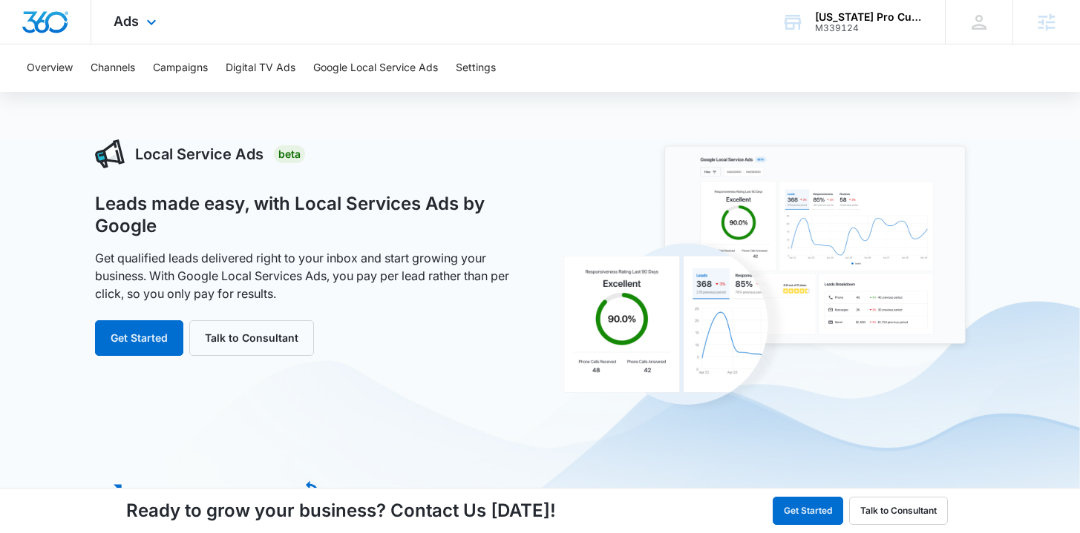
click at [30, 8] on div at bounding box center [45, 22] width 91 height 44
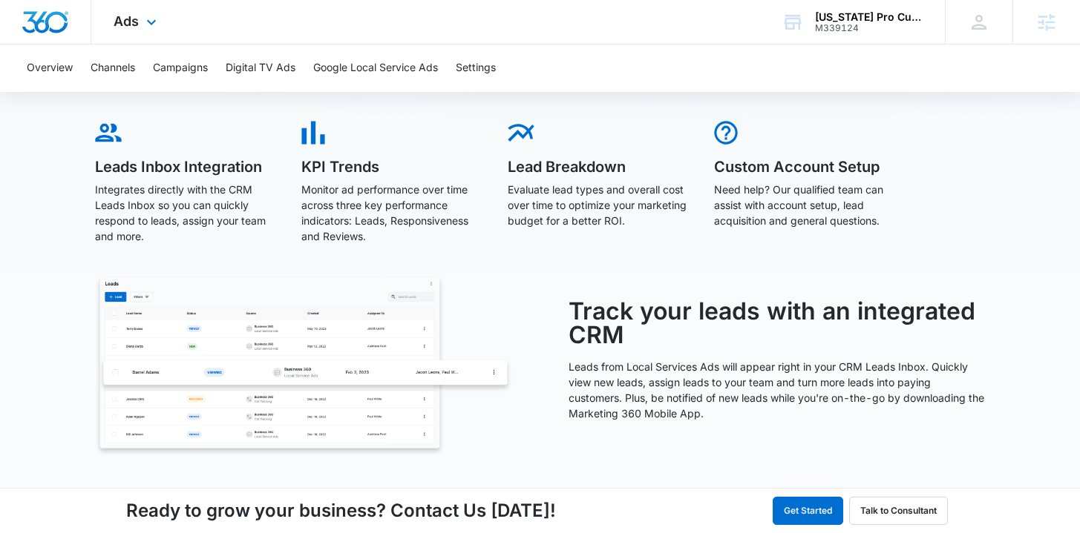
click at [48, 18] on img "Dashboard" at bounding box center [45, 22] width 47 height 22
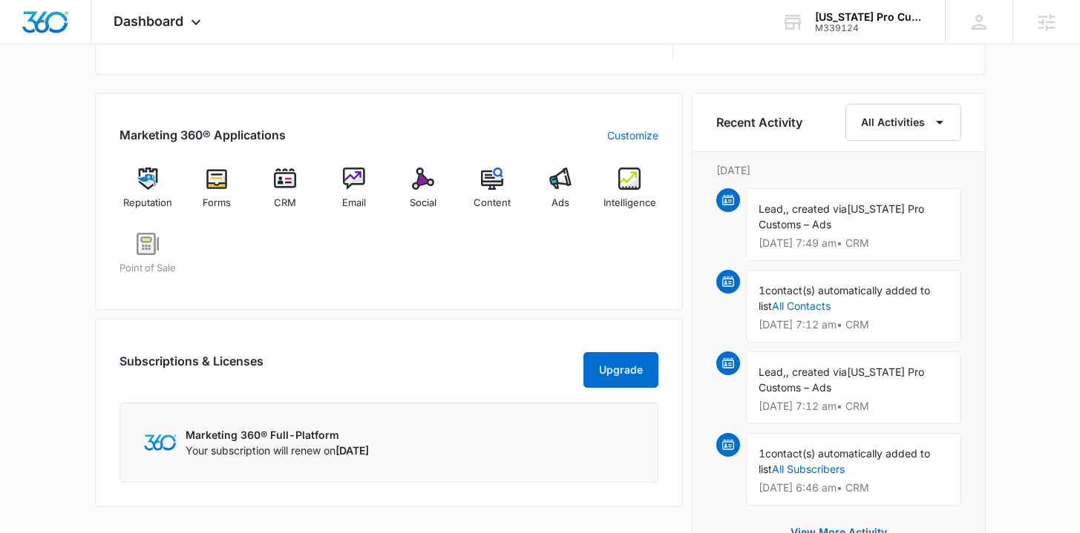
scroll to position [877, 0]
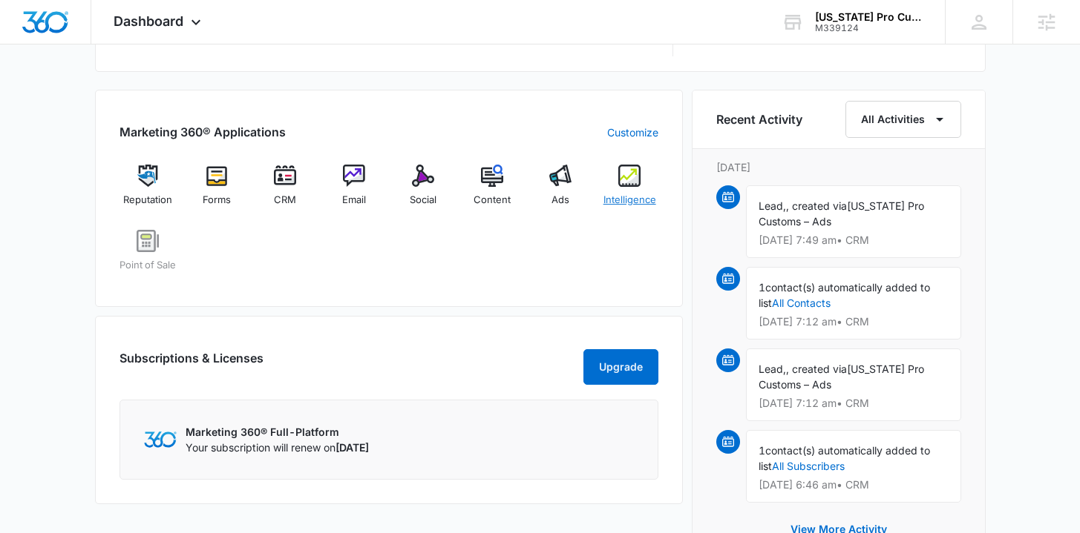
click at [644, 197] on span "Intelligence" at bounding box center [629, 200] width 53 height 15
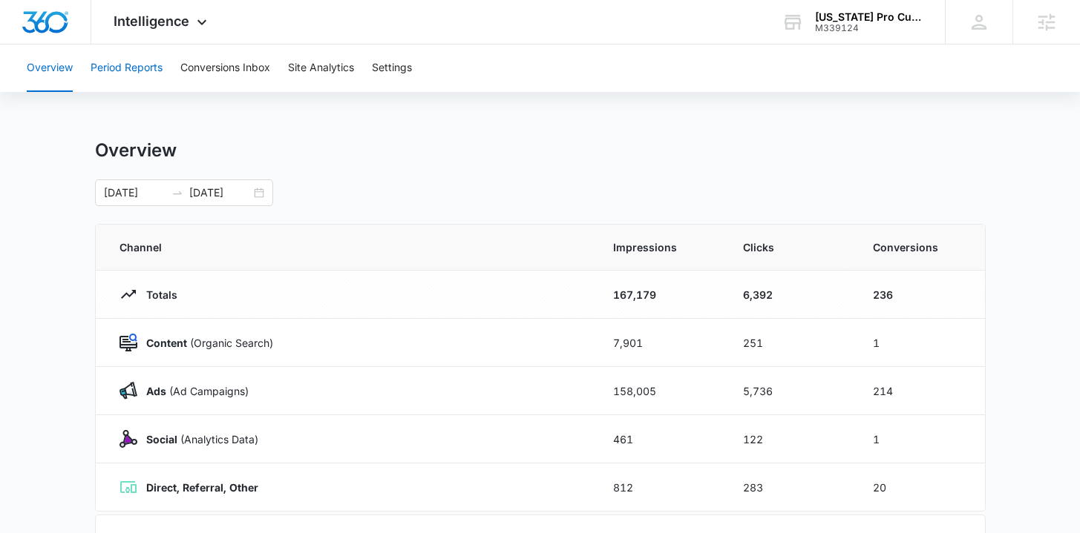
click at [140, 75] on button "Period Reports" at bounding box center [127, 68] width 72 height 47
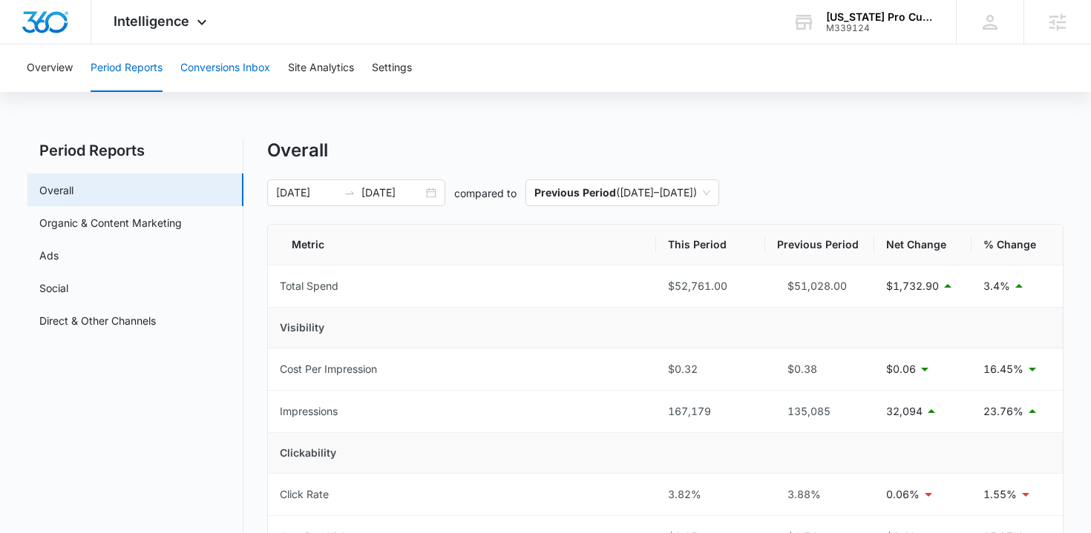
click at [194, 63] on button "Conversions Inbox" at bounding box center [225, 68] width 90 height 47
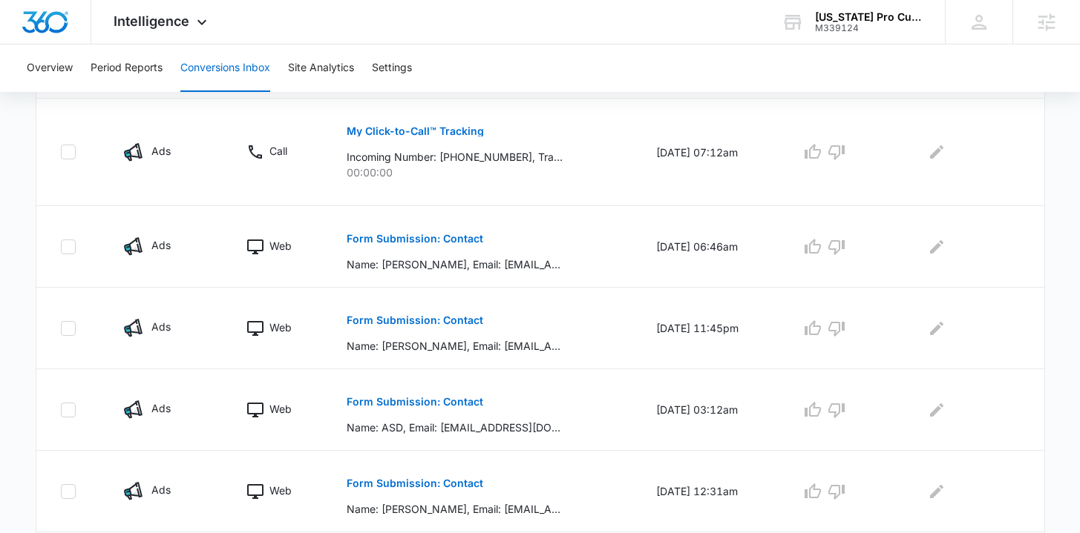
scroll to position [477, 0]
click at [429, 244] on button "Form Submission: Contact" at bounding box center [414, 238] width 137 height 36
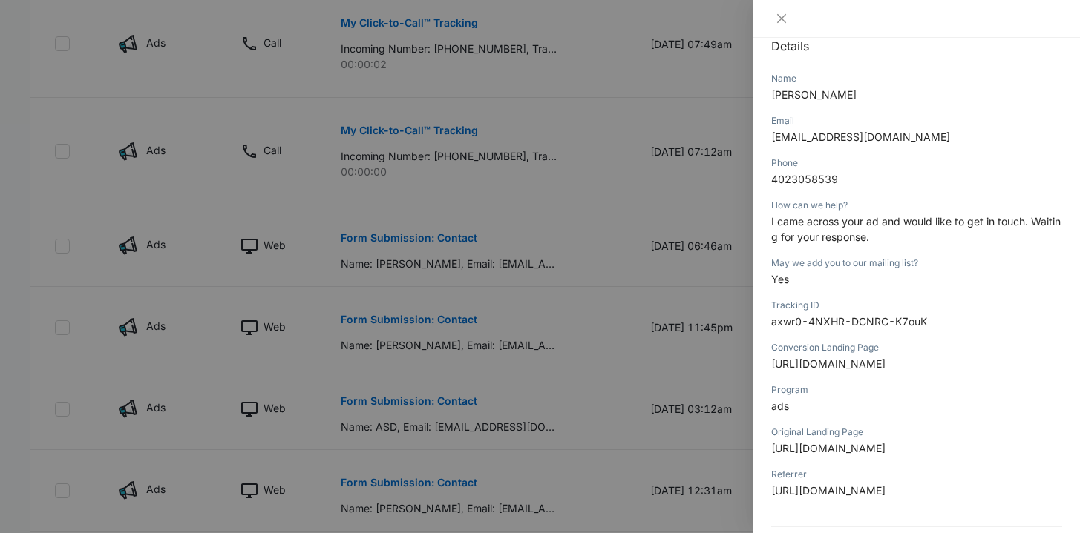
scroll to position [323, 0]
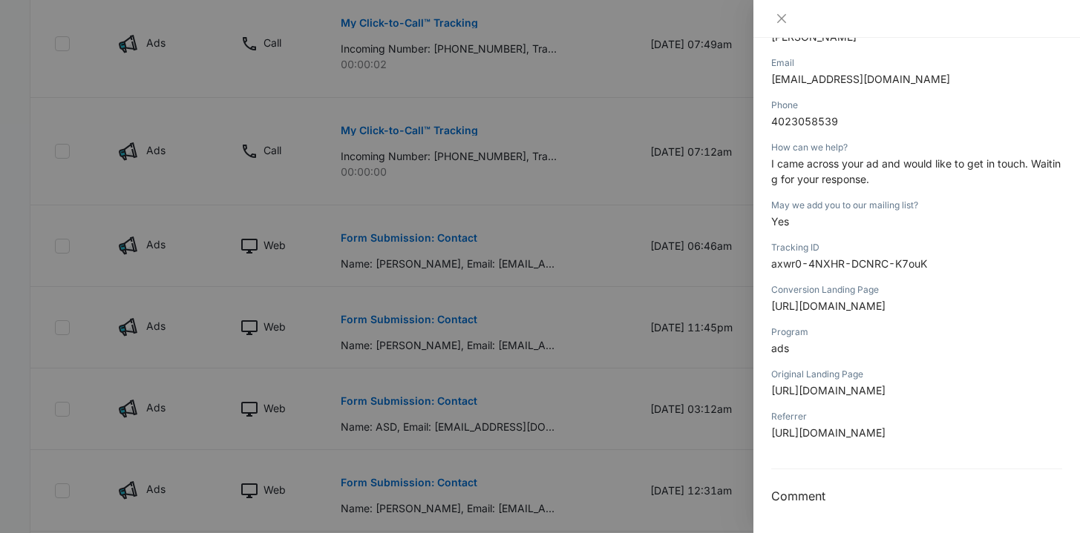
drag, startPoint x: 1039, startPoint y: 359, endPoint x: 769, endPoint y: 332, distance: 271.5
click at [769, 332] on div "Form Submission: Contact [DATE] 06:46am Type : Web Details Name [PERSON_NAME] E…" at bounding box center [916, 286] width 326 height 496
click at [863, 324] on div "Program ads" at bounding box center [916, 345] width 291 height 42
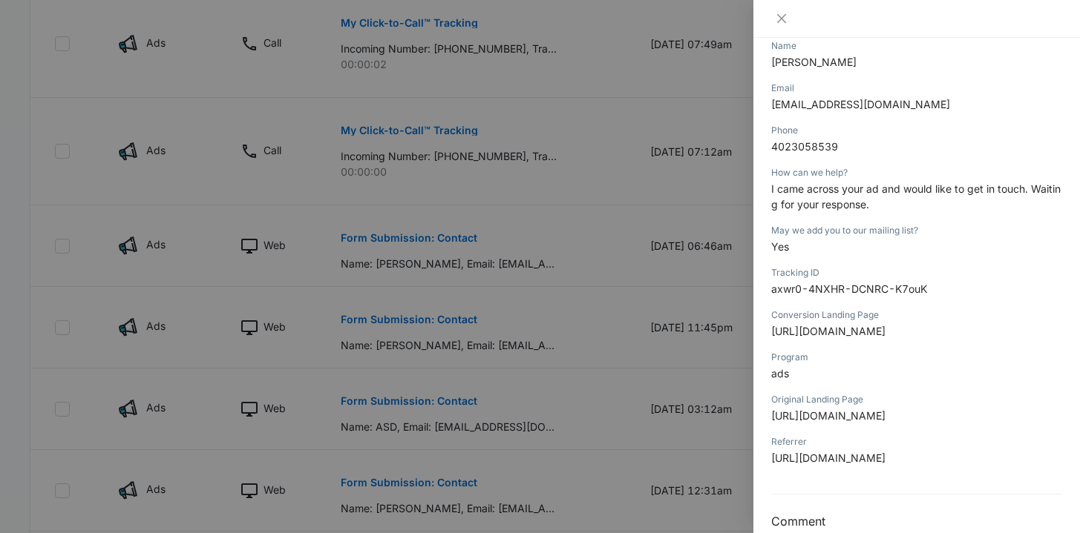
scroll to position [202, 0]
click at [577, 288] on div at bounding box center [540, 266] width 1080 height 533
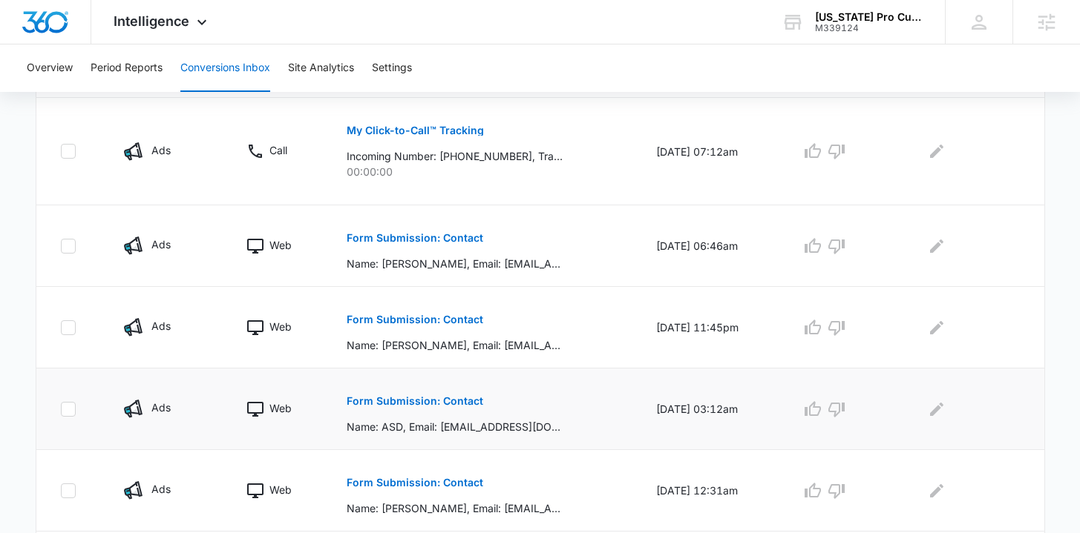
click at [426, 398] on p "Form Submission: Contact" at bounding box center [414, 401] width 137 height 10
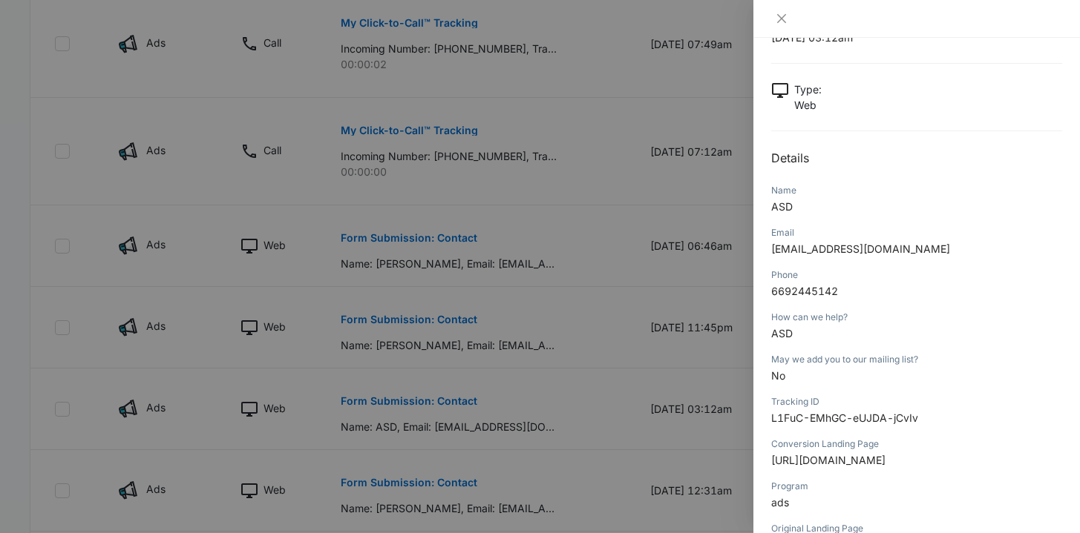
scroll to position [147, 0]
